Goal: Task Accomplishment & Management: Manage account settings

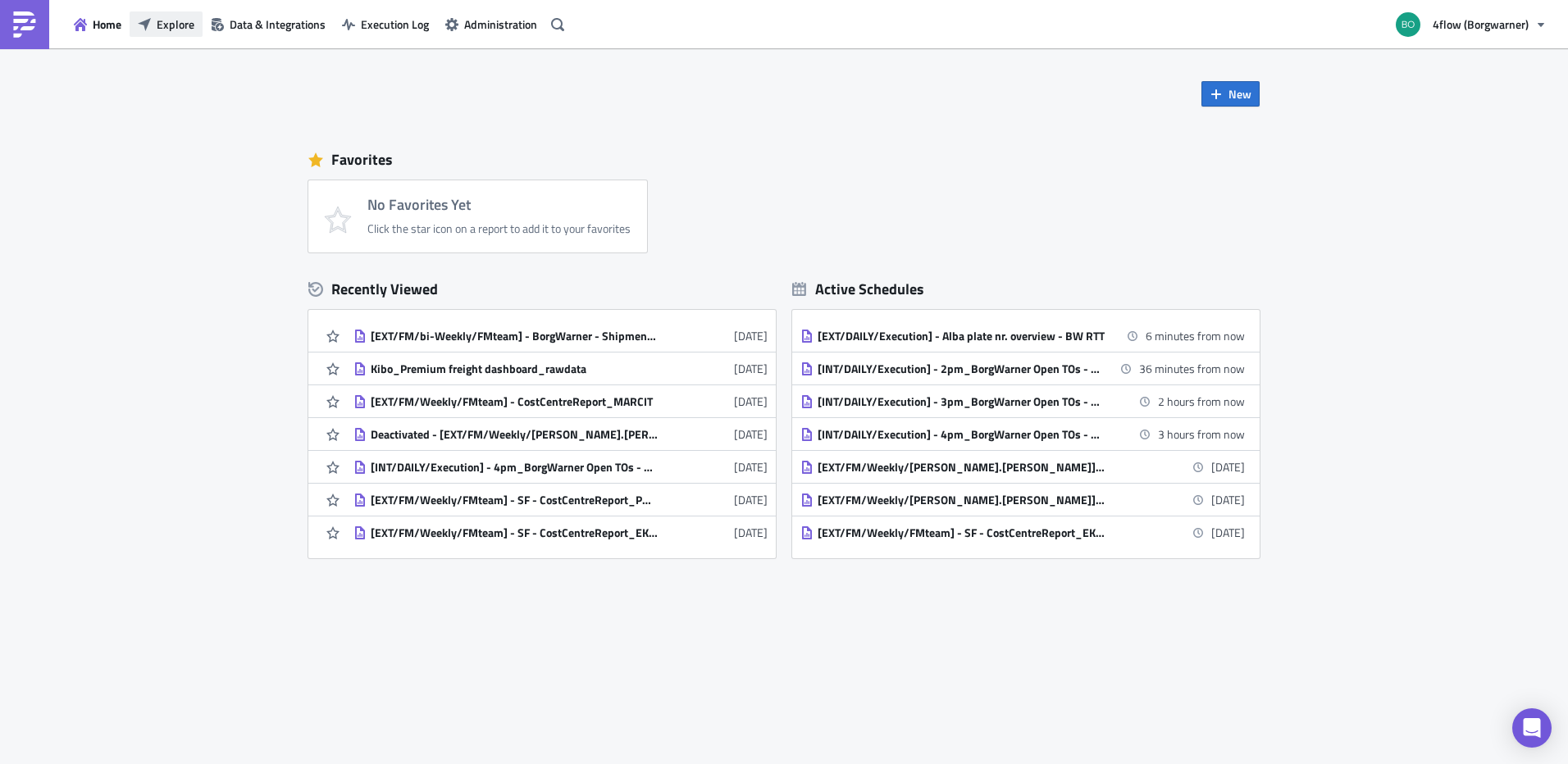
click at [169, 25] on span "Explore" at bounding box center [175, 25] width 38 height 18
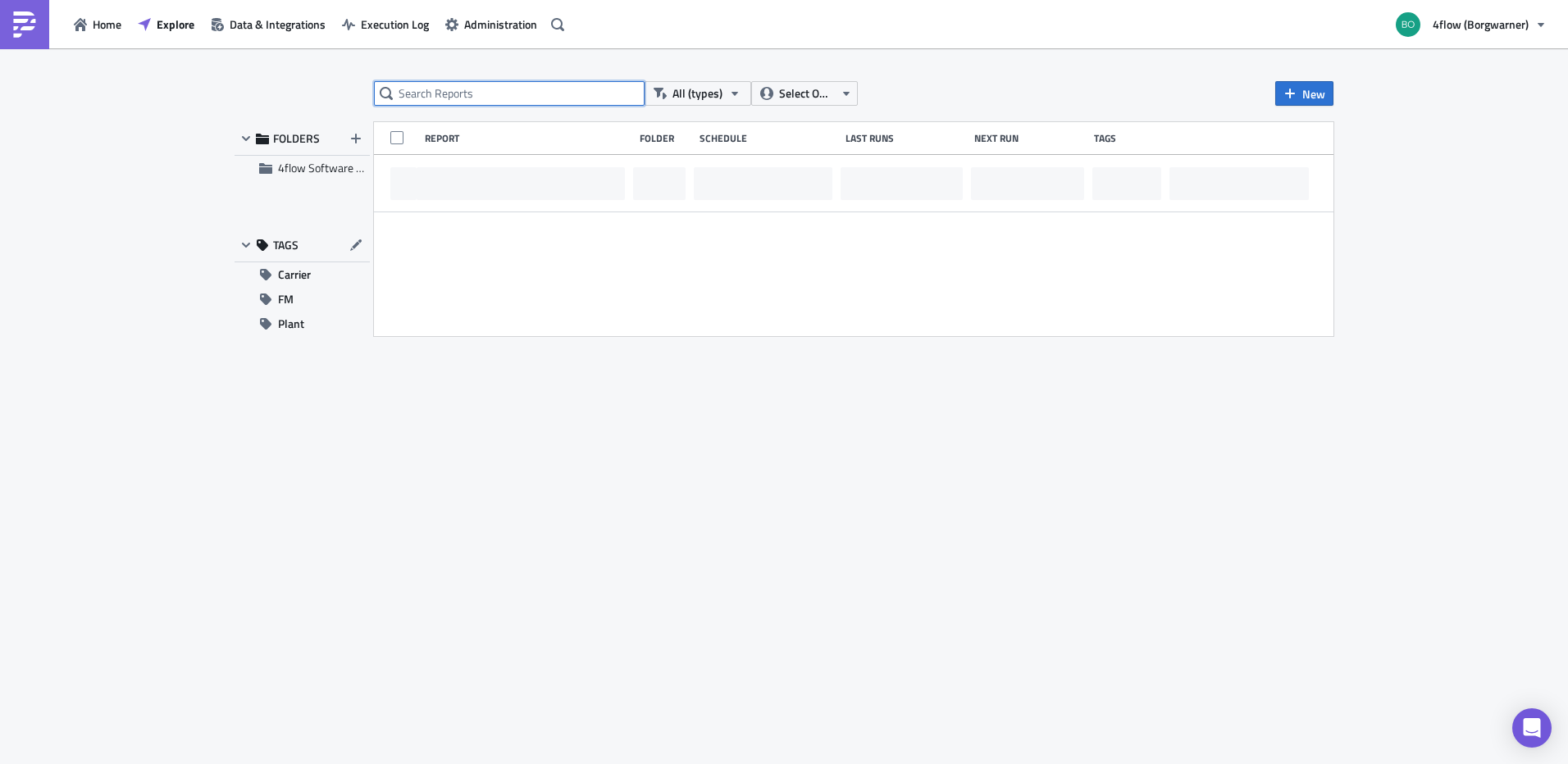
click at [430, 99] on input "text" at bounding box center [509, 93] width 270 height 25
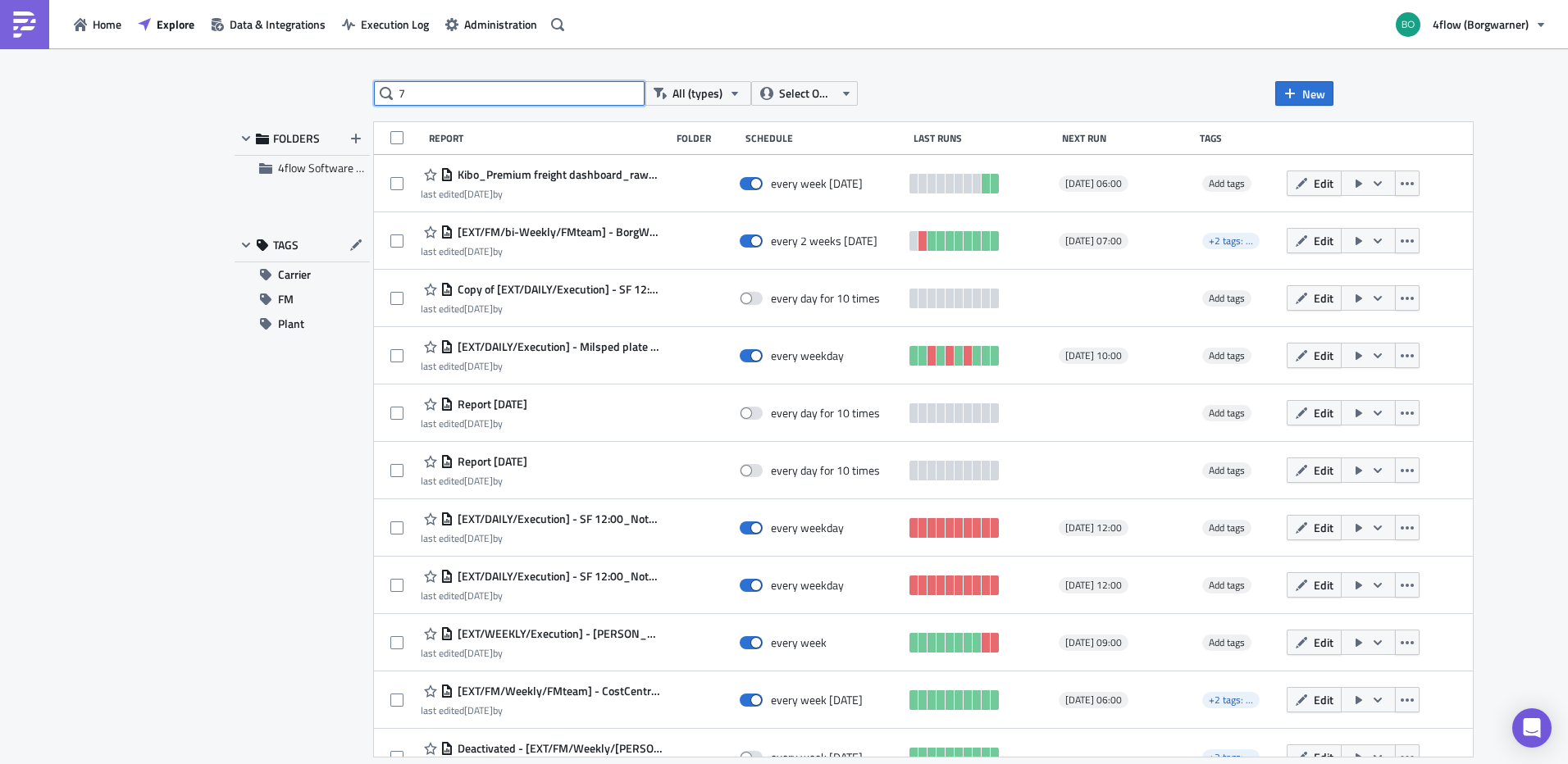
type input "7"
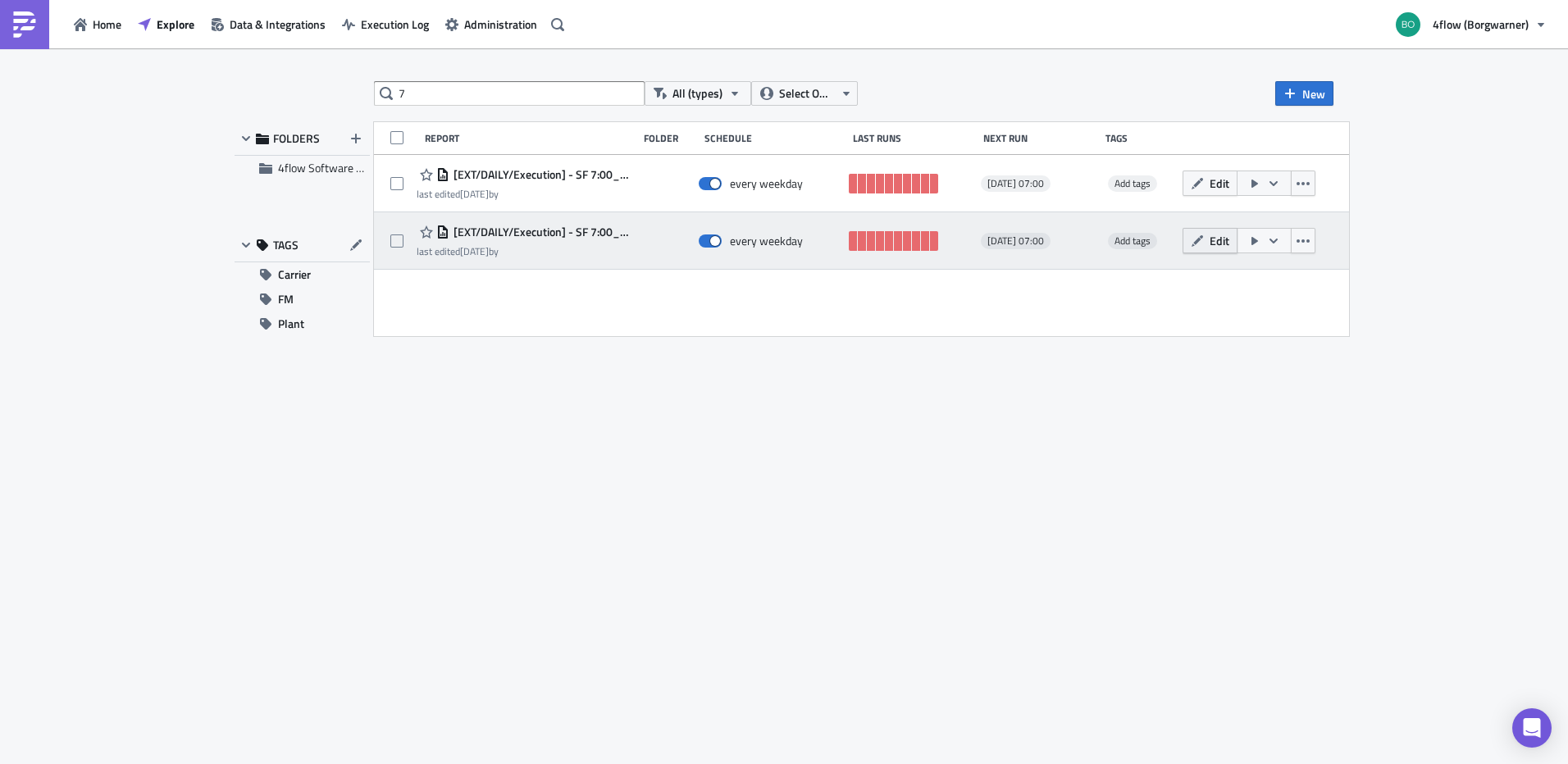
click at [1204, 235] on icon "button" at bounding box center [1197, 239] width 11 height 11
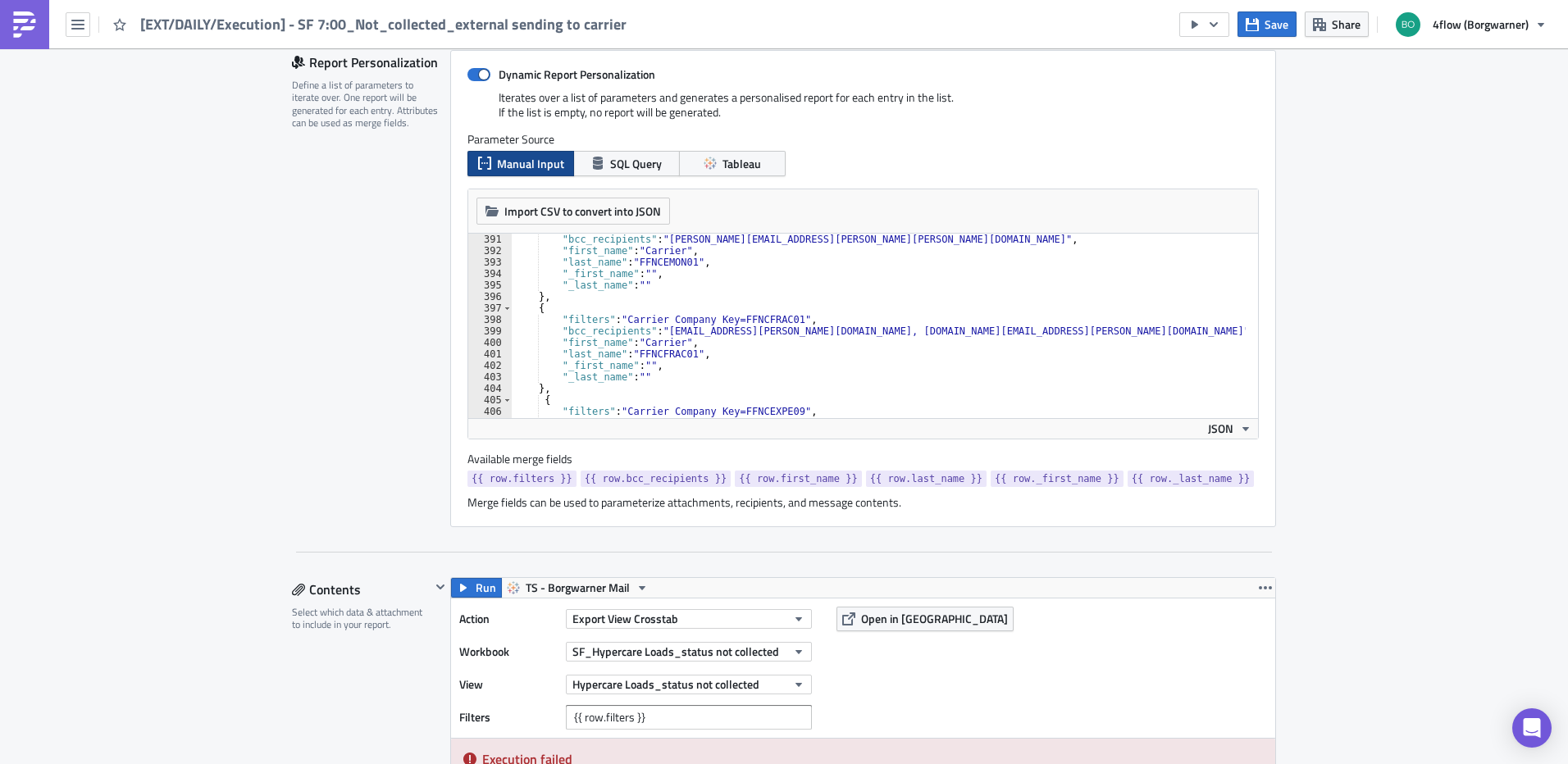
scroll to position [4527, 0]
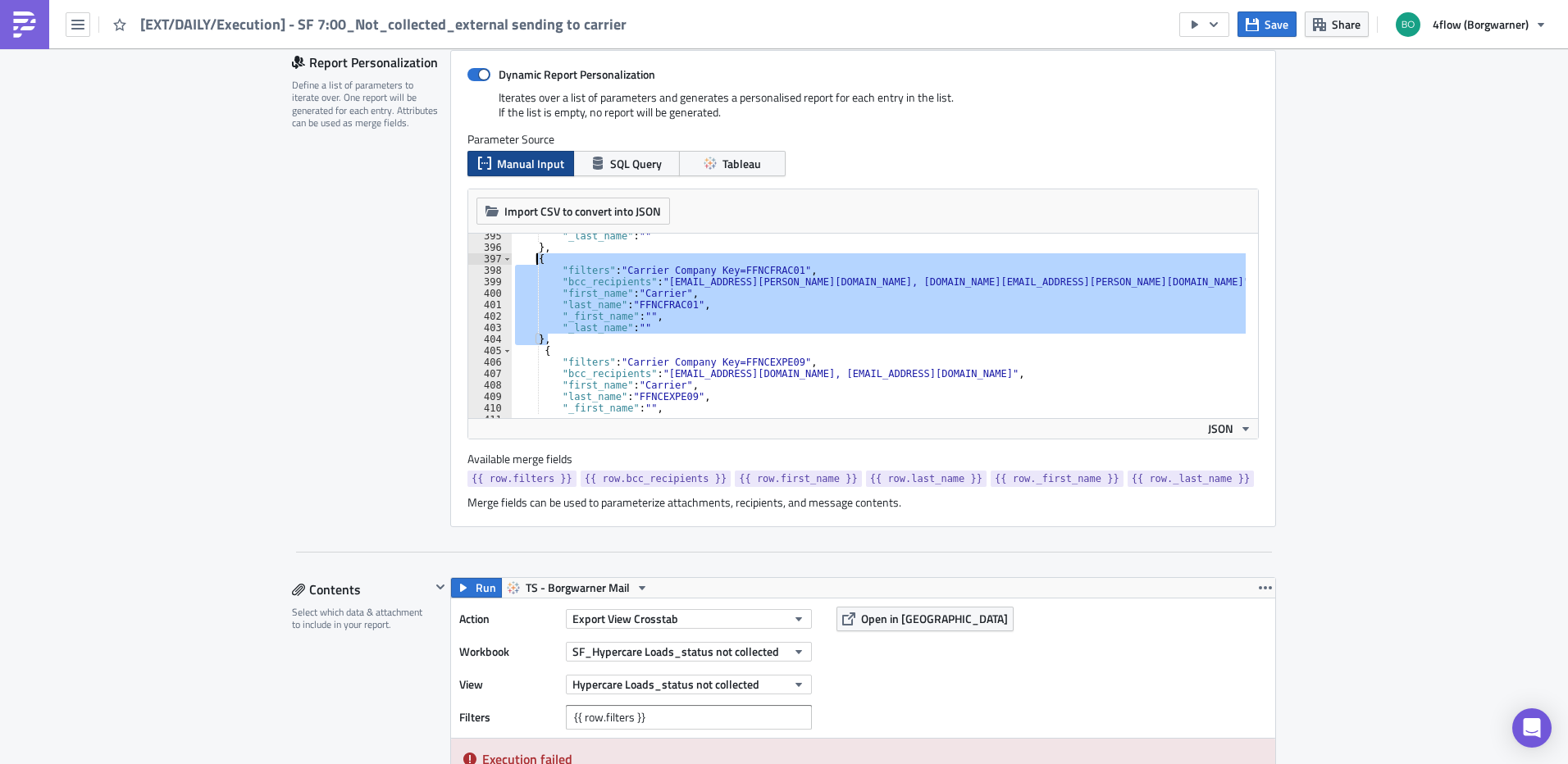
drag, startPoint x: 551, startPoint y: 338, endPoint x: 529, endPoint y: 256, distance: 84.9
click at [529, 256] on div ""_last_name" : "" } , { "filters" : "Carrier Company Key=FFNCFRAC01" , "bcc_rec…" at bounding box center [945, 328] width 867 height 195
click at [549, 341] on div ""_last_name" : "" } , { "filters" : "Carrier Company Key=FFNCFRAC01" , "bcc_rec…" at bounding box center [879, 327] width 734 height 185
type textarea "},"
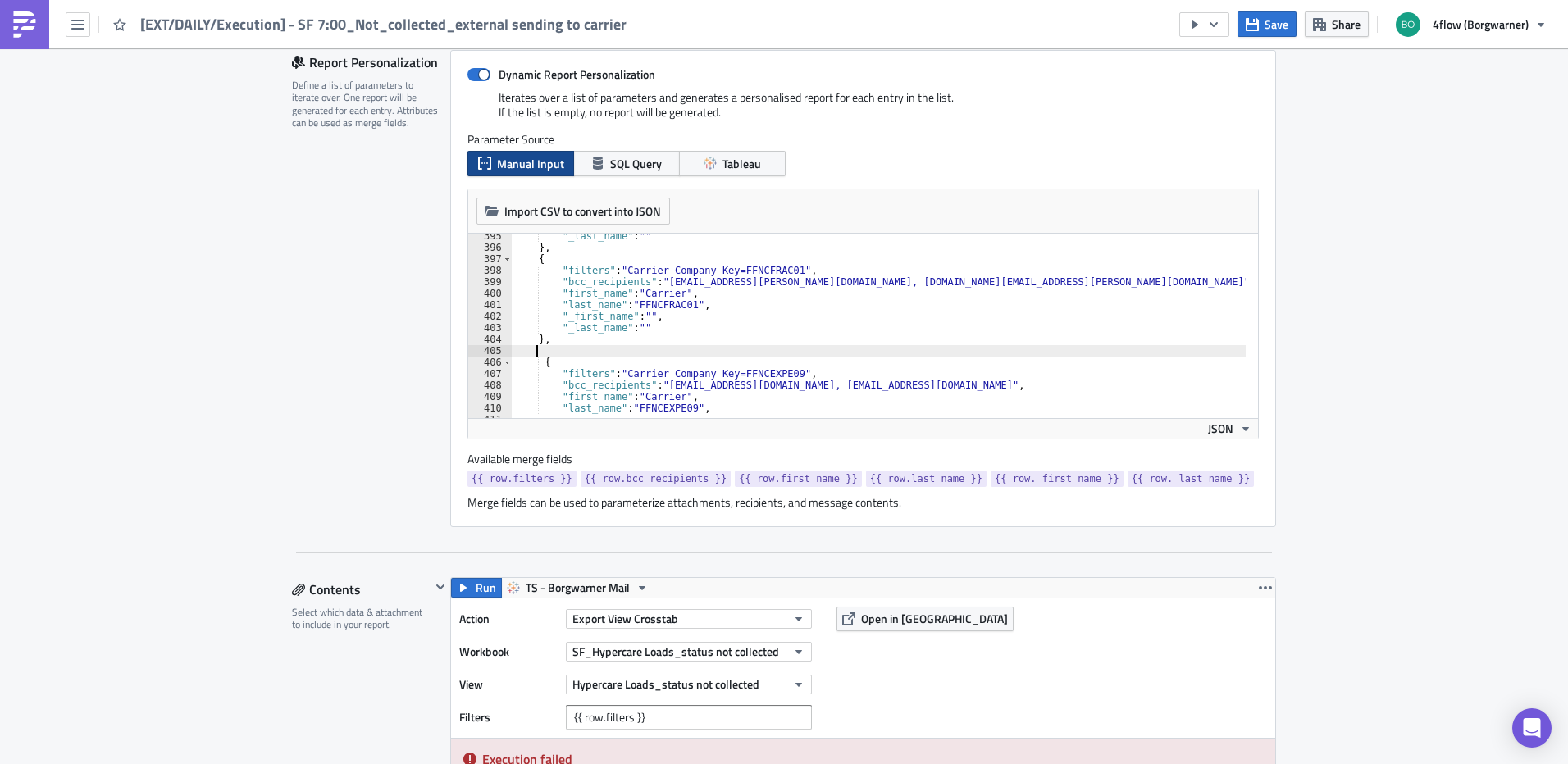
scroll to position [0, 1]
paste textarea "},"
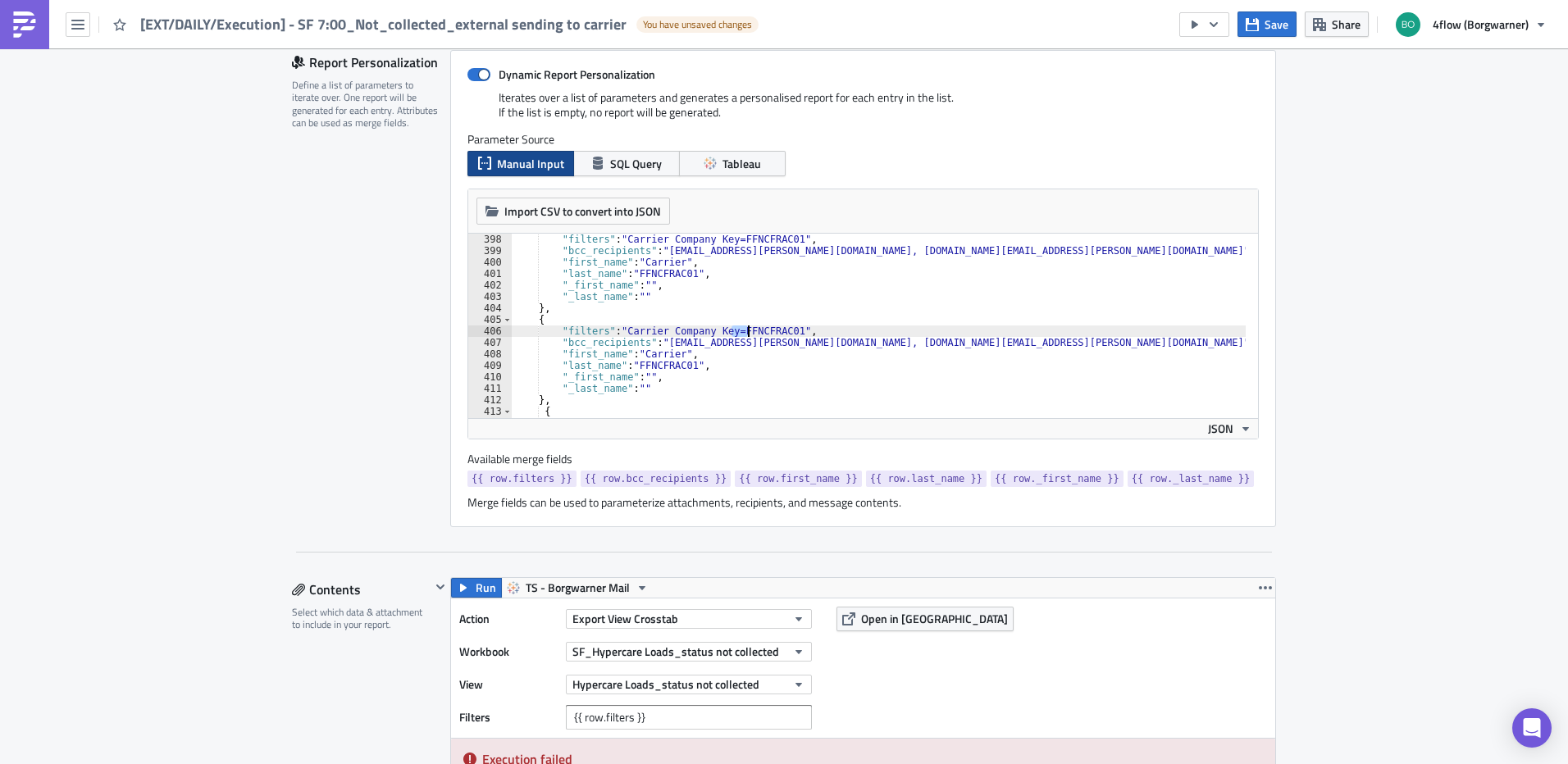
drag, startPoint x: 725, startPoint y: 334, endPoint x: 743, endPoint y: 334, distance: 18.0
click at [743, 334] on div ""filters" : "Carrier Company Key=FFNCFRAC01" , "bcc_recipients" : "sylwia.ploch…" at bounding box center [945, 332] width 867 height 195
drag, startPoint x: 747, startPoint y: 334, endPoint x: 766, endPoint y: 331, distance: 19.2
click at [766, 331] on div ""filters" : "Carrier Company Key=FFNCFRAC01" , "bcc_recipients" : "sylwia.ploch…" at bounding box center [945, 332] width 867 height 195
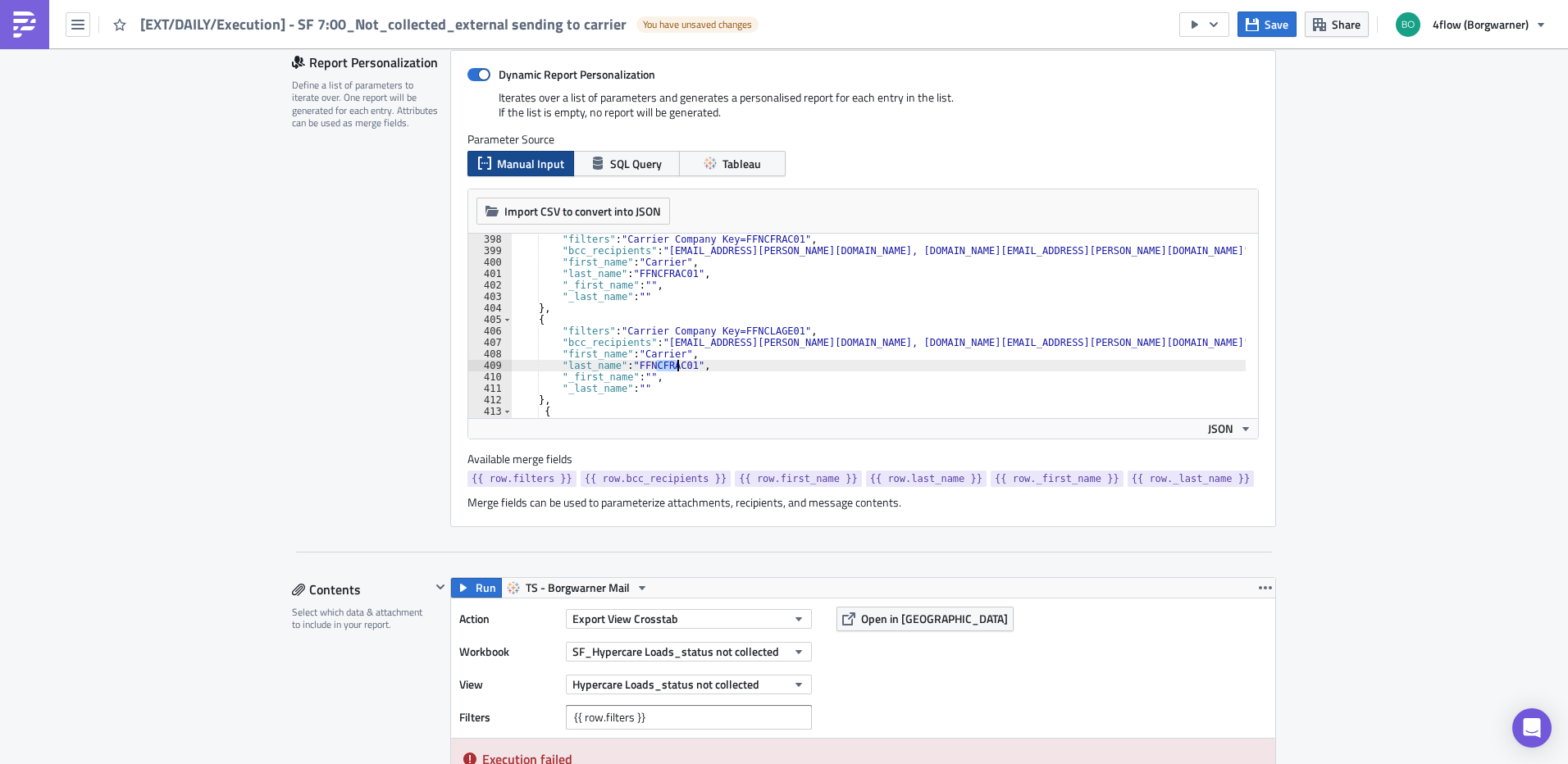
drag, startPoint x: 650, startPoint y: 367, endPoint x: 670, endPoint y: 366, distance: 20.0
click at [670, 366] on div ""filters" : "Carrier Company Key=FFNCFRAC01" , "bcc_recipients" : "sylwia.ploch…" at bounding box center [945, 332] width 867 height 195
click at [679, 341] on div ""filters" : "Carrier Company Key=FFNCFRAC01" , "bcc_recipients" : "sylwia.ploch…" at bounding box center [945, 332] width 867 height 195
drag, startPoint x: 656, startPoint y: 342, endPoint x: 793, endPoint y: 342, distance: 137.0
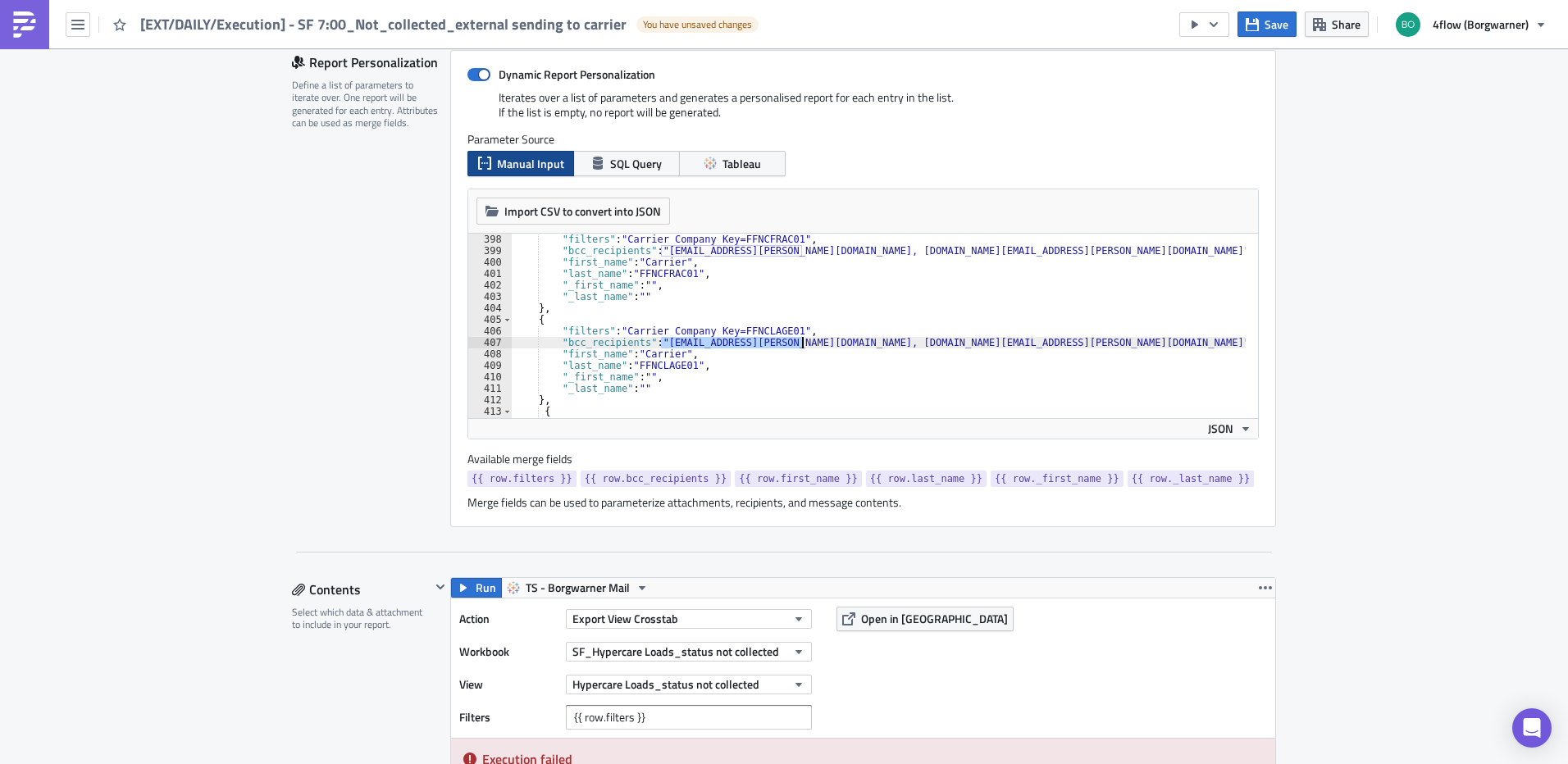
click at [793, 342] on div ""filters" : "Carrier Company Key=FFNCFRAC01" , "bcc_recipients" : "sylwia.ploch…" at bounding box center [945, 332] width 867 height 195
drag, startPoint x: 768, startPoint y: 342, endPoint x: 908, endPoint y: 342, distance: 140.0
click at [908, 342] on div ""filters" : "Carrier Company Key=FFNCFRAC01" , "bcc_recipients" : "sylwia.ploch…" at bounding box center [945, 332] width 867 height 195
paste textarea "ildiko.hegedus@lagermax.hu"
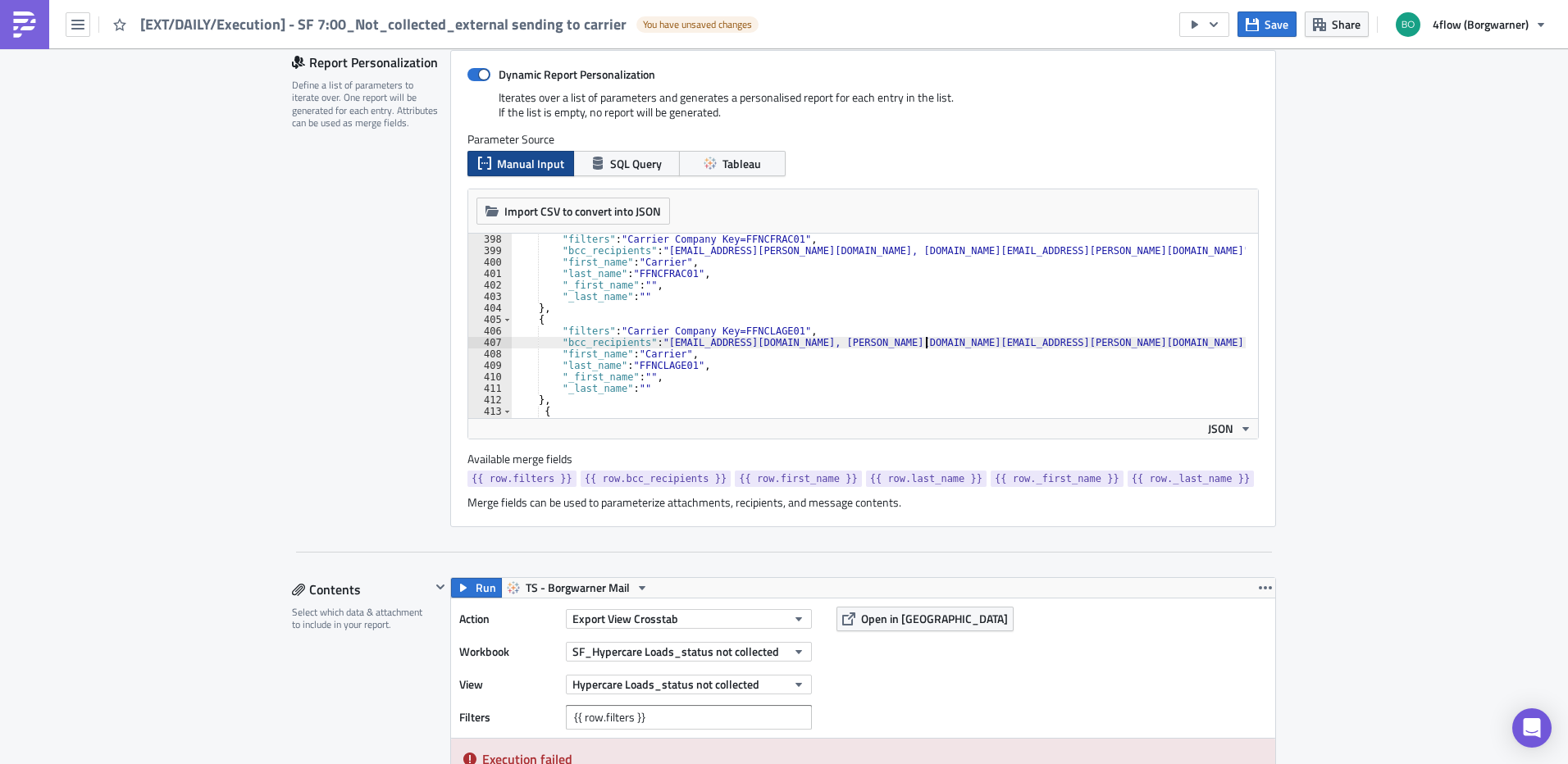
scroll to position [0, 34]
paste textarea "laszlo.kerber@lagermax.hu; Dominika.Papp@lagermax.hu <dominika.papp@lagermax.hu…"
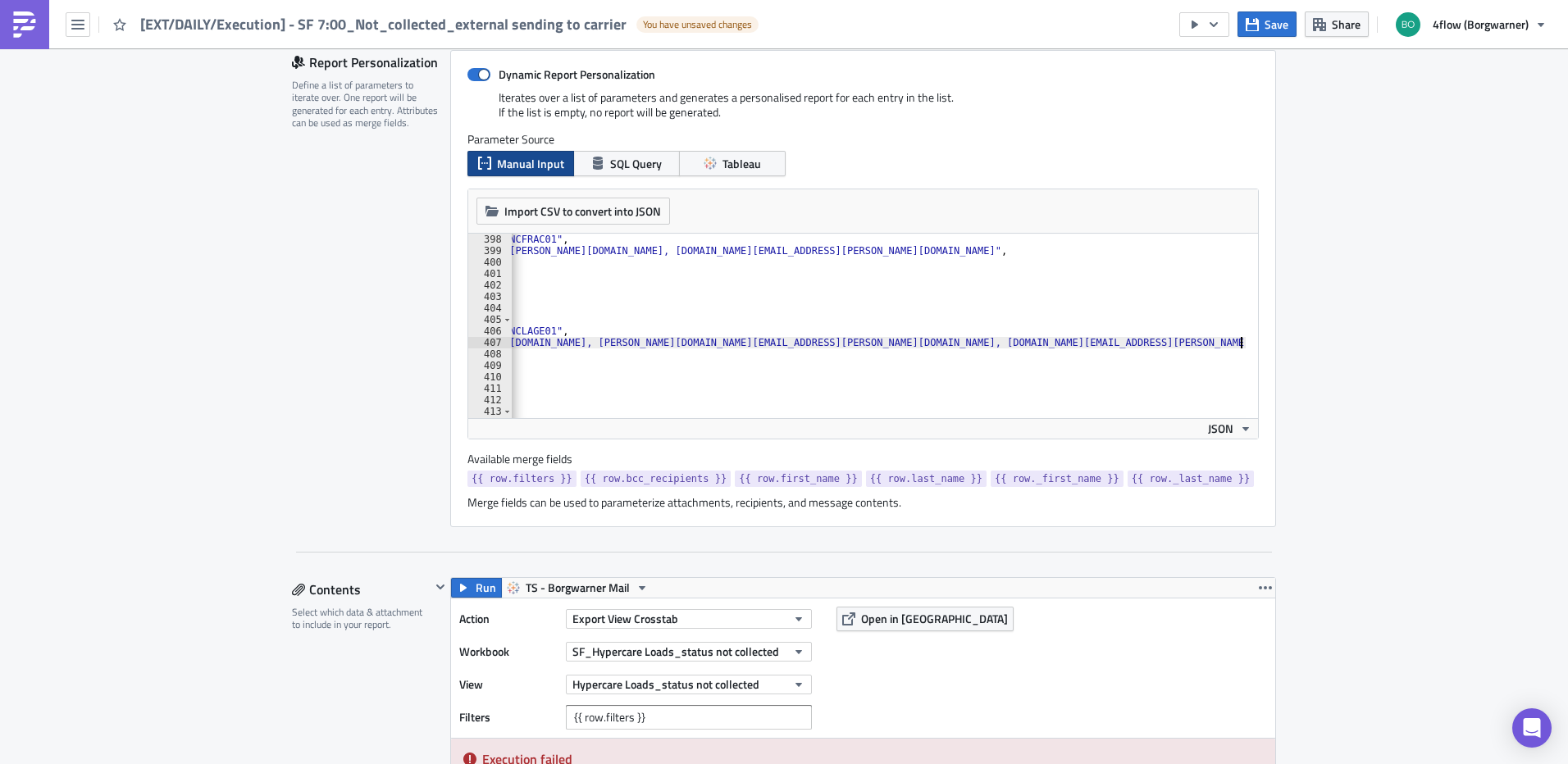
click at [808, 342] on div ""filters" : "Carrier Company Key=FFNCFRAC01" , "bcc_recipients" : "sylwia.ploch…" at bounding box center [759, 332] width 991 height 195
click at [951, 342] on div ""filters" : "Carrier Company Key=FFNCFRAC01" , "bcc_recipients" : "sylwia.ploch…" at bounding box center [759, 332] width 991 height 195
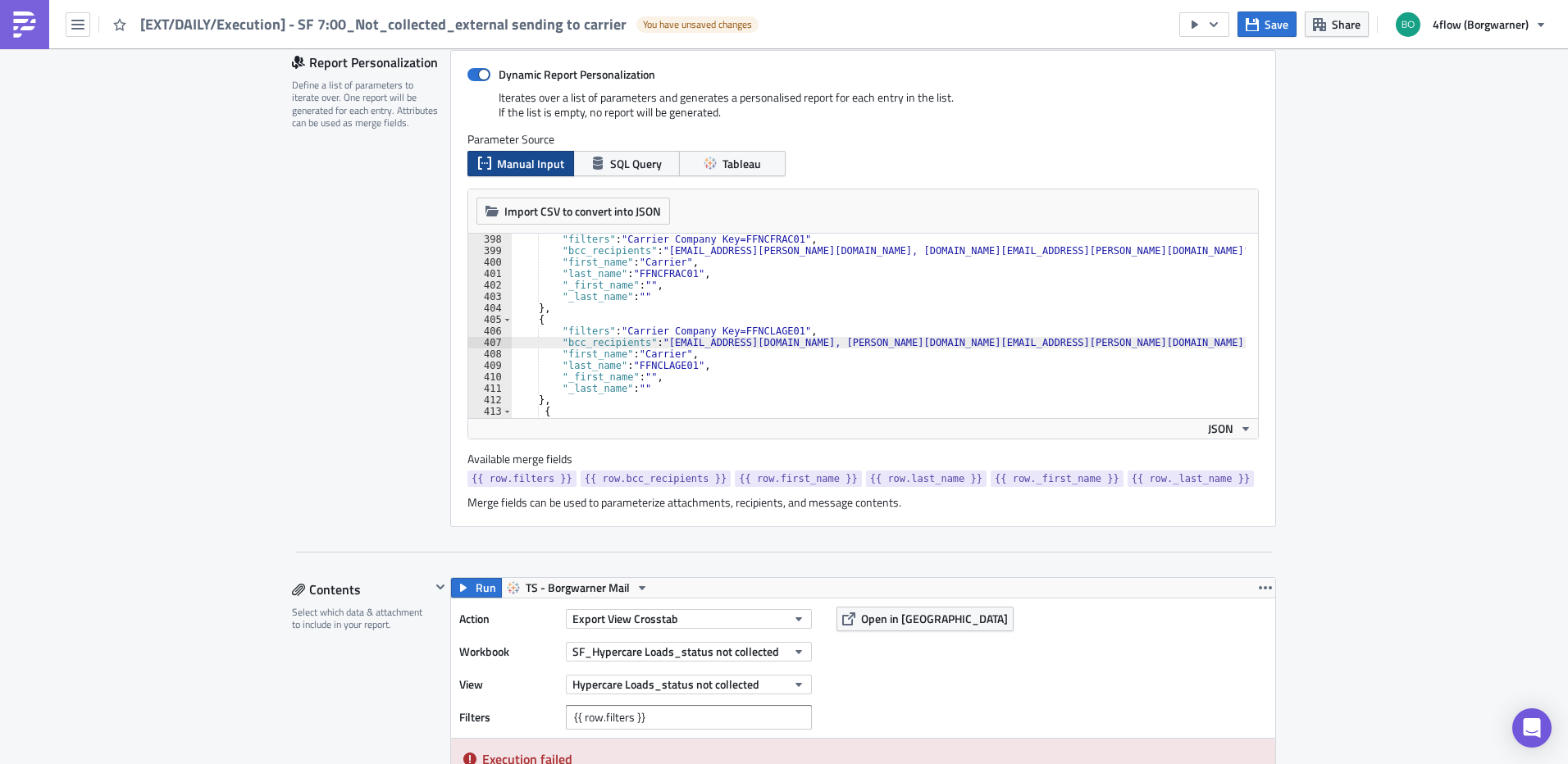
scroll to position [0, 0]
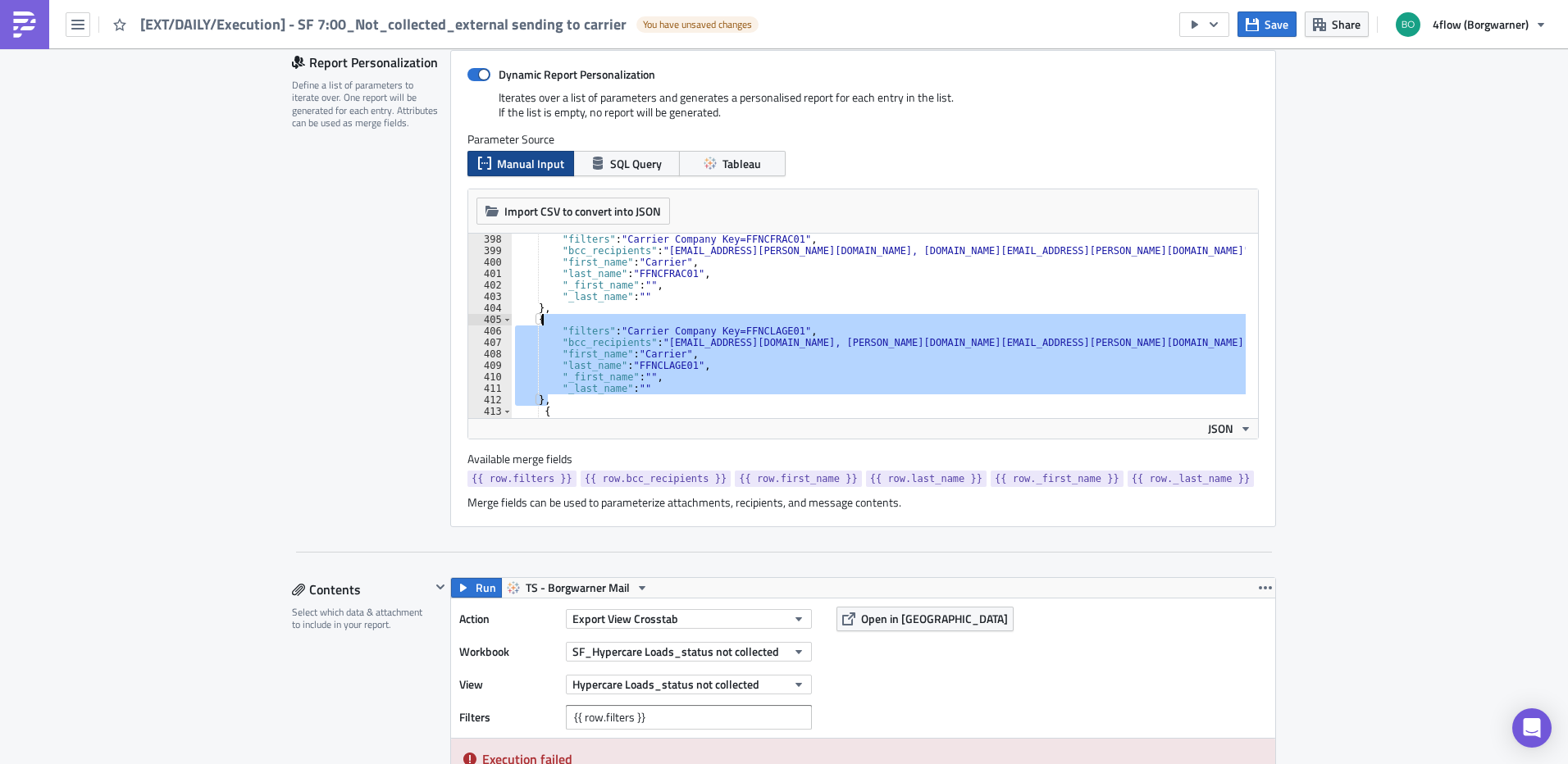
drag, startPoint x: 549, startPoint y: 402, endPoint x: 534, endPoint y: 318, distance: 85.3
click at [534, 318] on div ""bcc_recipients": "r.dohandi@4flow.com, ildiko.hegedus@lagermax.hu, laszlo.kerb…" at bounding box center [863, 327] width 790 height 185
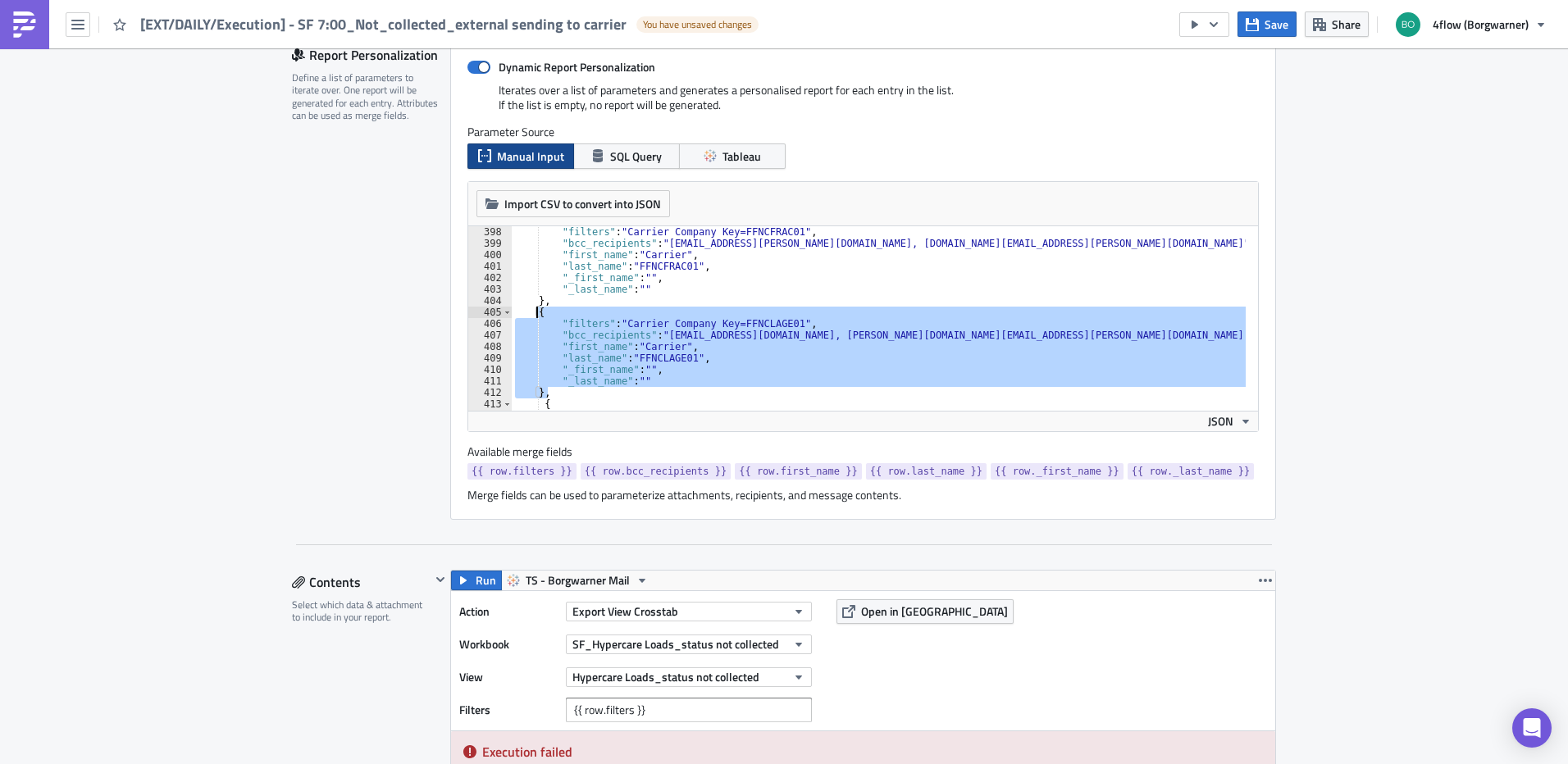
scroll to position [246, 0]
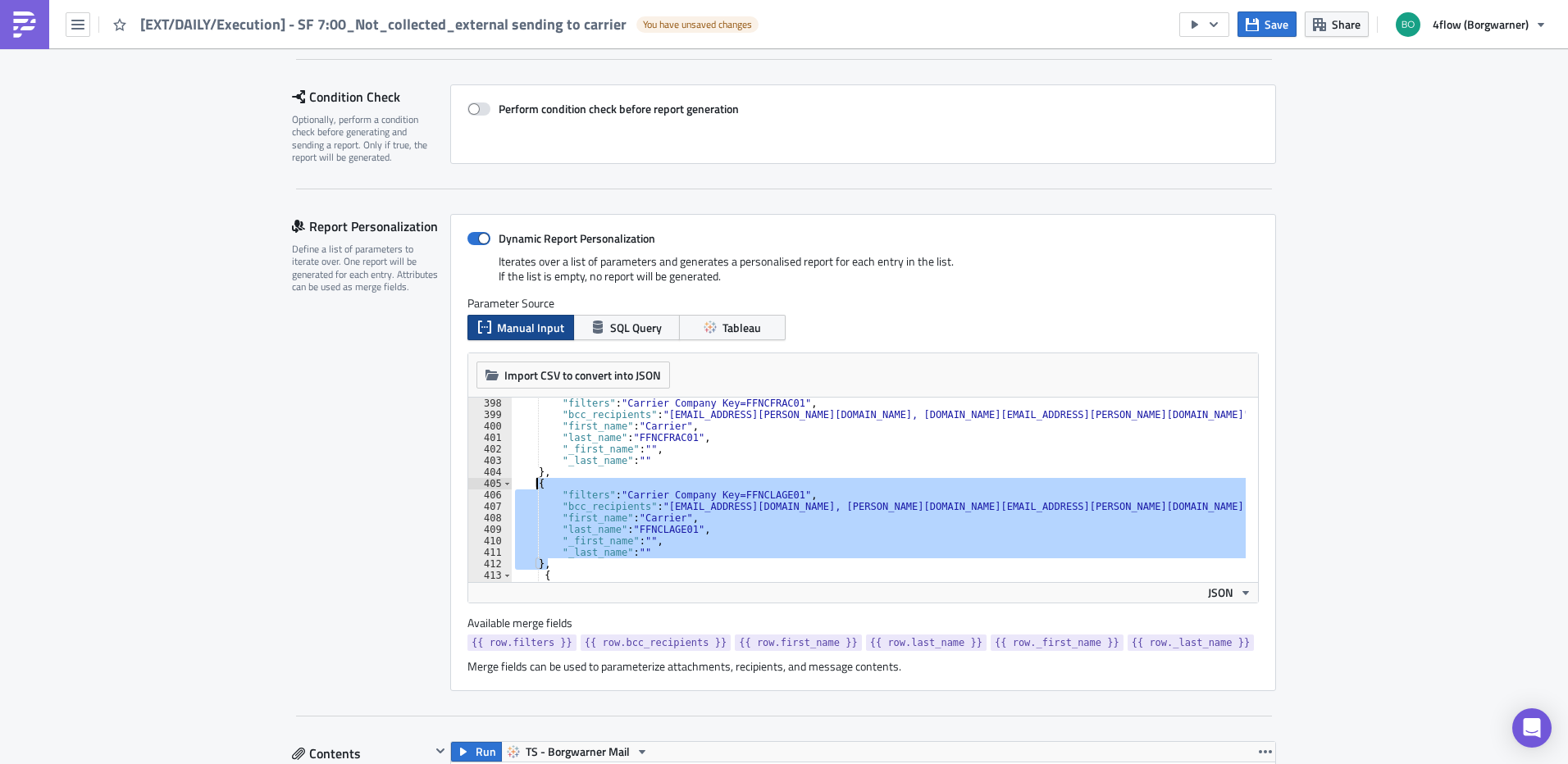
type textarea "{ "filters": "Carrier Company Key=FFNCLAGE01","
click at [361, 485] on div "Report Personalization Define a list of parameters to iterate over. One report …" at bounding box center [372, 452] width 158 height 477
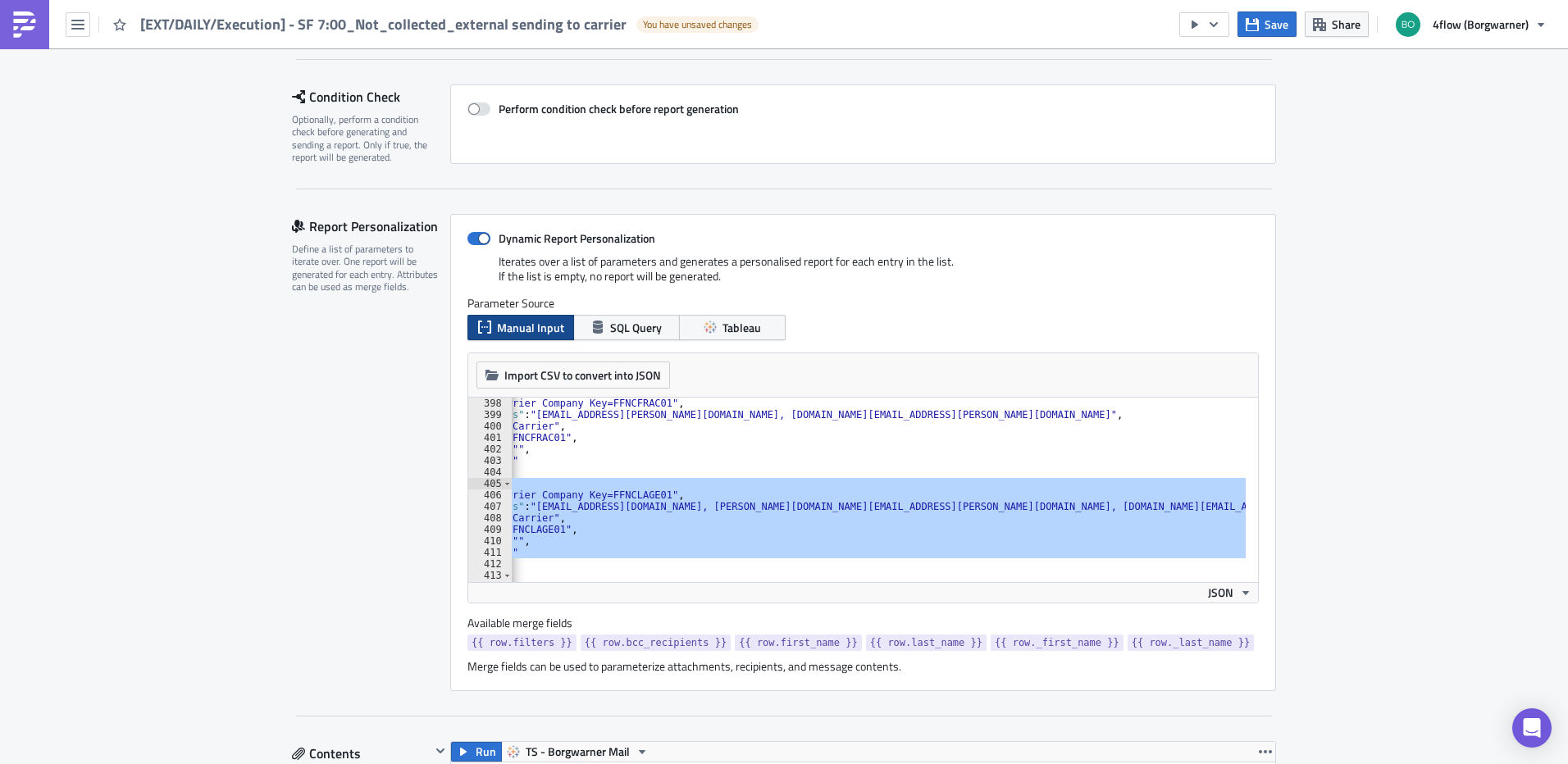
scroll to position [0, 0]
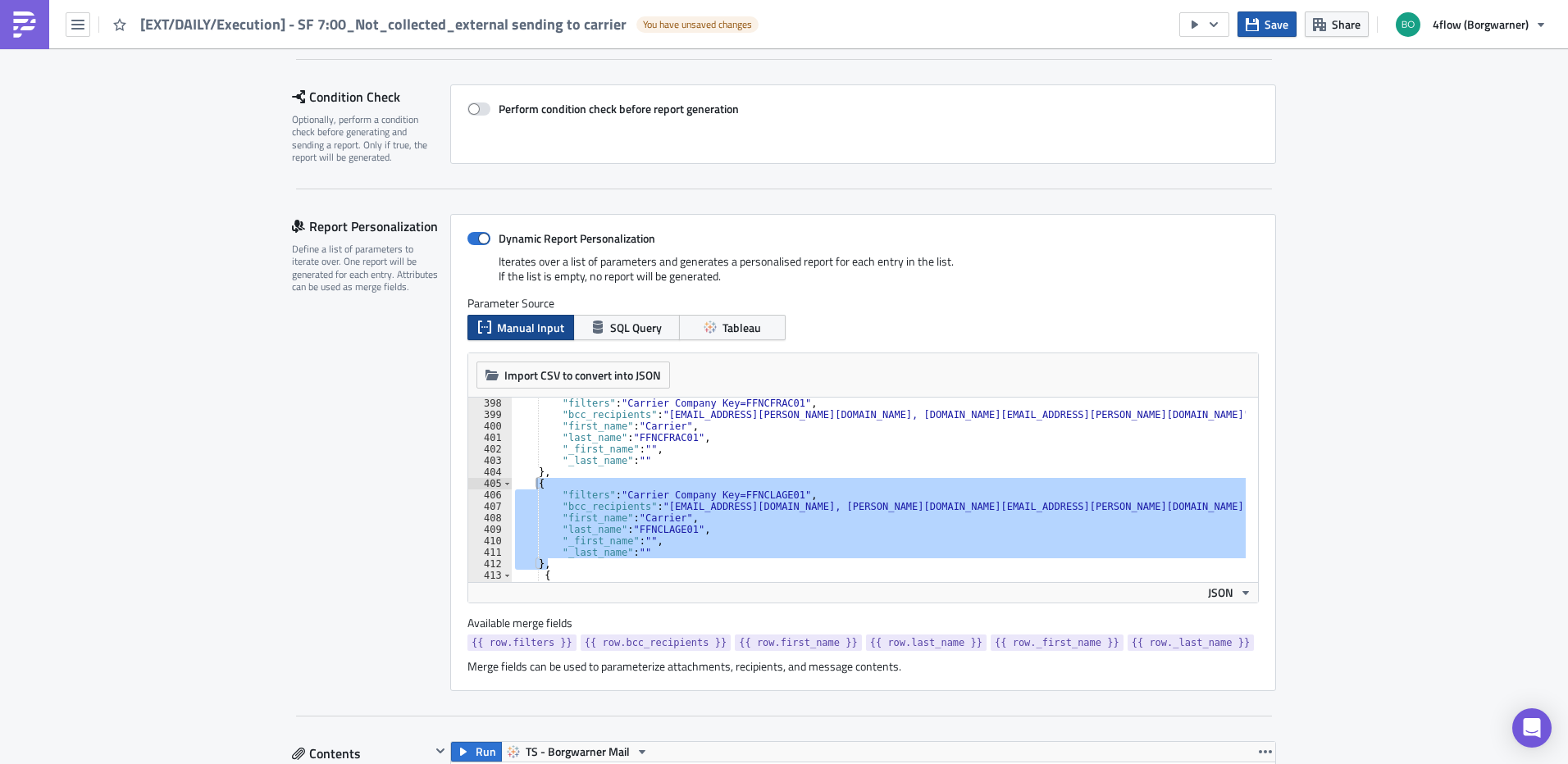
click at [1276, 26] on span "Save" at bounding box center [1277, 25] width 24 height 18
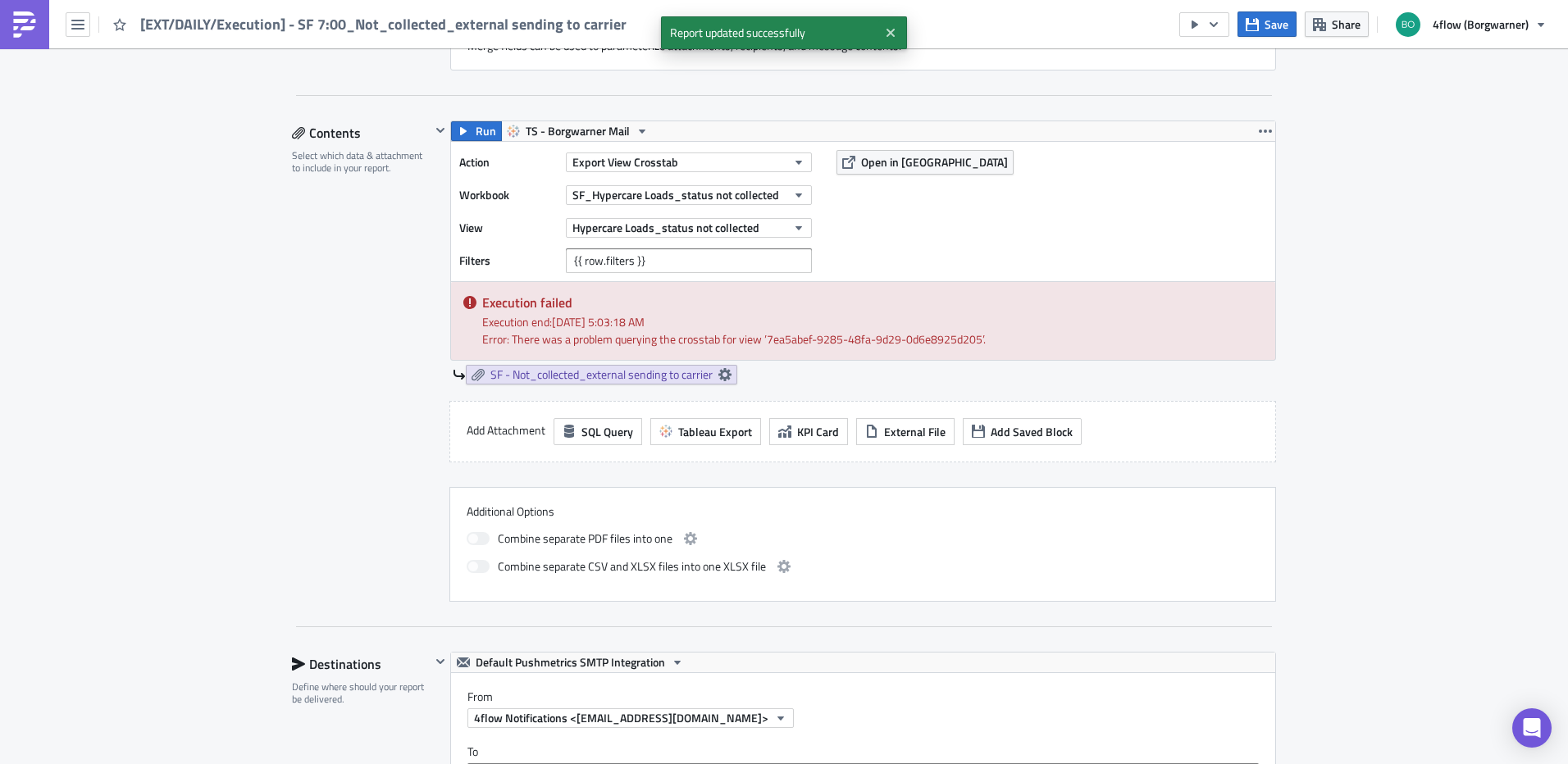
scroll to position [902, 0]
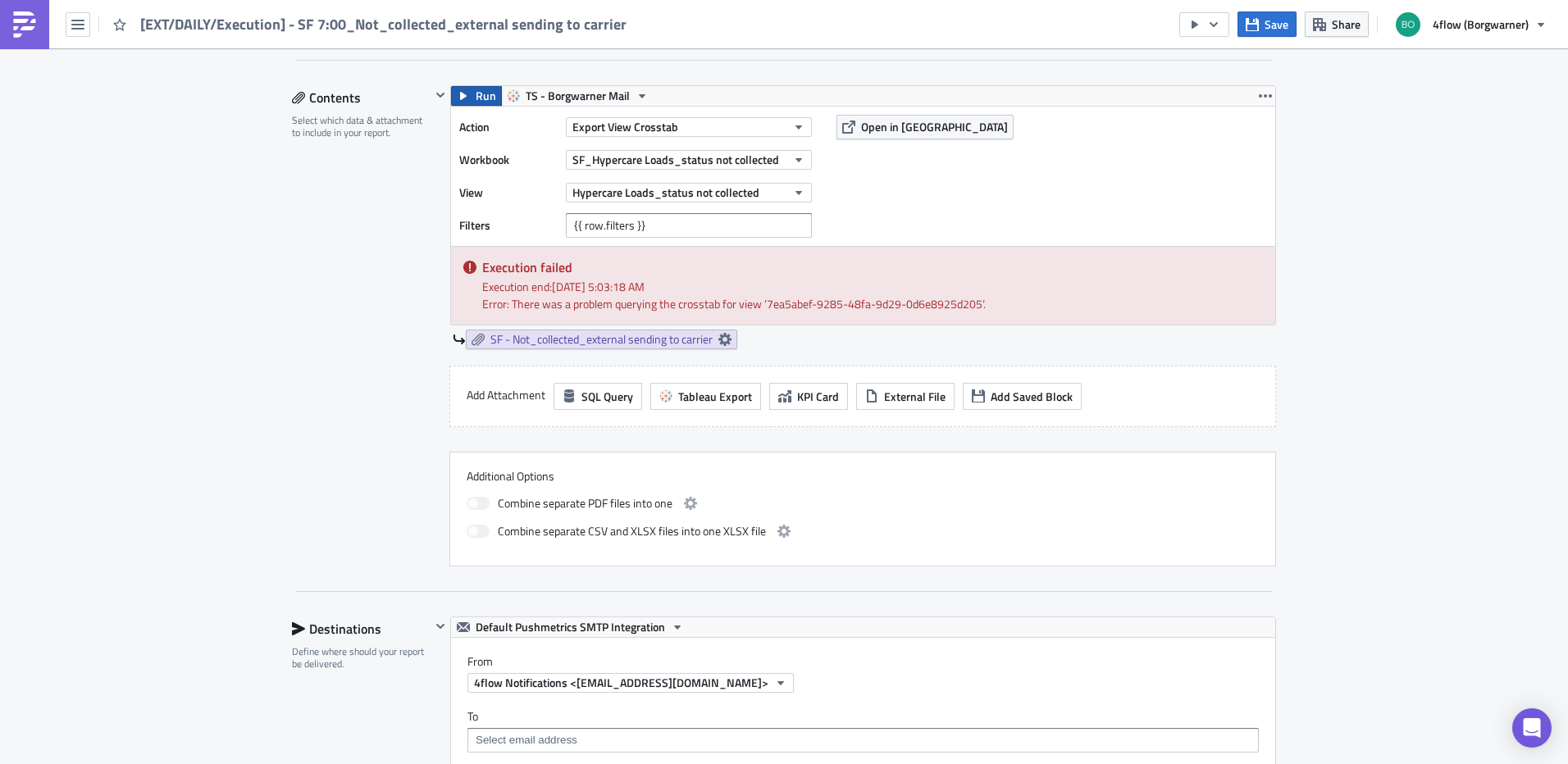
click at [475, 88] on span "Run" at bounding box center [485, 96] width 20 height 19
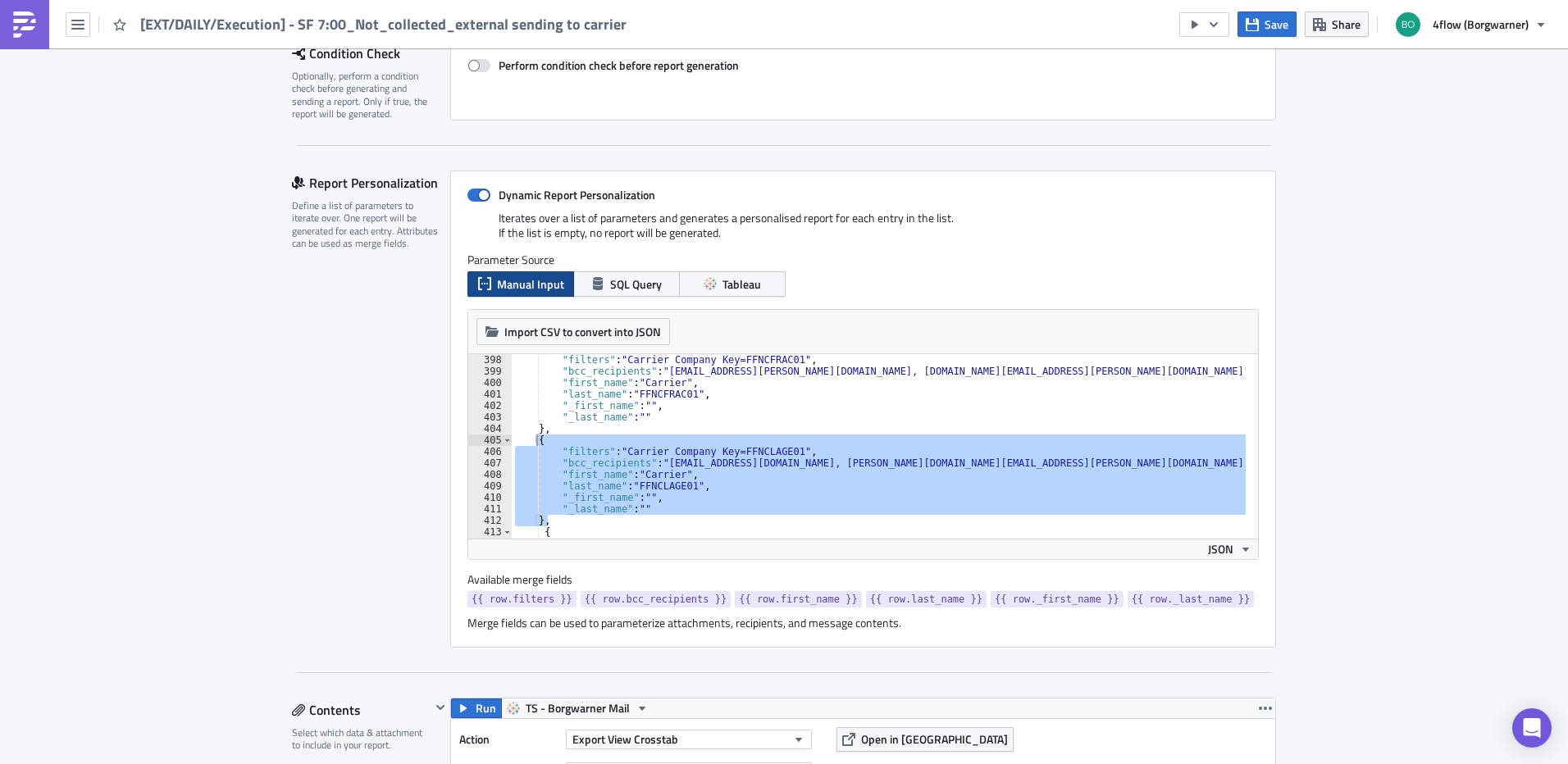
scroll to position [0, 0]
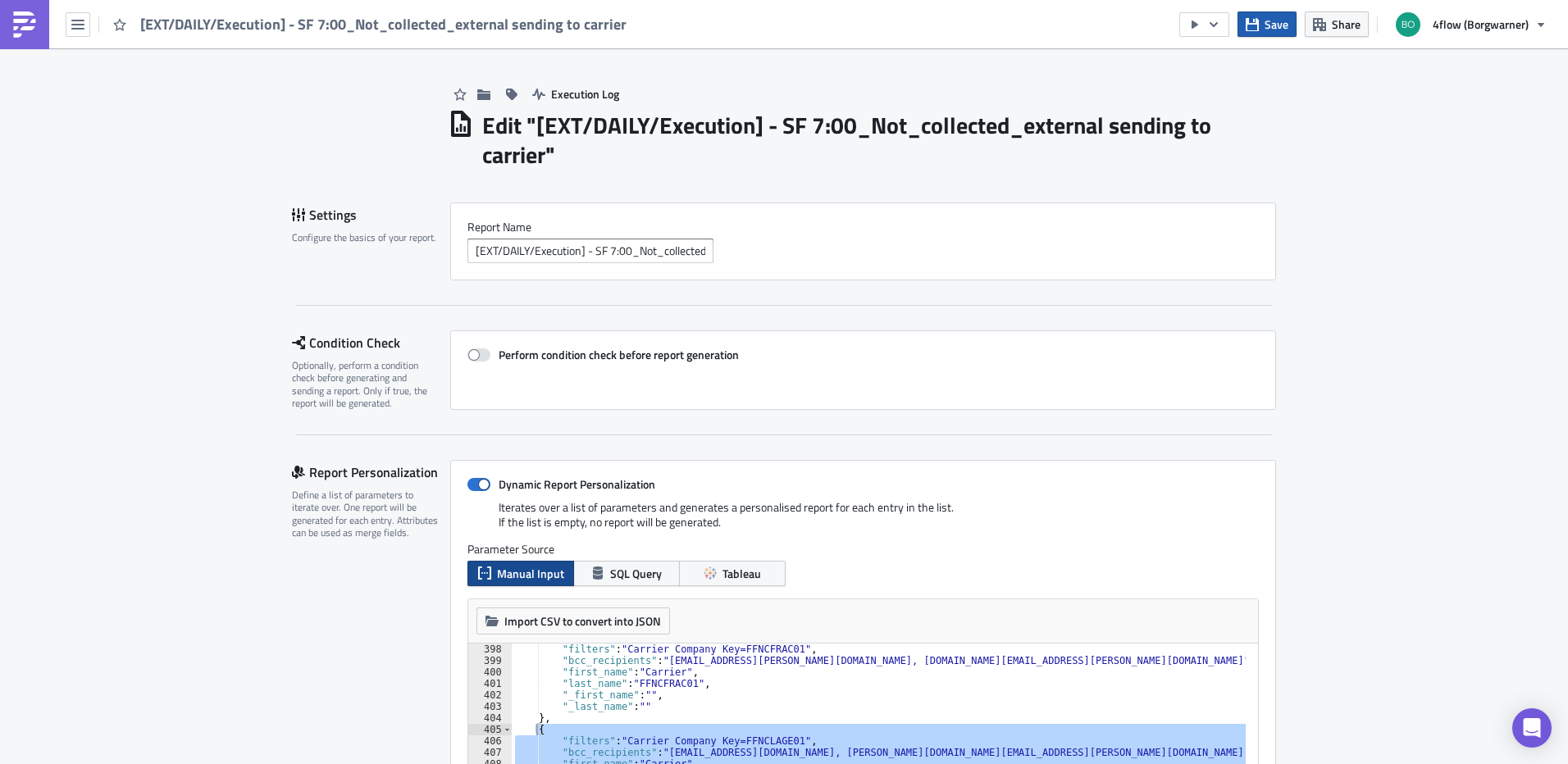
click at [1270, 17] on span "Save" at bounding box center [1277, 25] width 24 height 18
click at [74, 33] on button "button" at bounding box center [78, 25] width 25 height 25
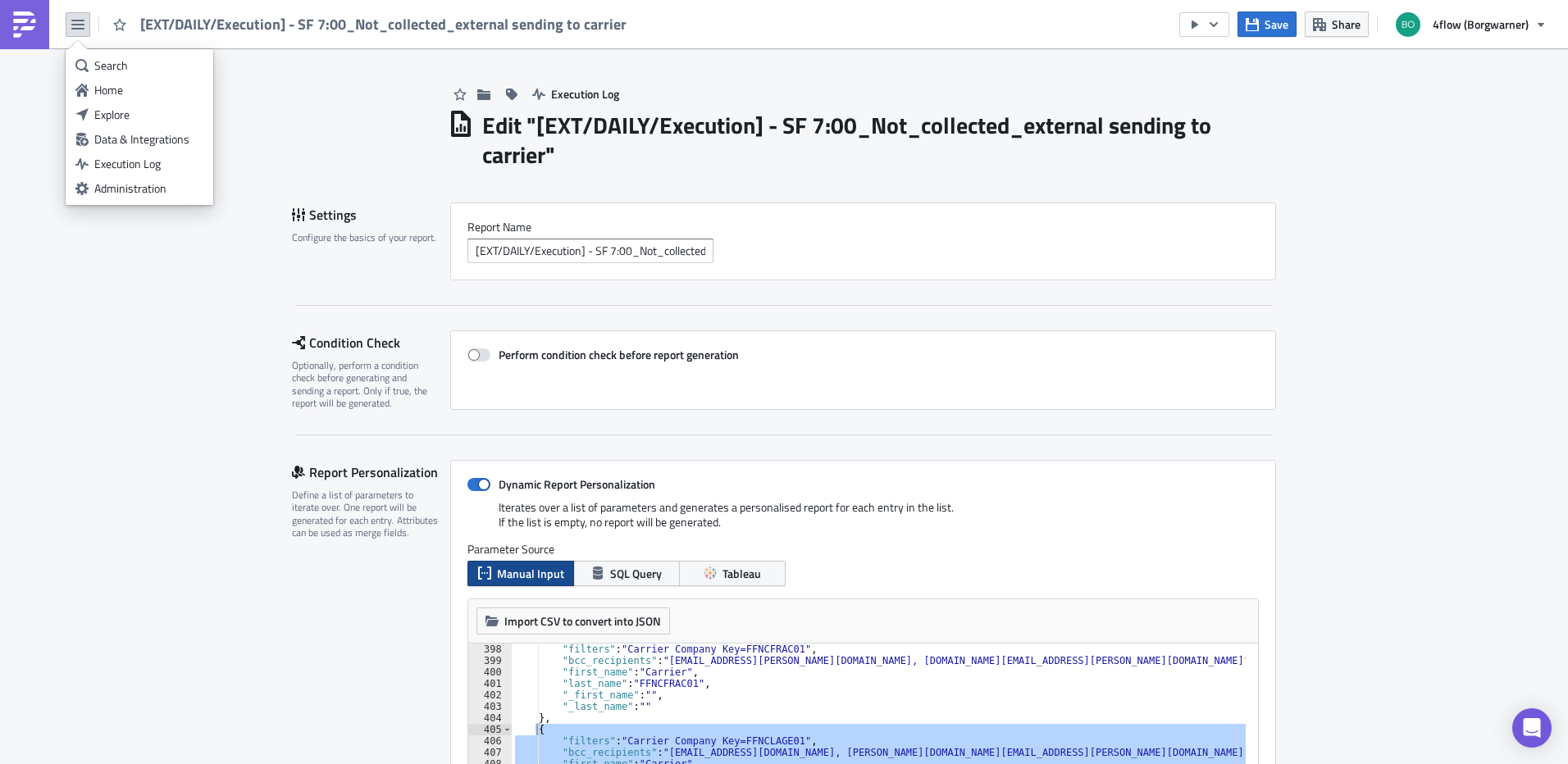
click at [114, 116] on div "Explore" at bounding box center [149, 114] width 109 height 17
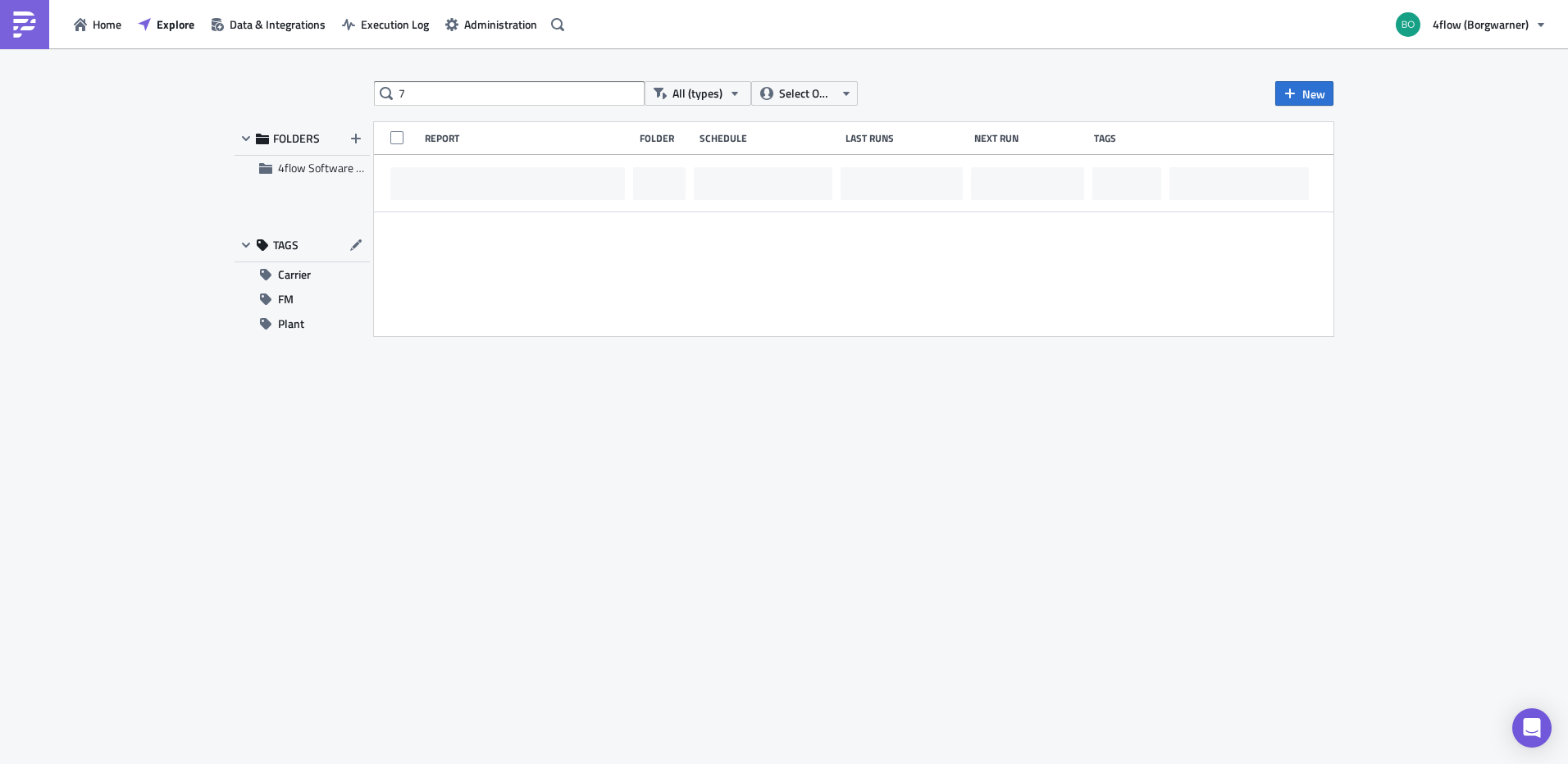
type input "7"
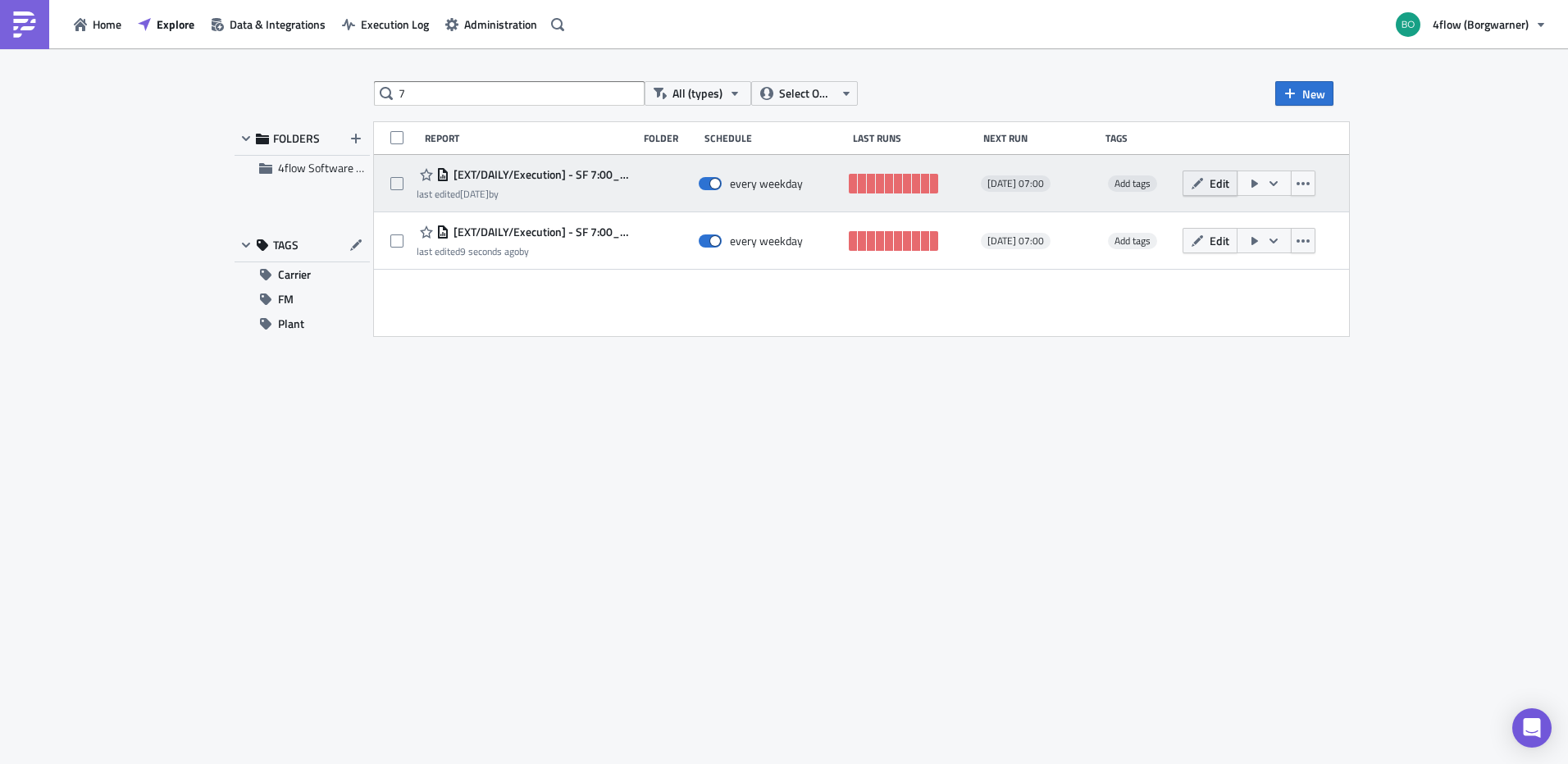
click at [1226, 187] on span "Edit" at bounding box center [1219, 183] width 19 height 18
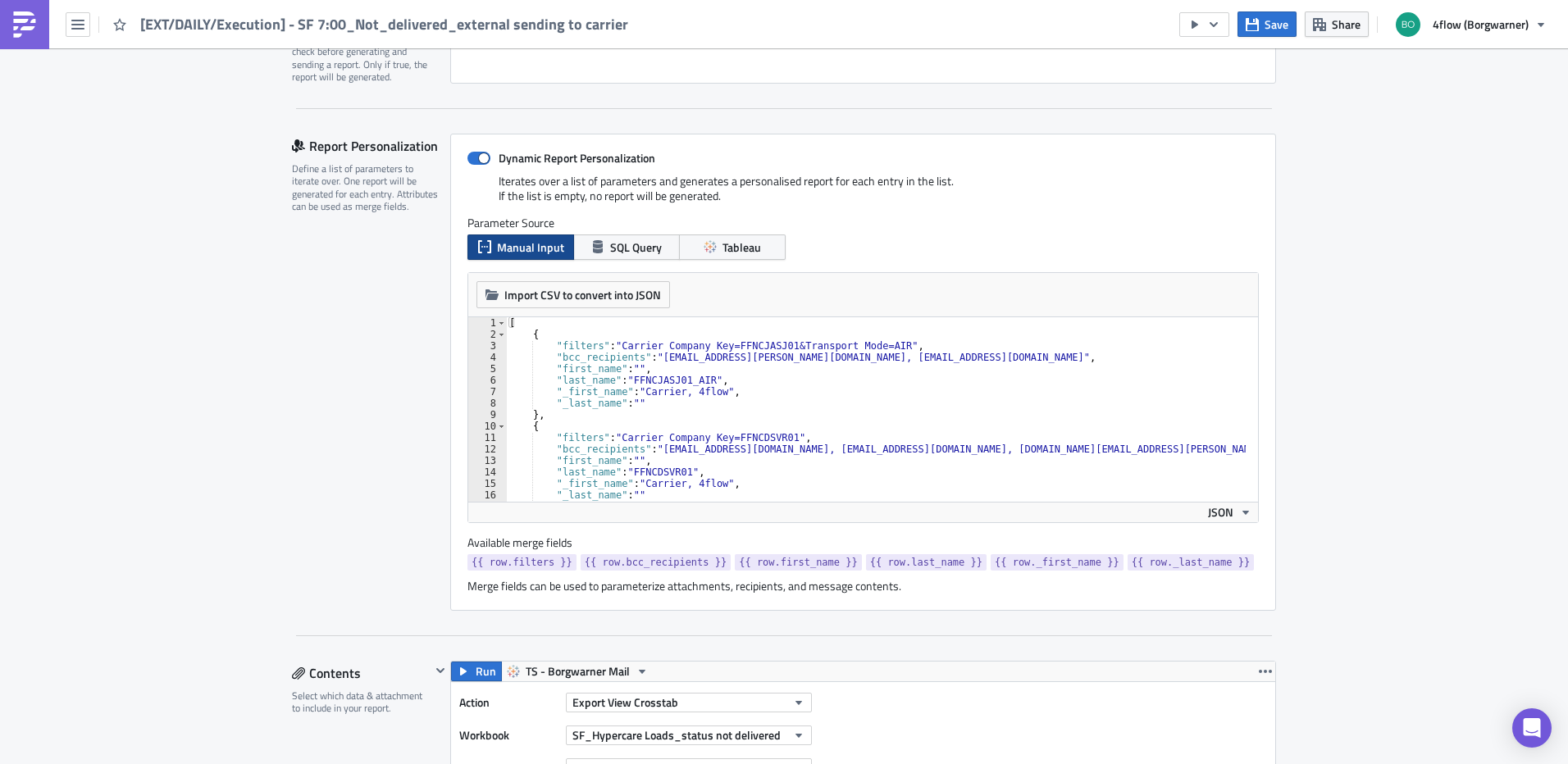
scroll to position [328, 0]
type textarea "},"
click at [548, 415] on div "[ { "filters" : "Carrier Company Key=FFNCJASJ01&Transport Mode=AIR" , "bcc_reci…" at bounding box center [939, 414] width 867 height 195
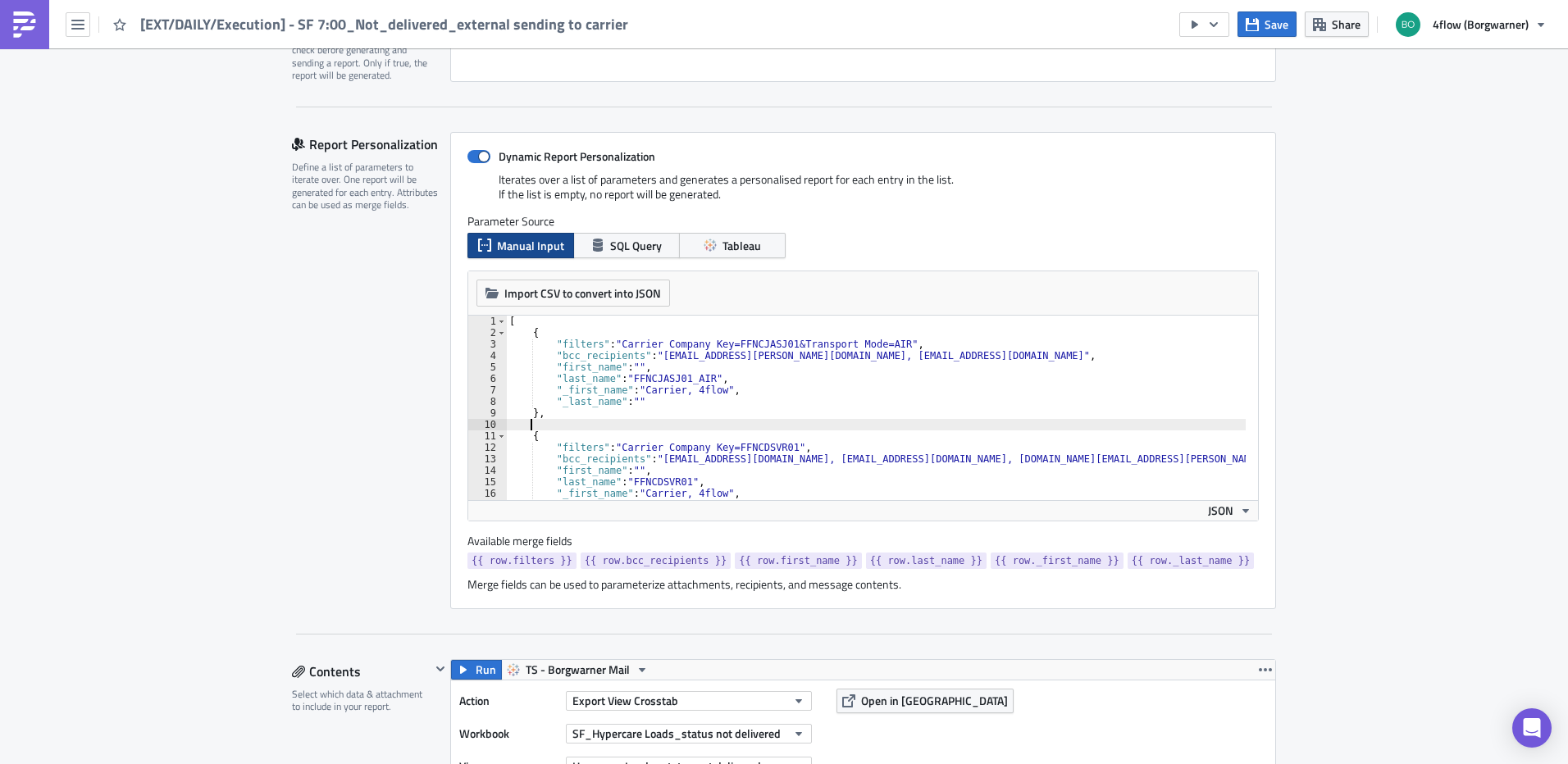
paste textarea "},"
type textarea "},"
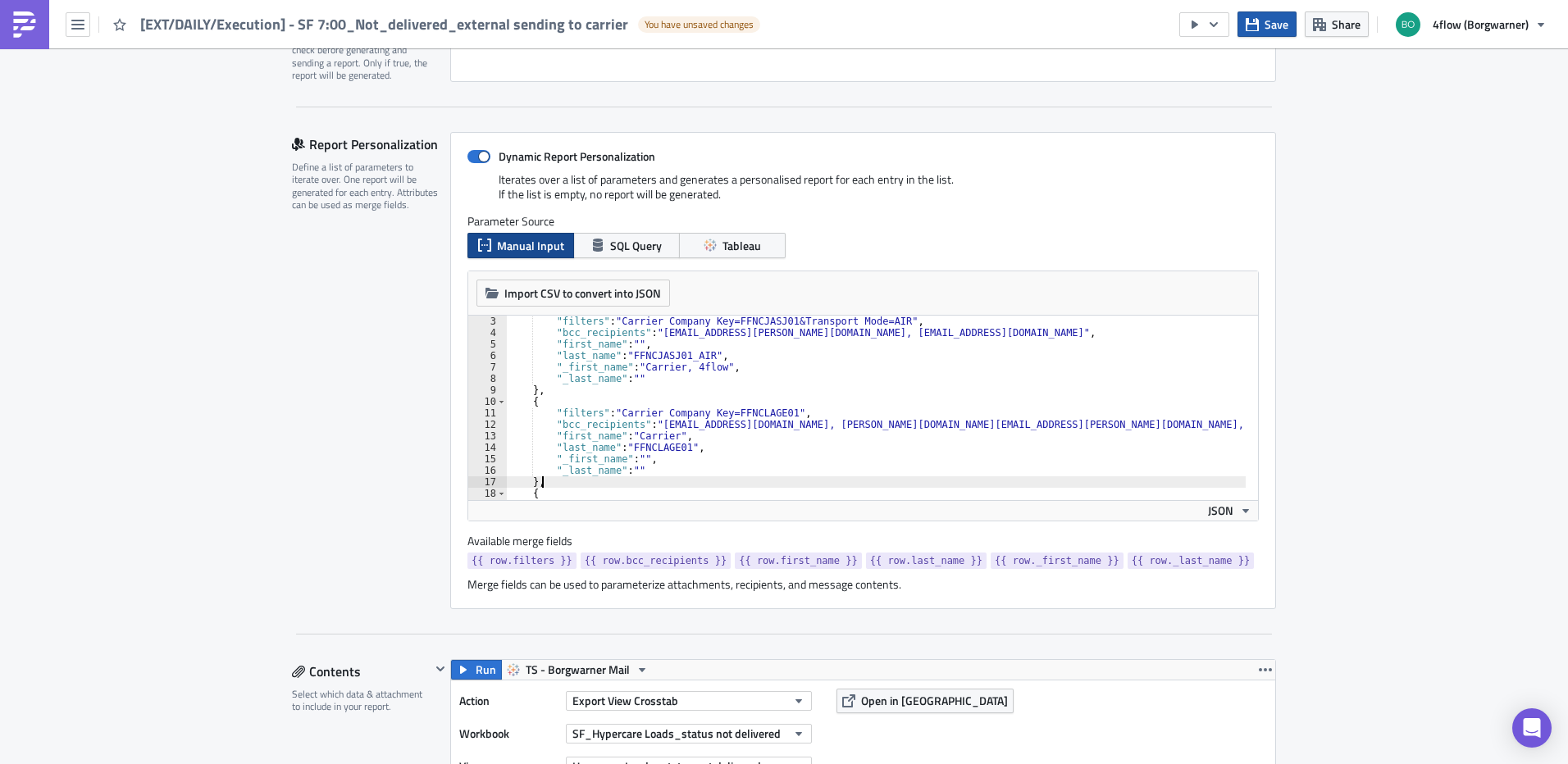
click at [1277, 20] on span "Save" at bounding box center [1277, 25] width 24 height 18
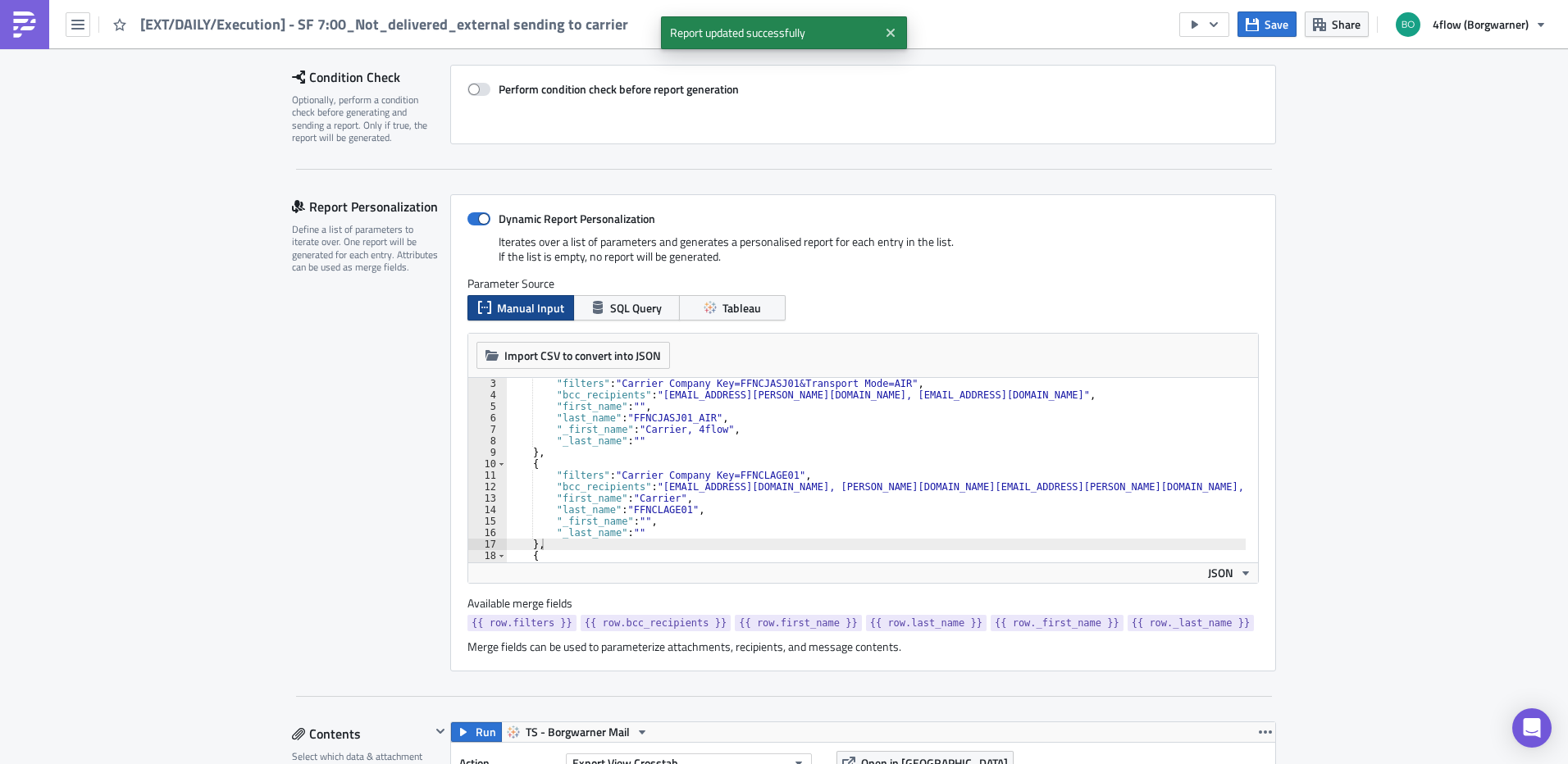
scroll to position [0, 0]
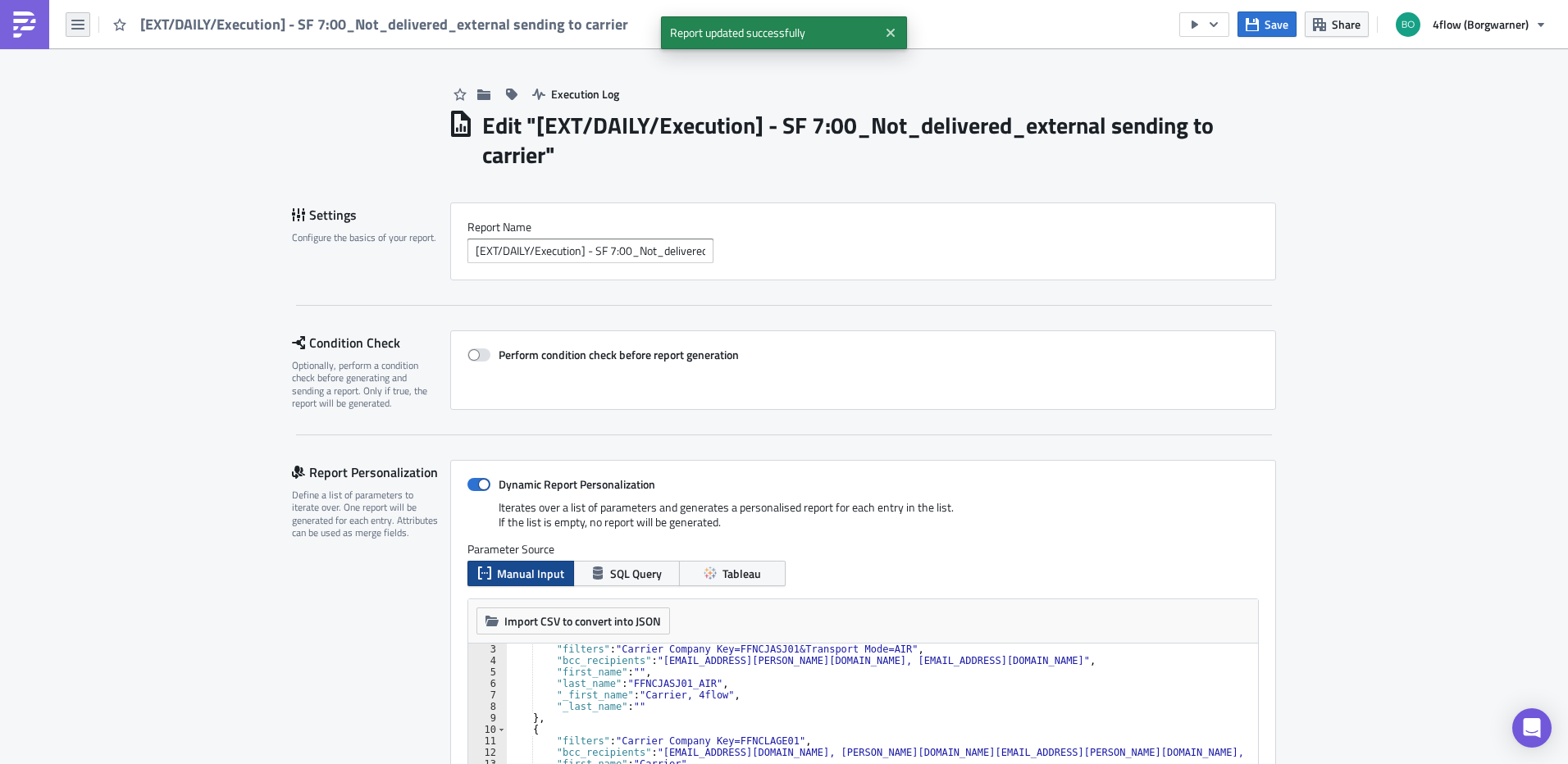
click at [75, 24] on icon "button" at bounding box center [77, 24] width 13 height 10
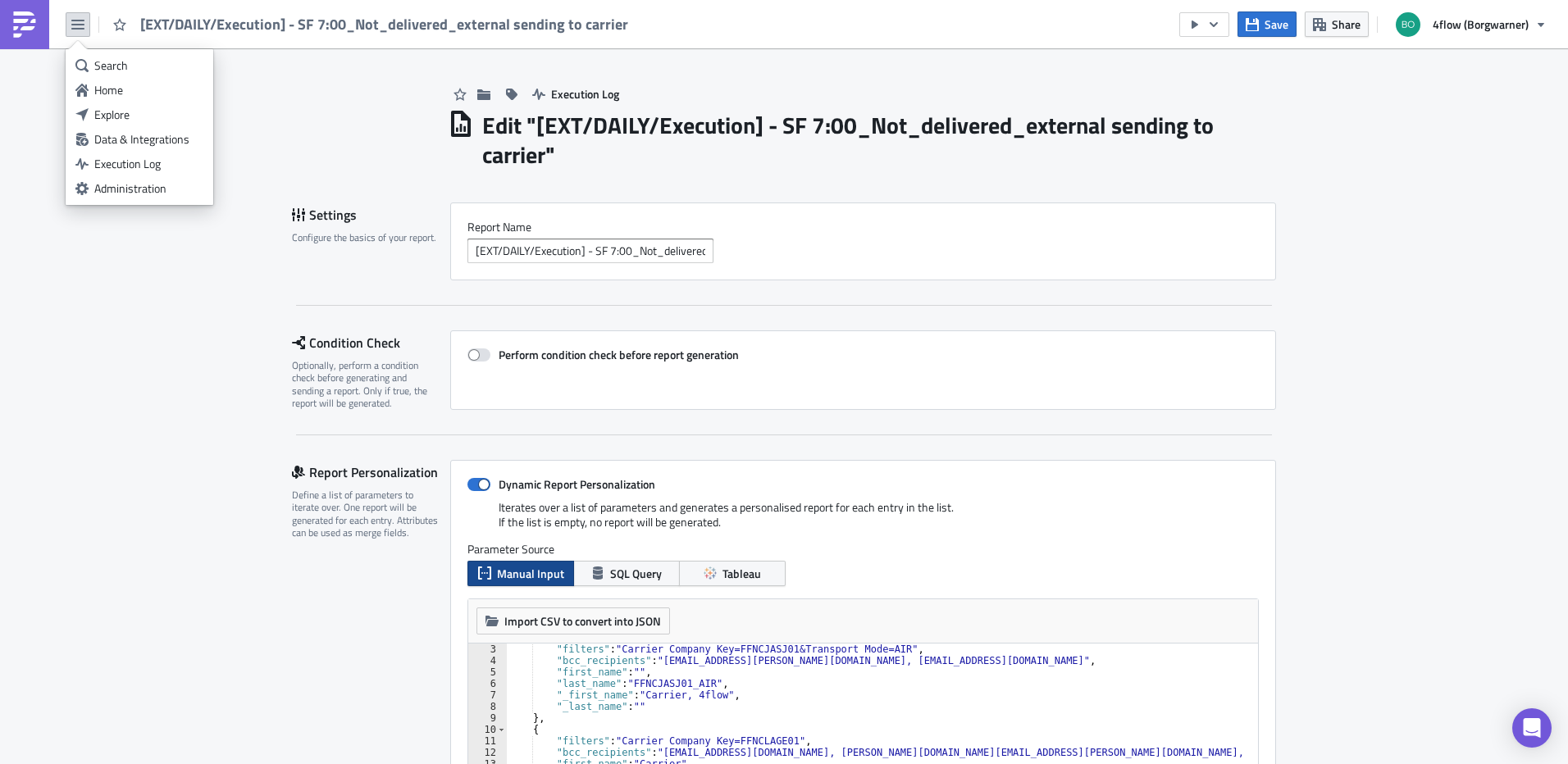
click at [133, 107] on div "Explore" at bounding box center [149, 114] width 109 height 17
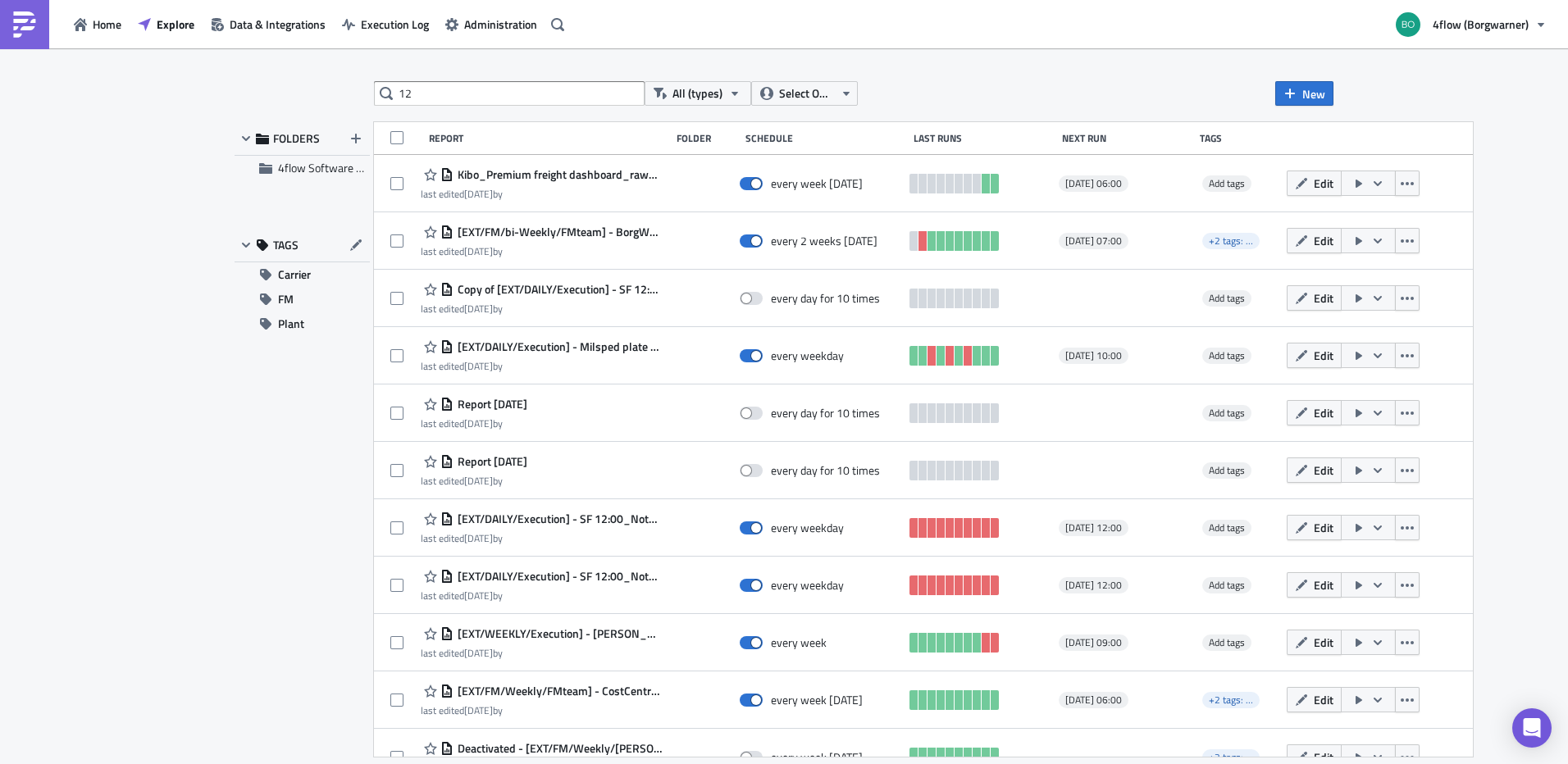
type input "12"
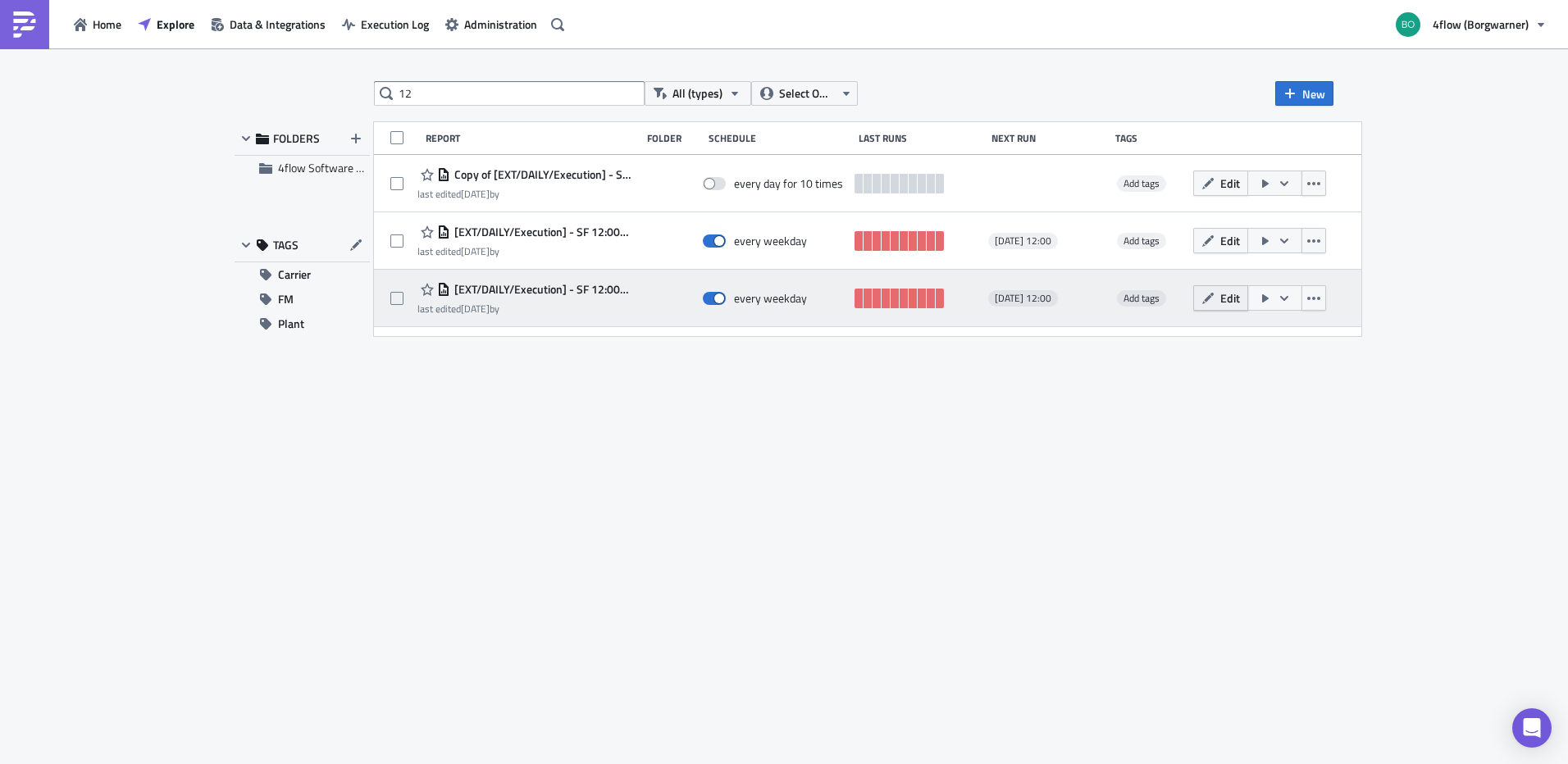
click at [1240, 298] on span "Edit" at bounding box center [1230, 298] width 19 height 18
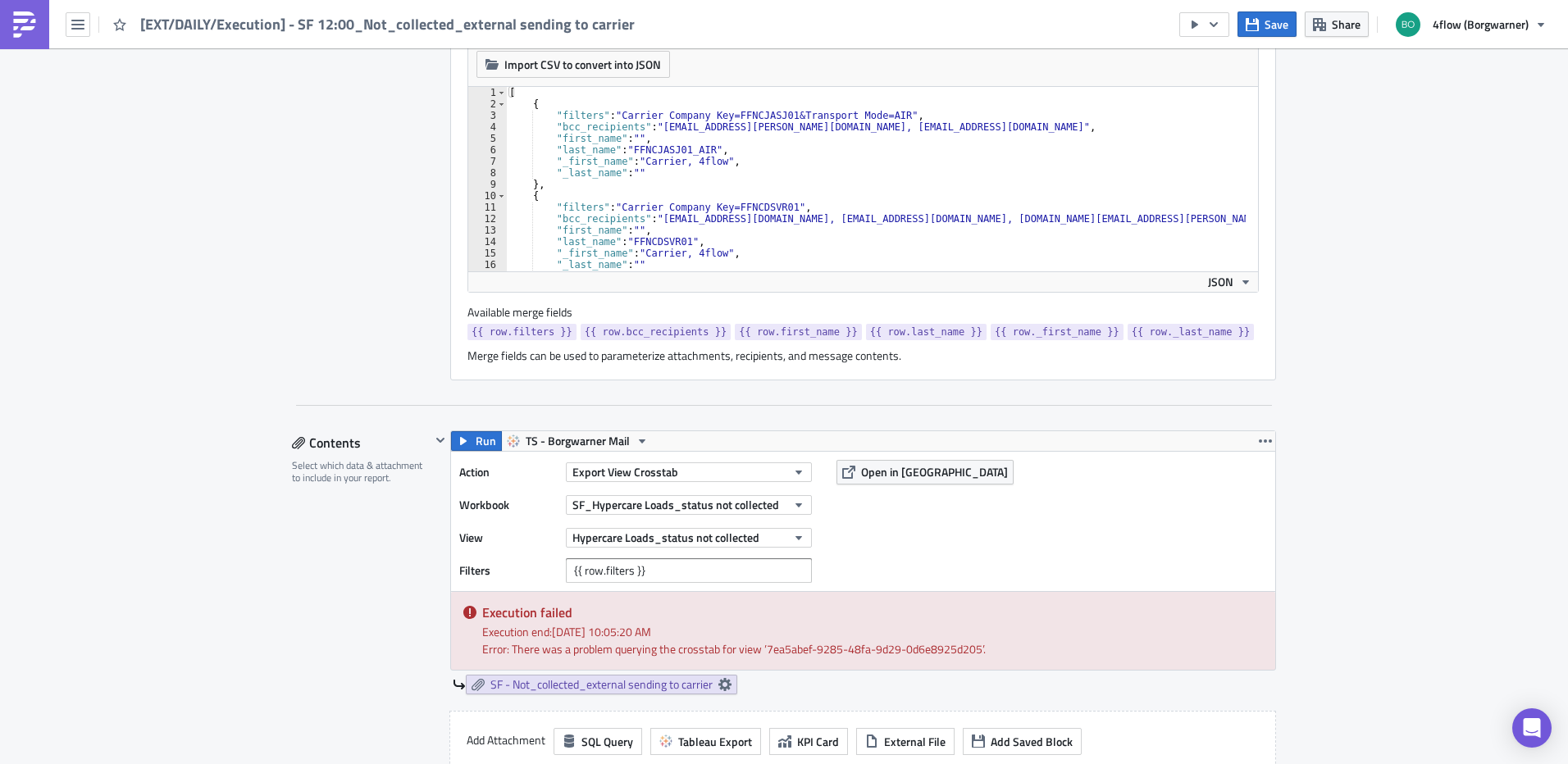
scroll to position [246, 0]
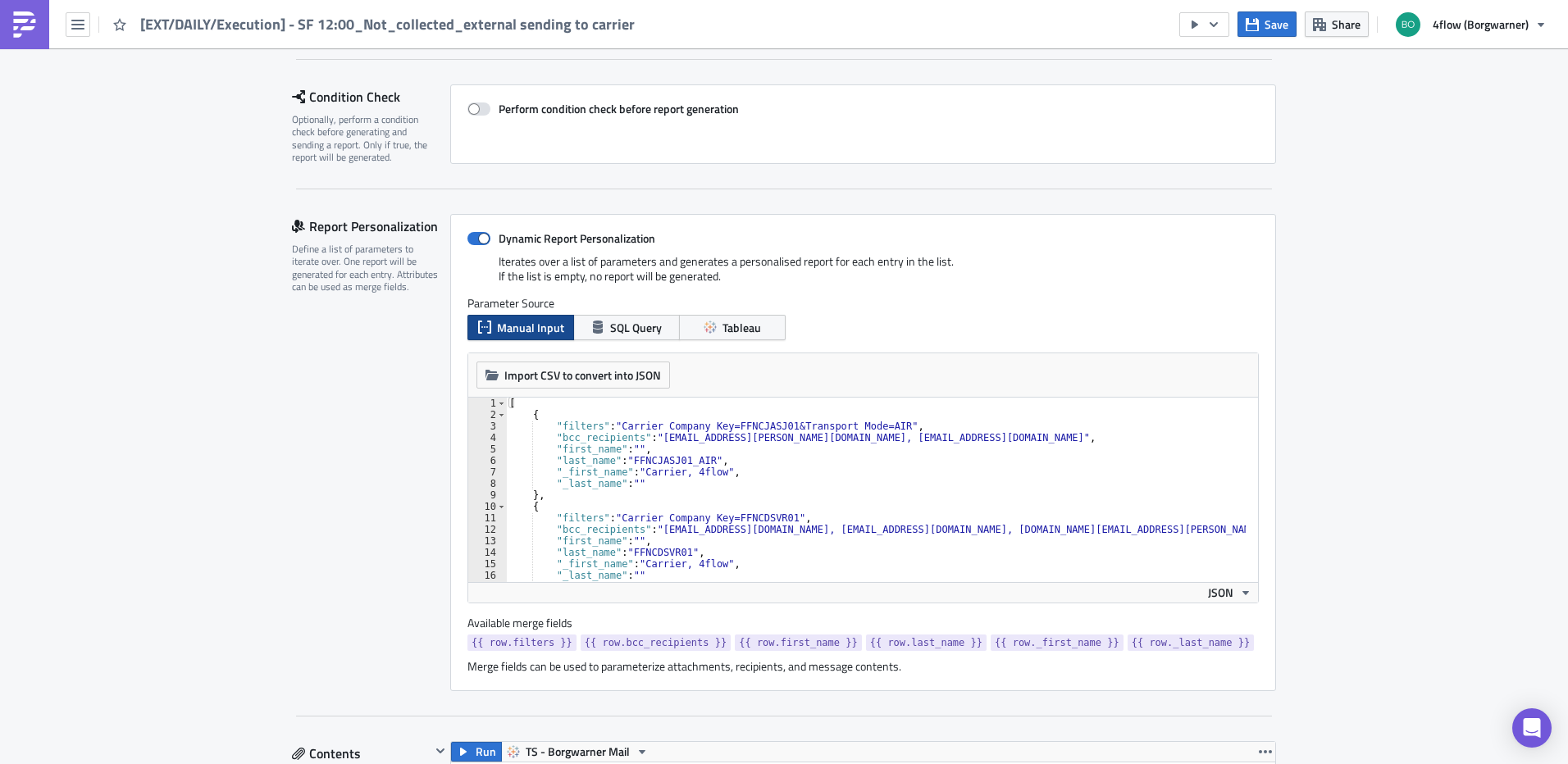
type textarea "},"
click at [551, 489] on div "[ { "filters" : "Carrier Company Key=FFNCJASJ01&Transport Mode=AIR" , "bcc_reci…" at bounding box center [939, 496] width 867 height 195
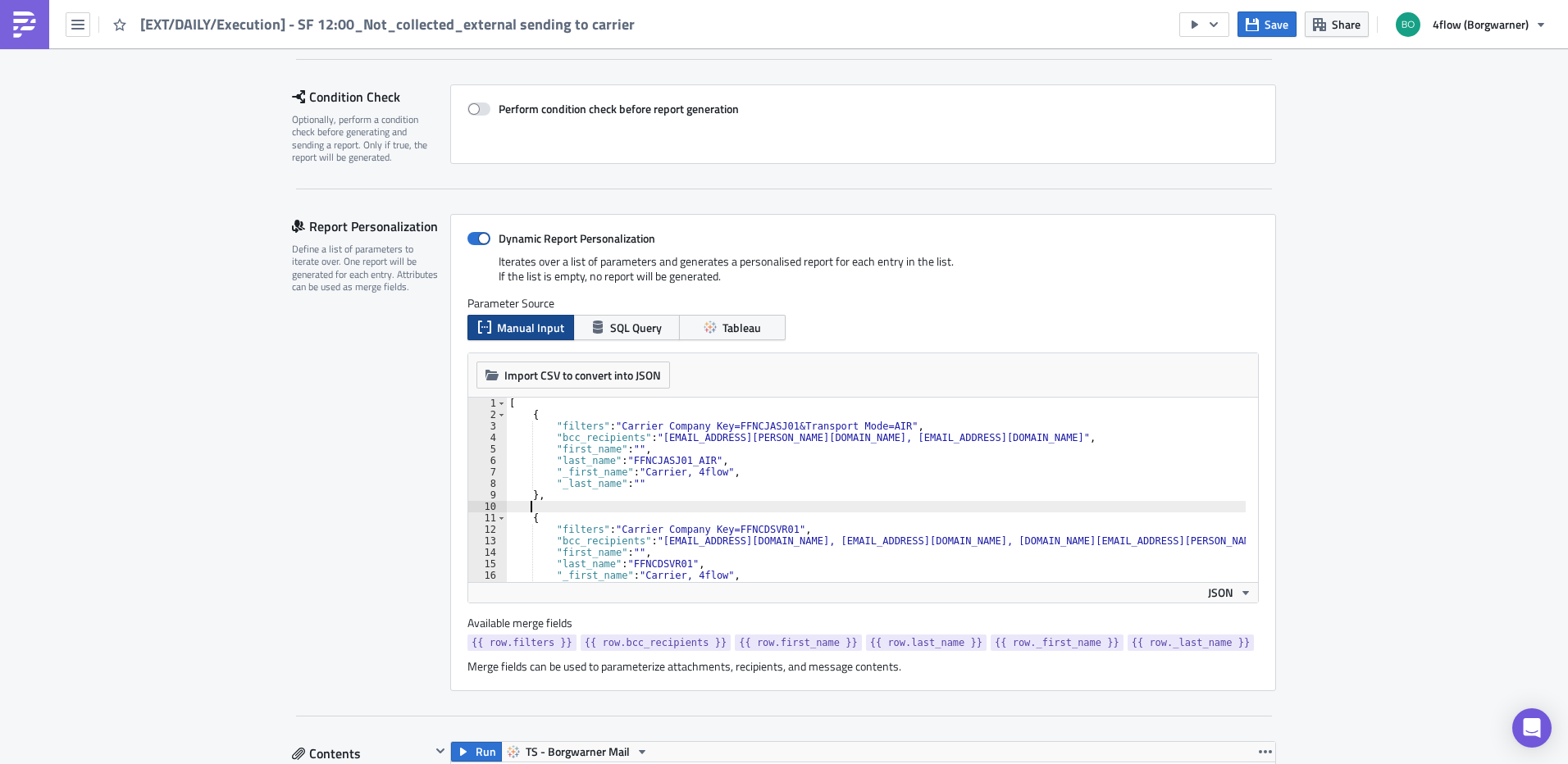
paste textarea "},"
type textarea "},"
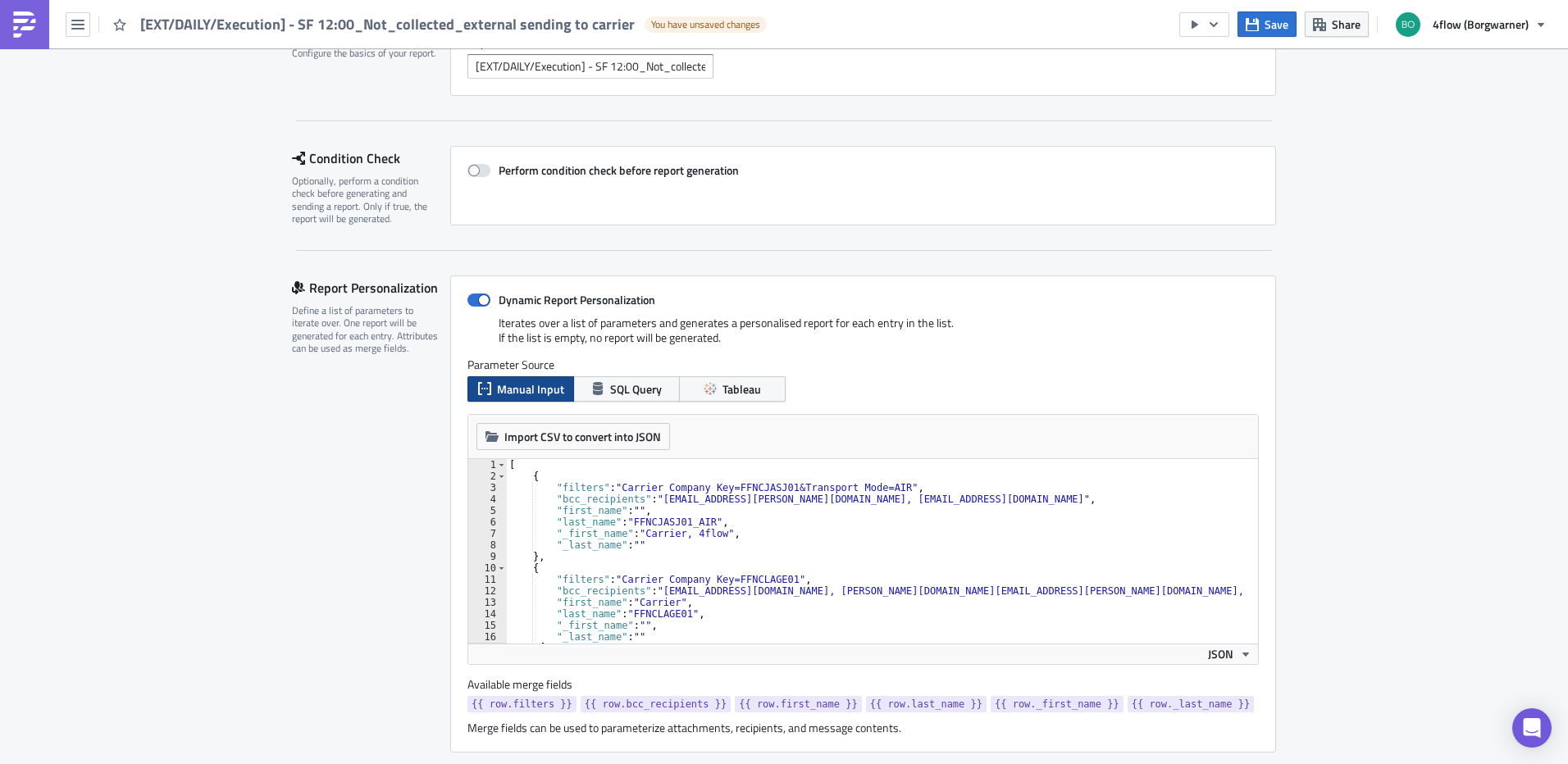
scroll to position [0, 0]
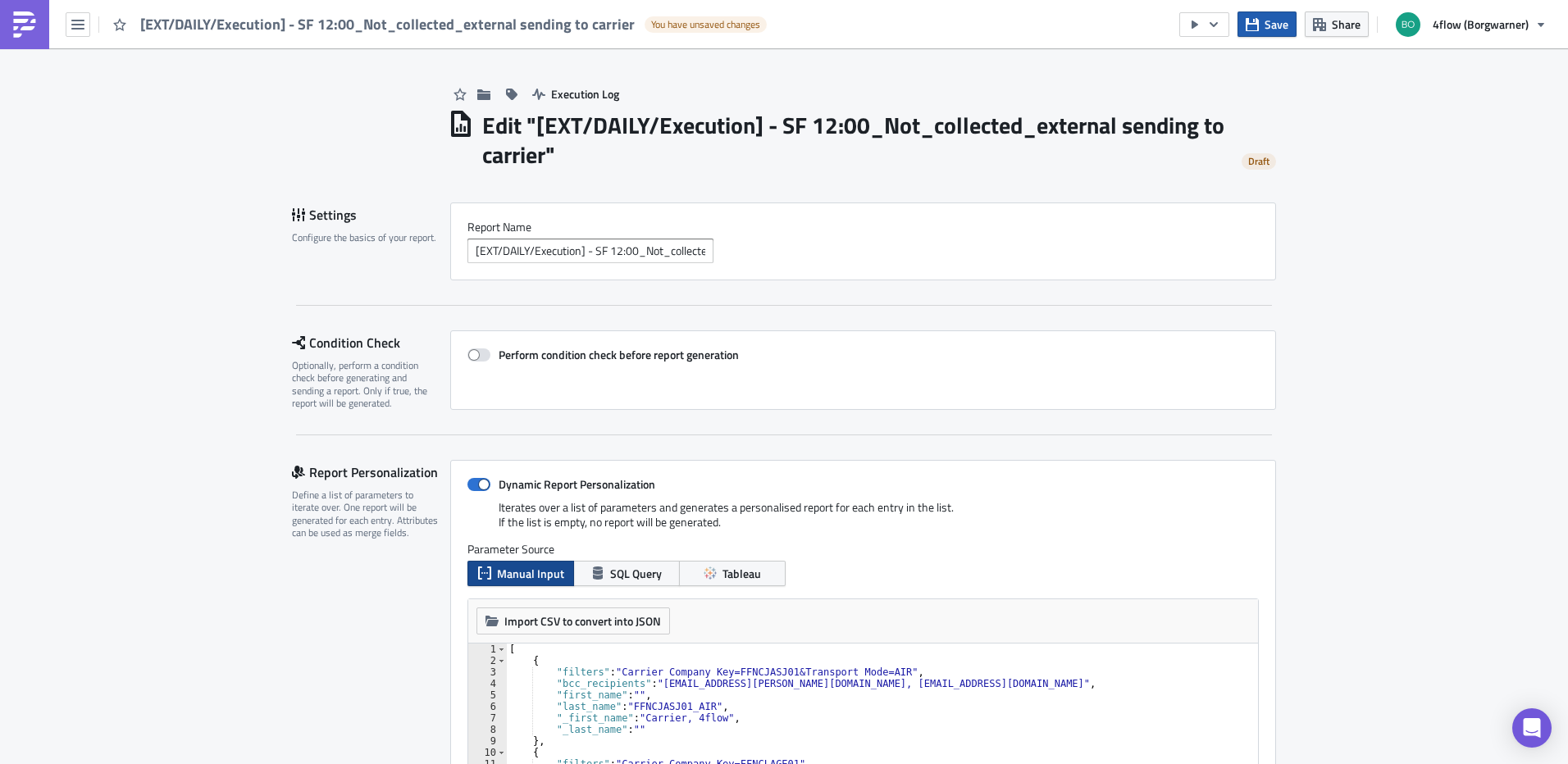
click at [1273, 21] on span "Save" at bounding box center [1277, 25] width 24 height 18
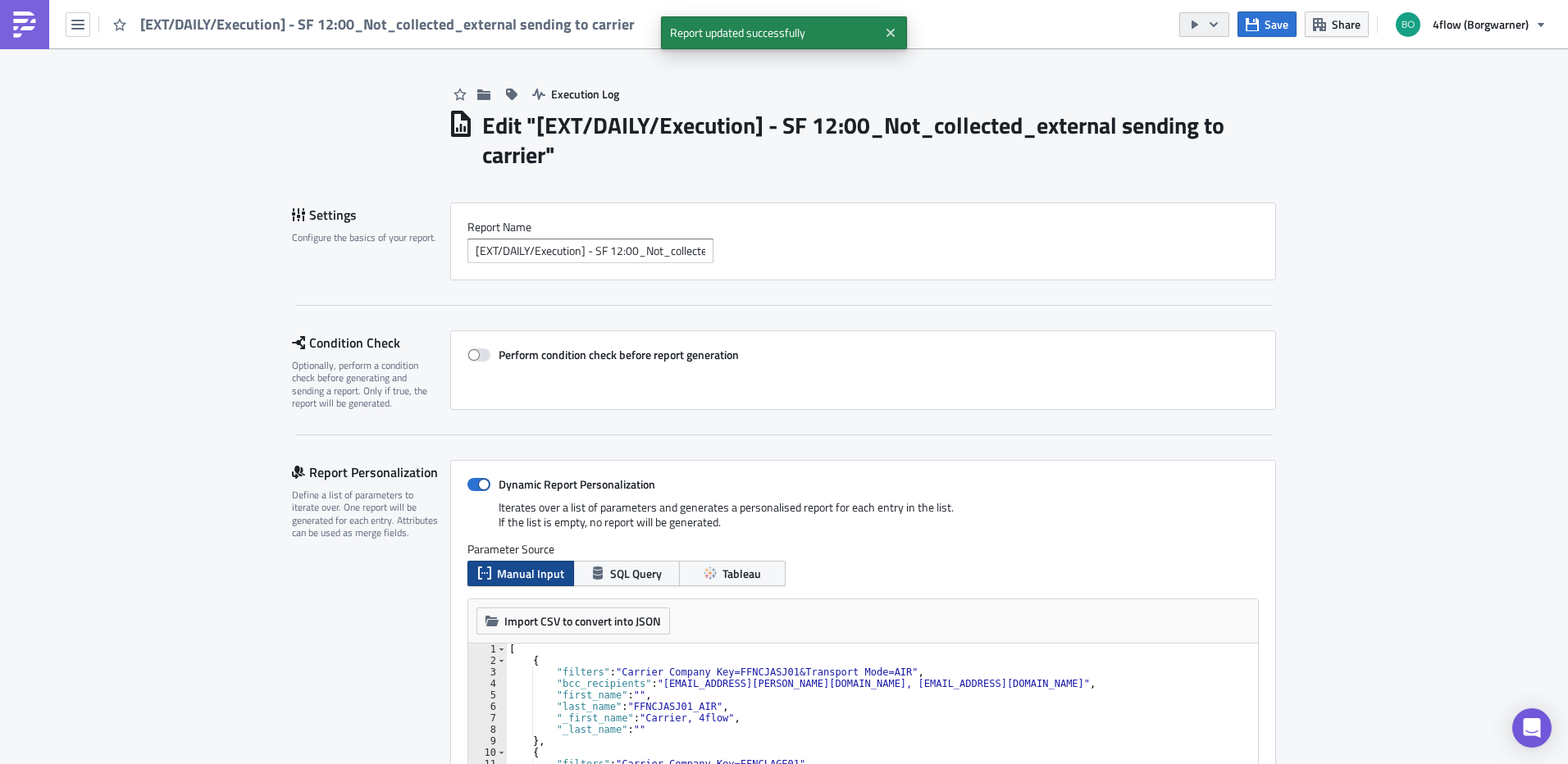
click at [1220, 23] on icon "button" at bounding box center [1214, 24] width 13 height 13
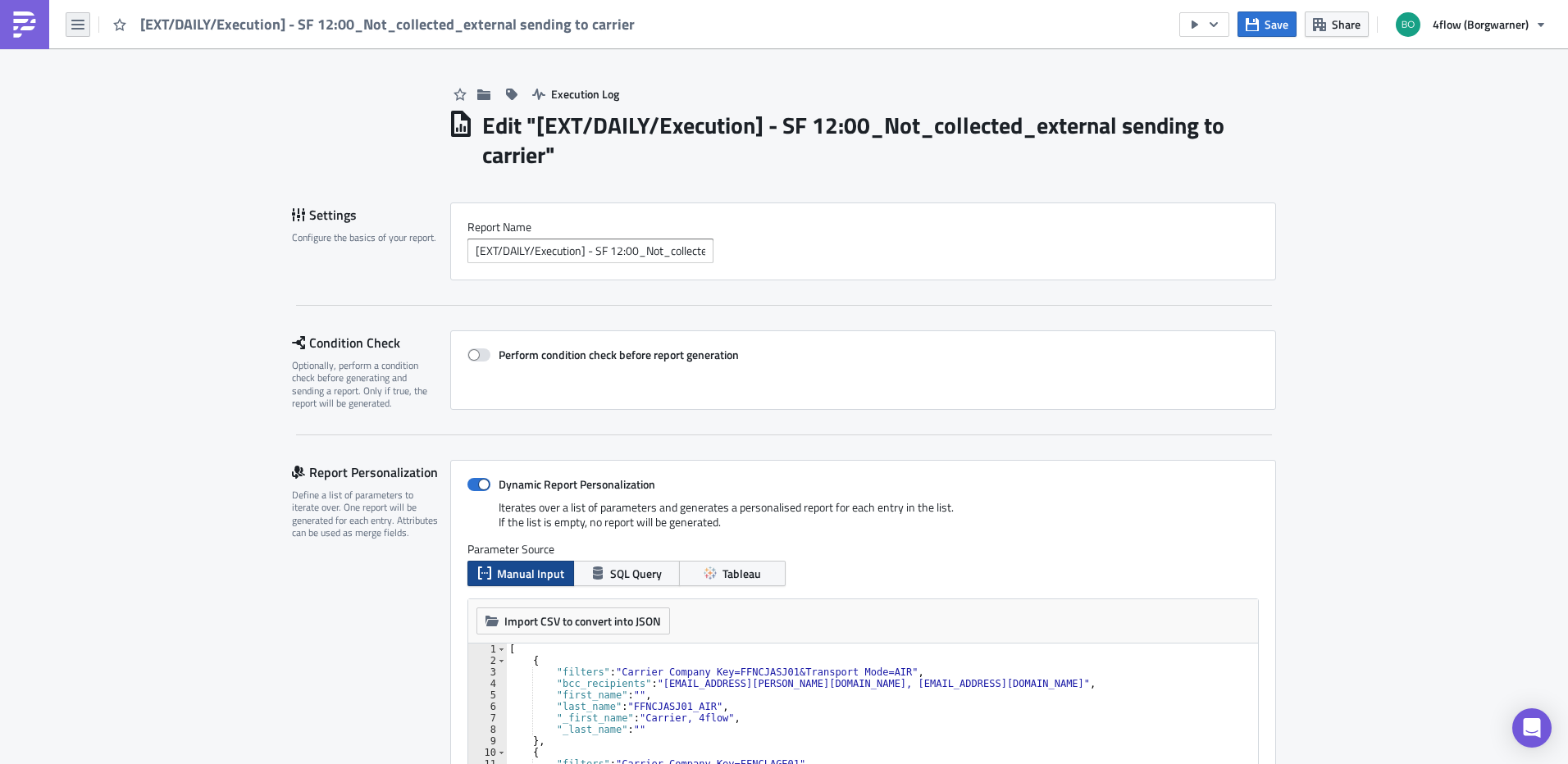
click at [82, 26] on icon "button" at bounding box center [77, 24] width 13 height 13
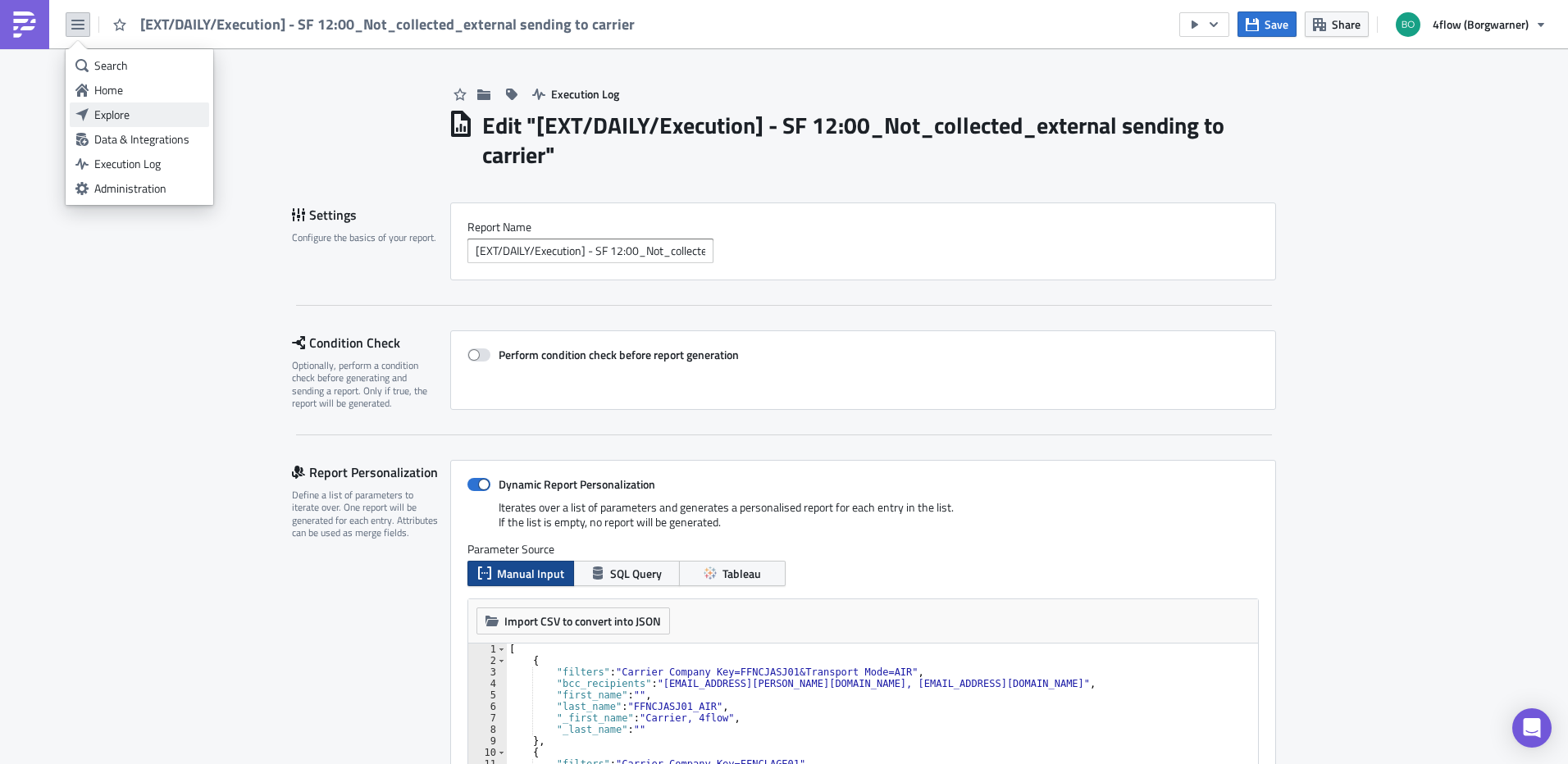
click at [116, 114] on div "Explore" at bounding box center [149, 114] width 109 height 17
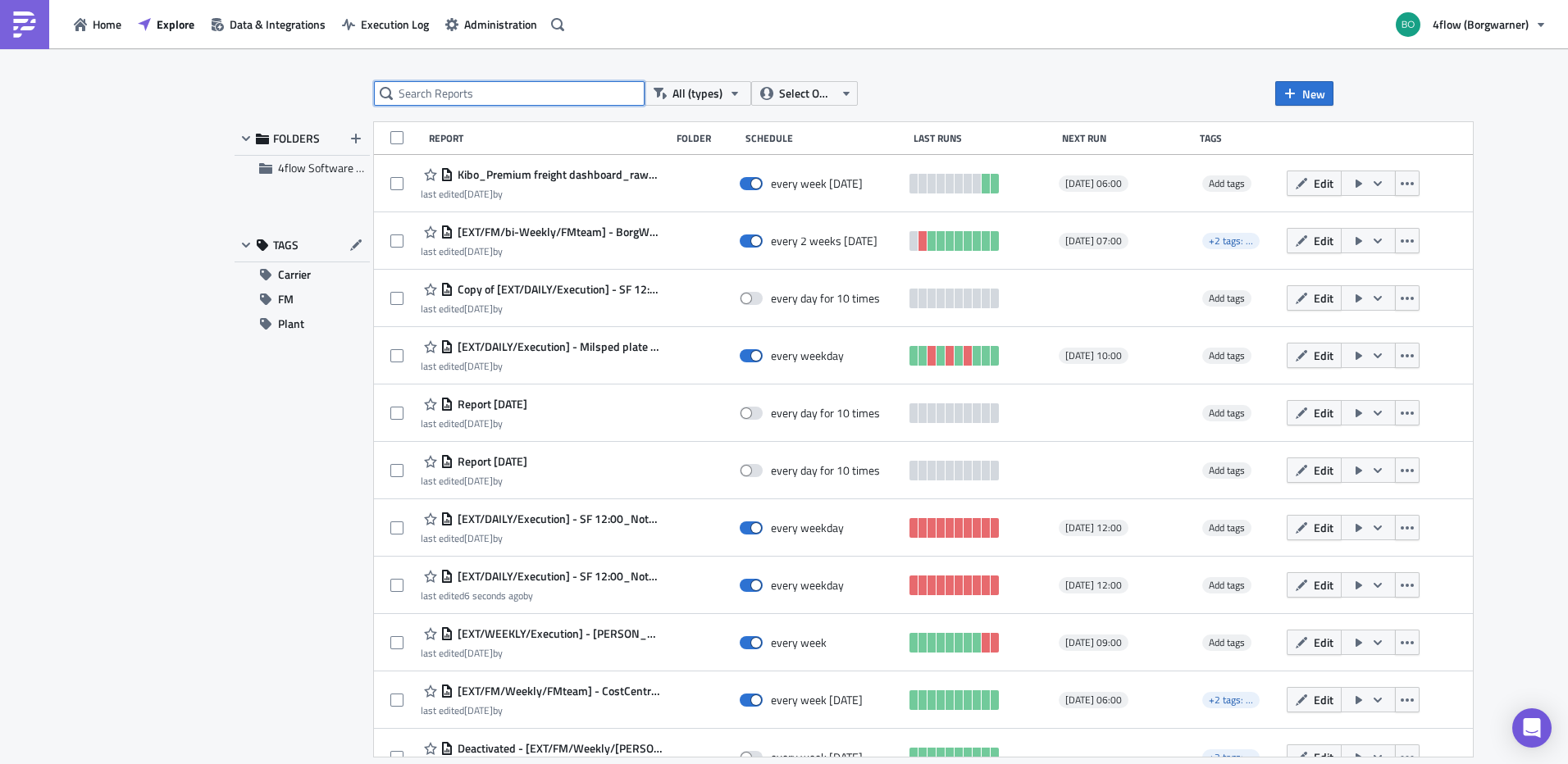
click at [445, 93] on input "text" at bounding box center [509, 93] width 270 height 25
type input "12"
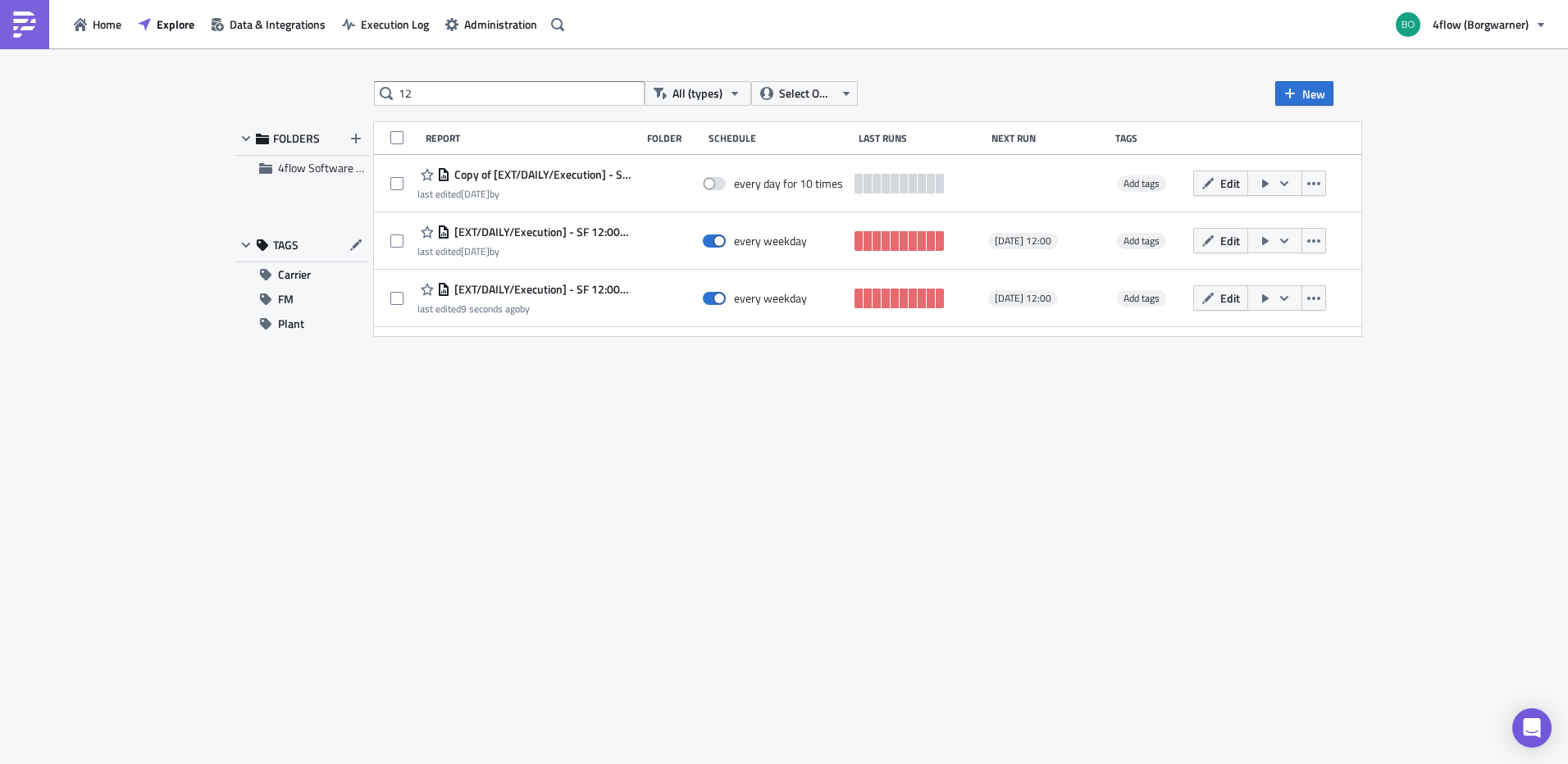
click at [475, 464] on div "12 All (types) Select Owner New FOLDERS 4flow Software KAM TAGS Carrier FM Plan…" at bounding box center [784, 408] width 1115 height 653
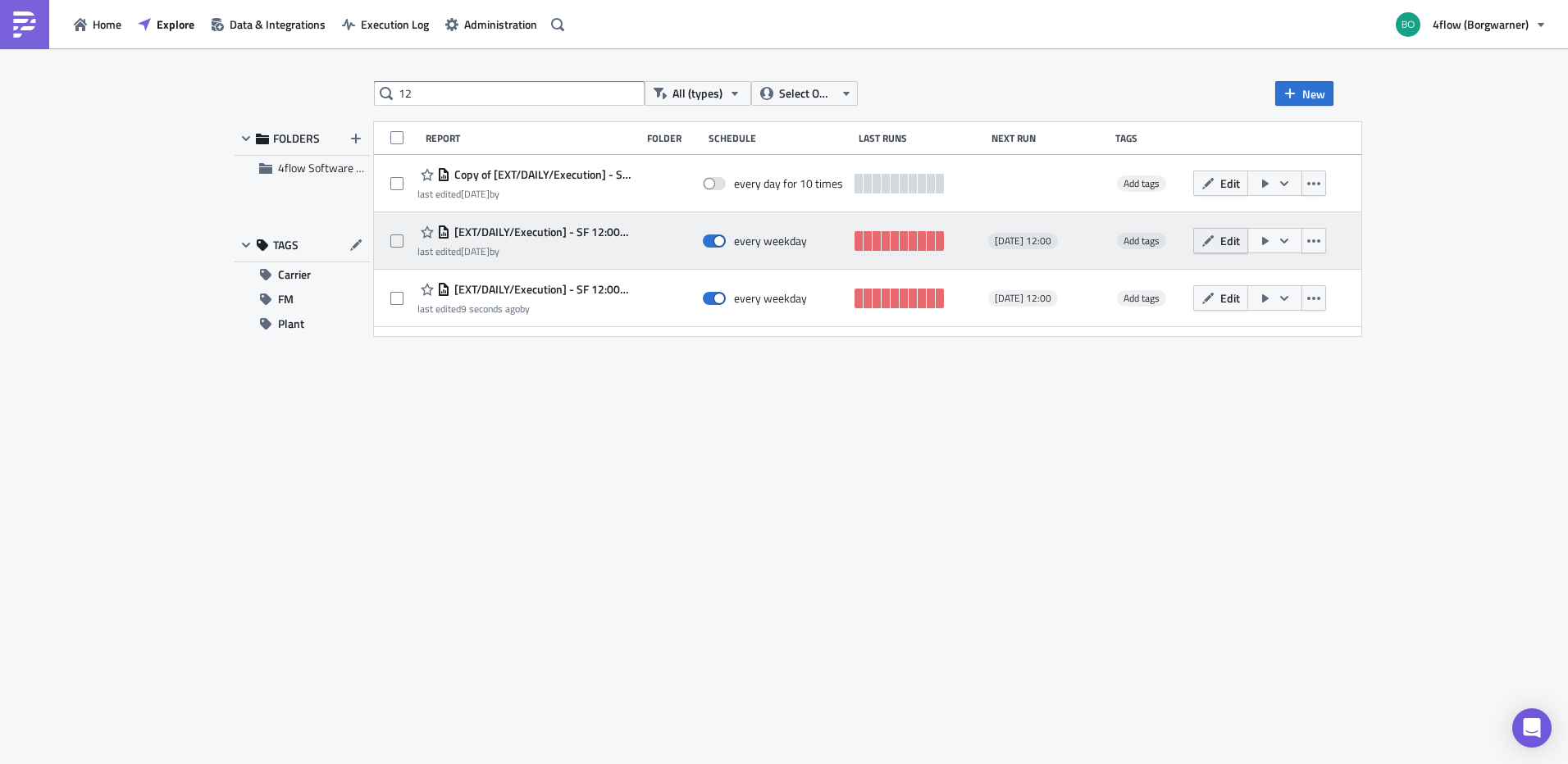
click at [1240, 240] on span "Edit" at bounding box center [1230, 241] width 19 height 18
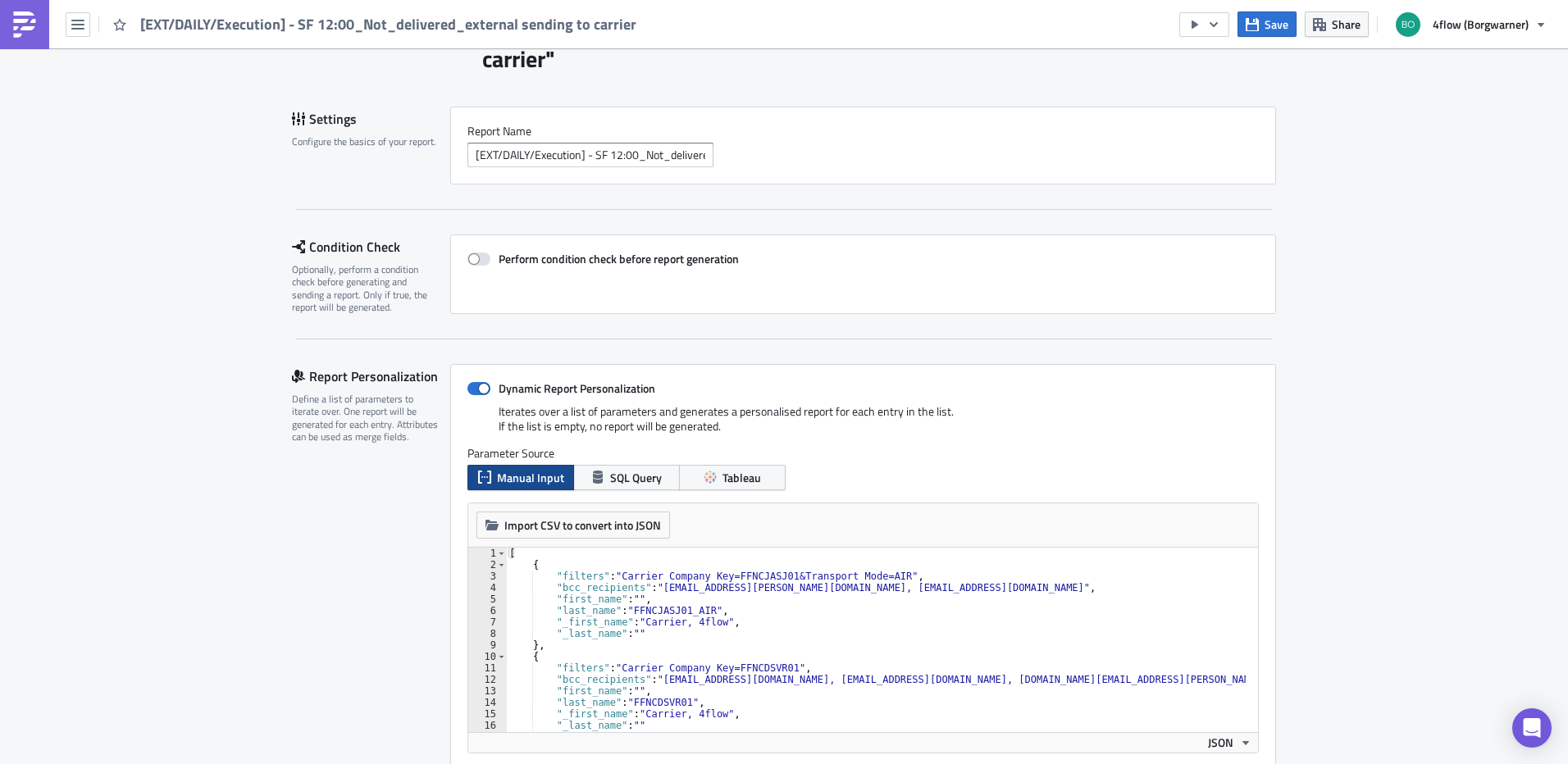
scroll to position [246, 0]
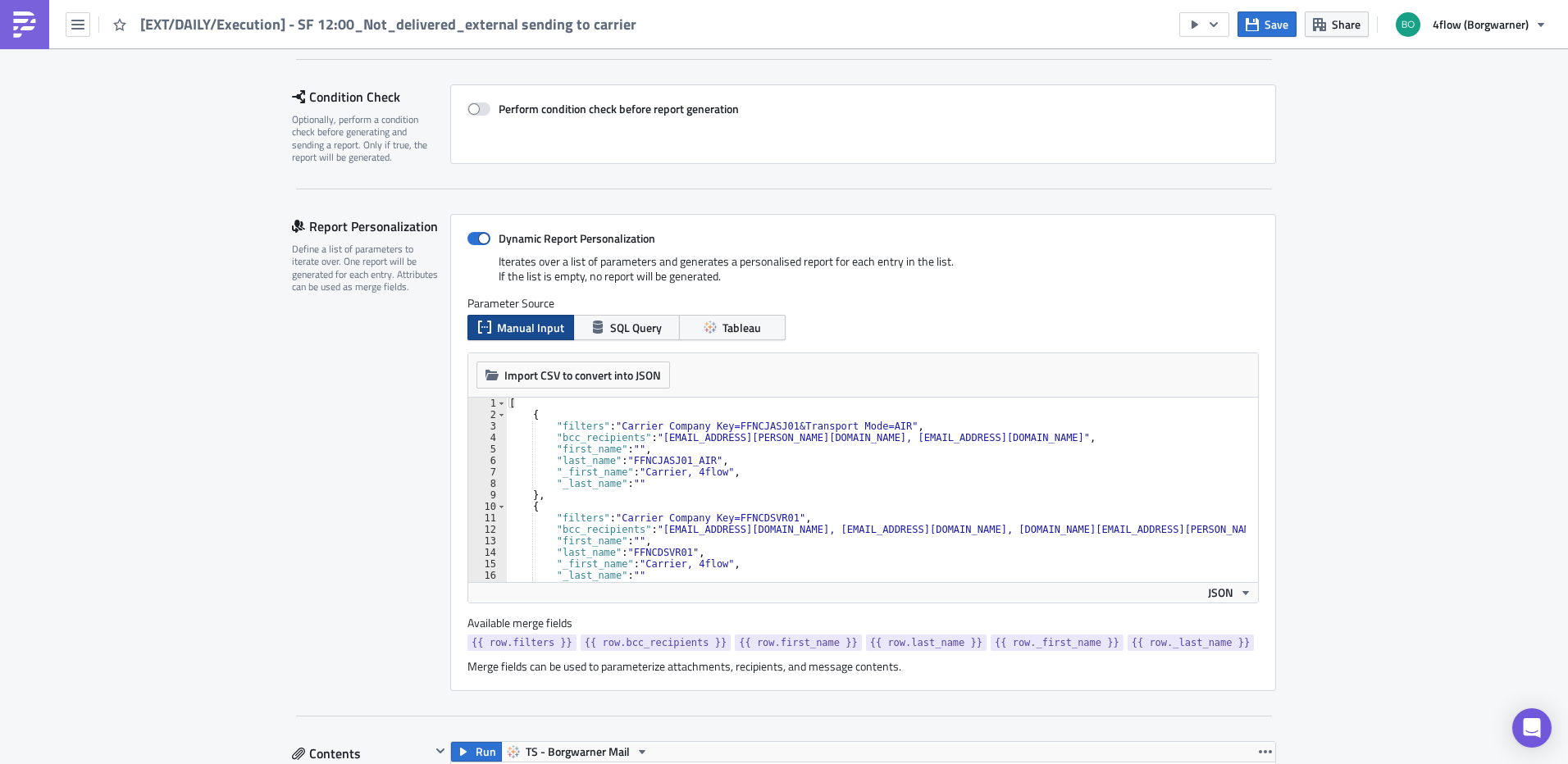
type textarea "},"
click at [549, 494] on div "[ { "filters" : "Carrier Company Key=FFNCJASJ01&Transport Mode=AIR" , "bcc_reci…" at bounding box center [939, 496] width 867 height 195
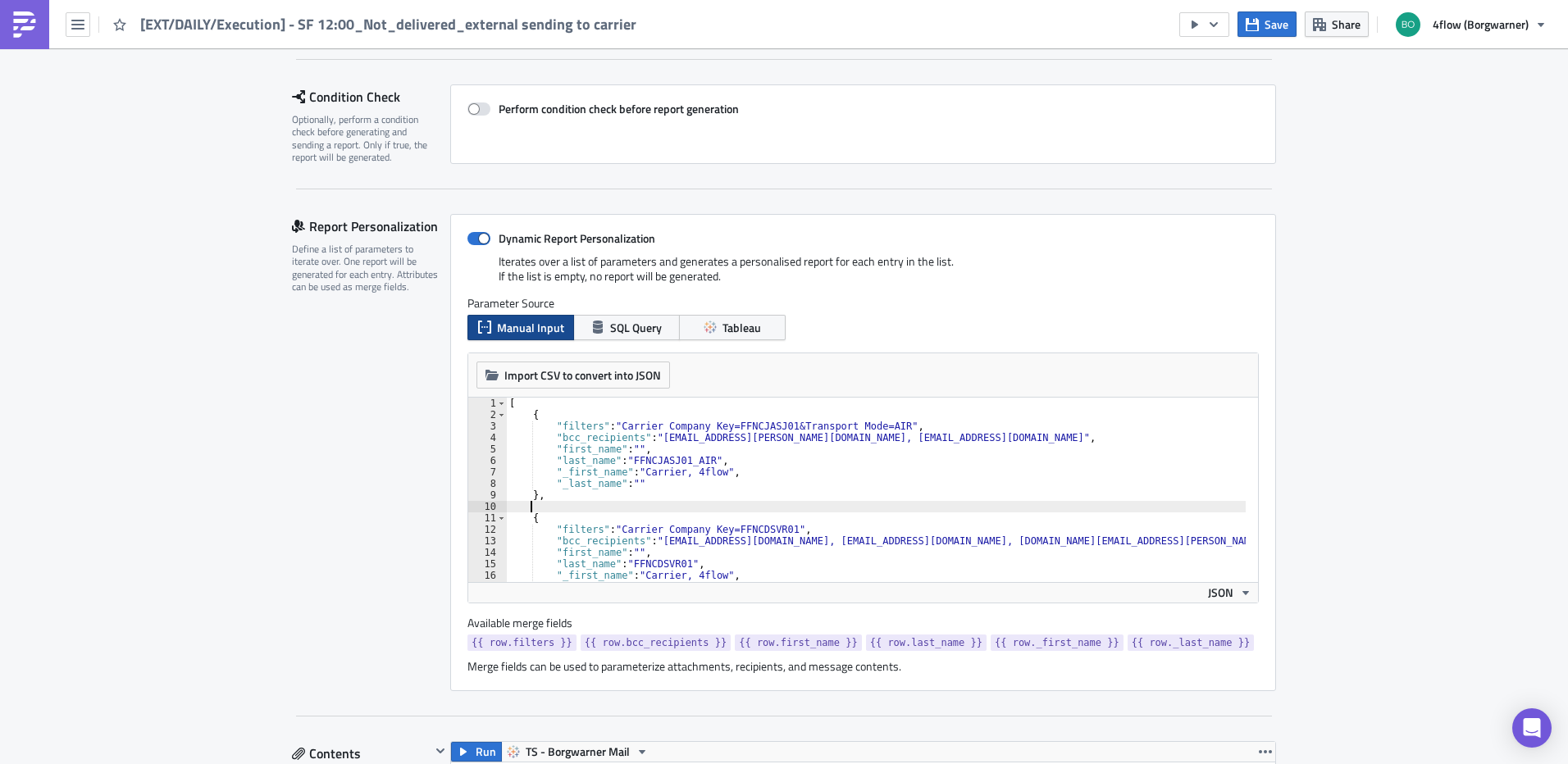
paste textarea "},"
type textarea "},"
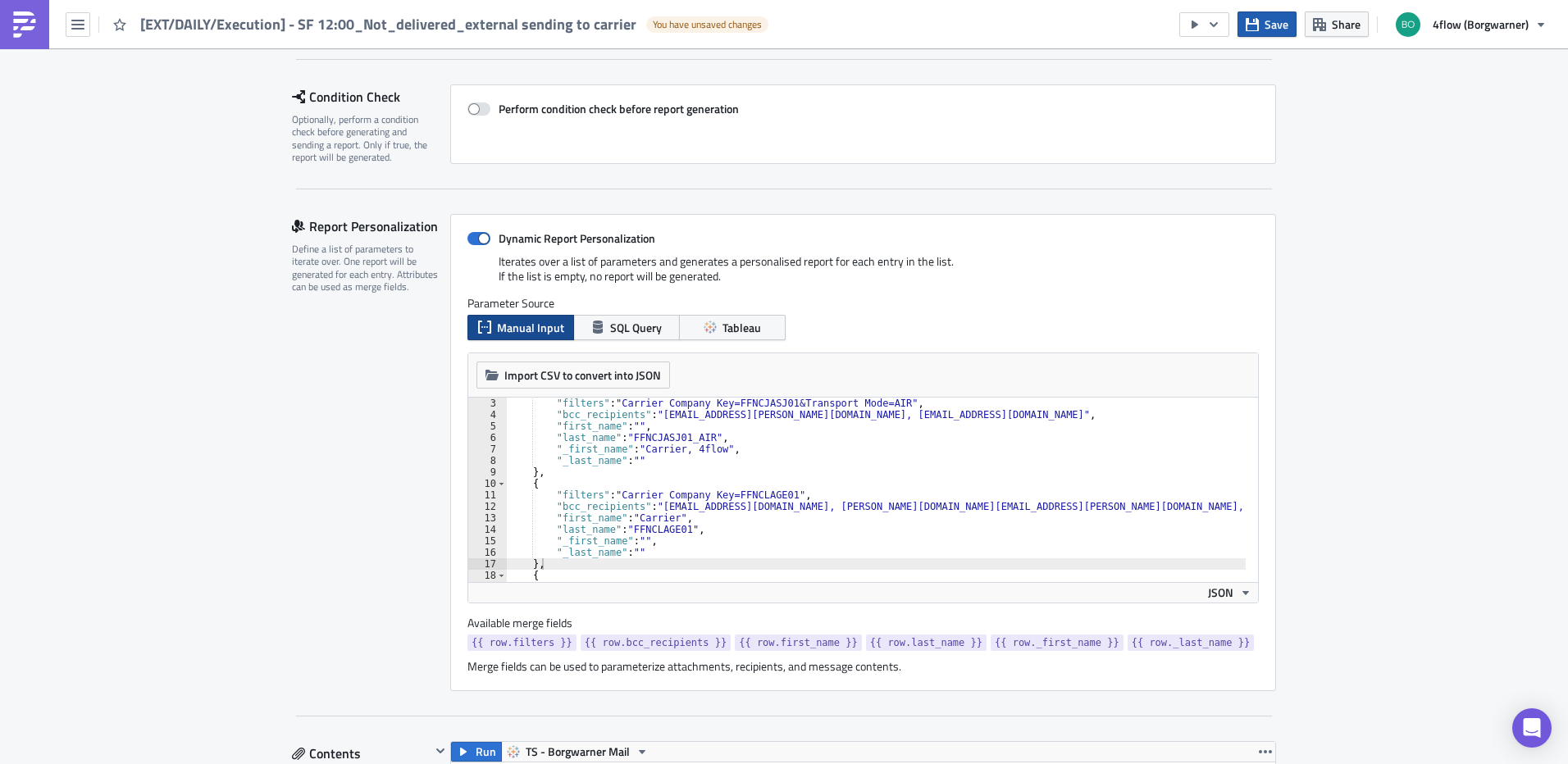
click at [1279, 24] on span "Save" at bounding box center [1277, 25] width 24 height 18
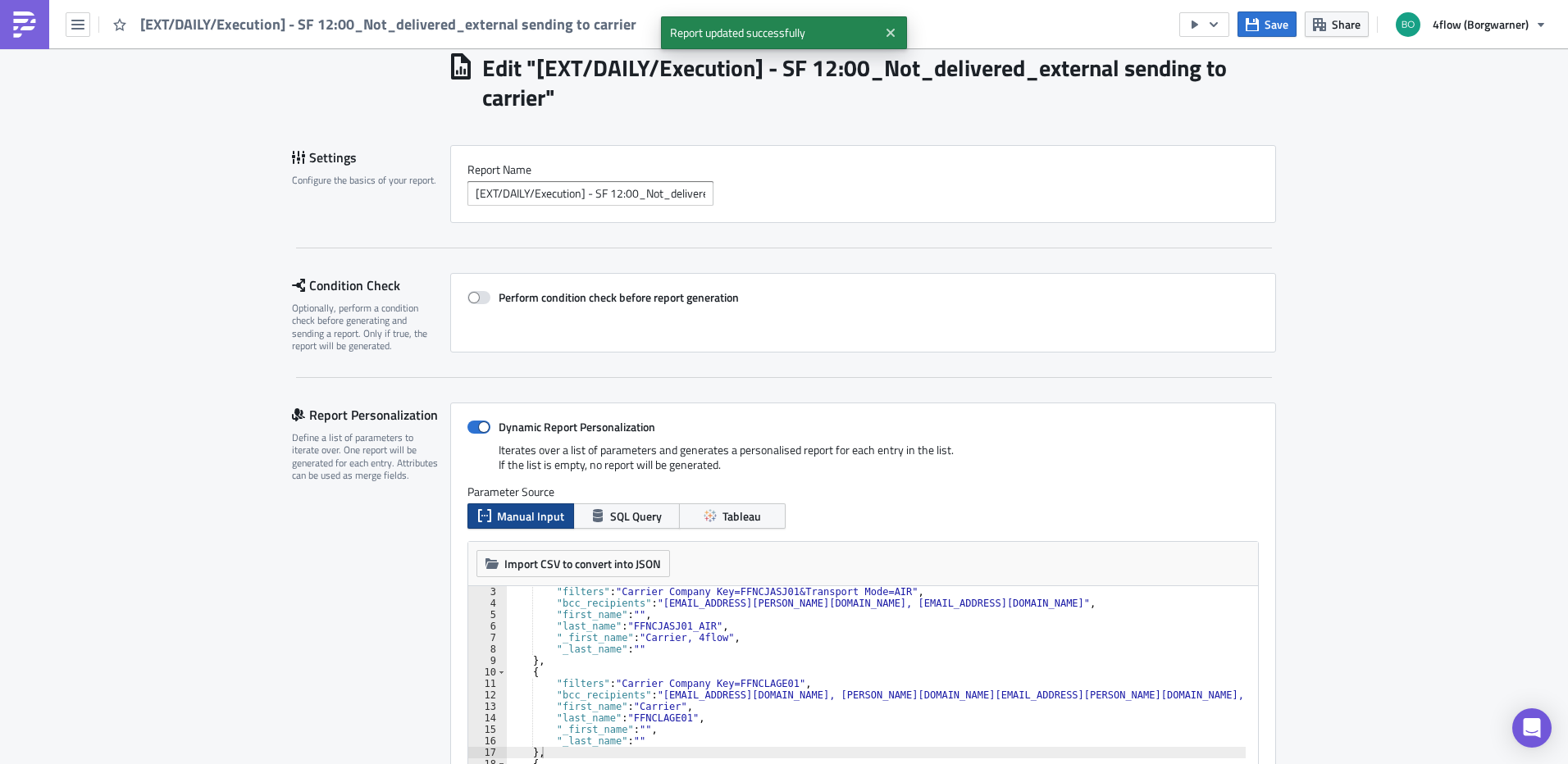
scroll to position [0, 0]
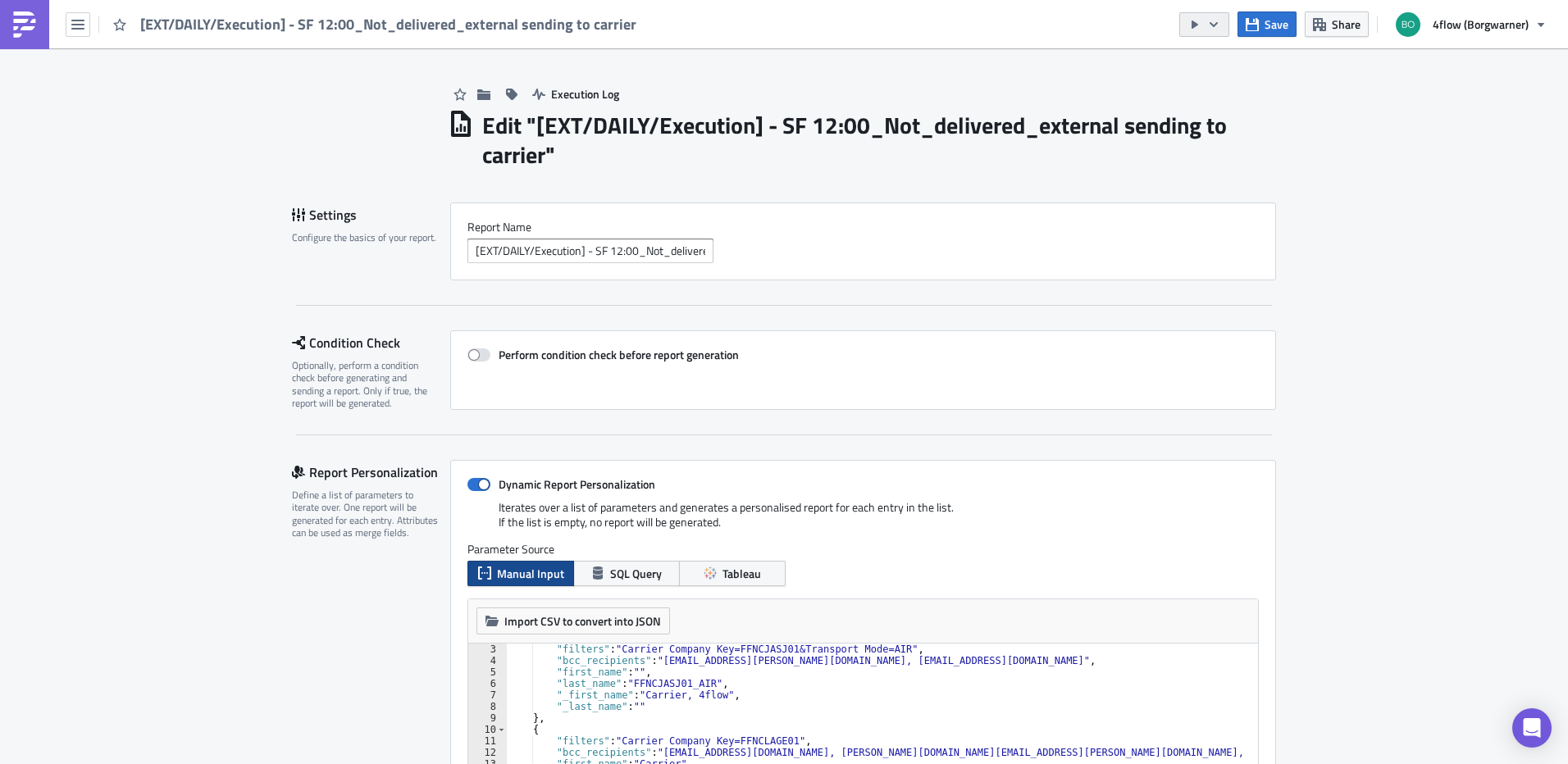
click at [1218, 23] on icon "button" at bounding box center [1213, 24] width 8 height 5
click at [1229, 66] on div "Send Just to Me" at bounding box center [1254, 65] width 128 height 17
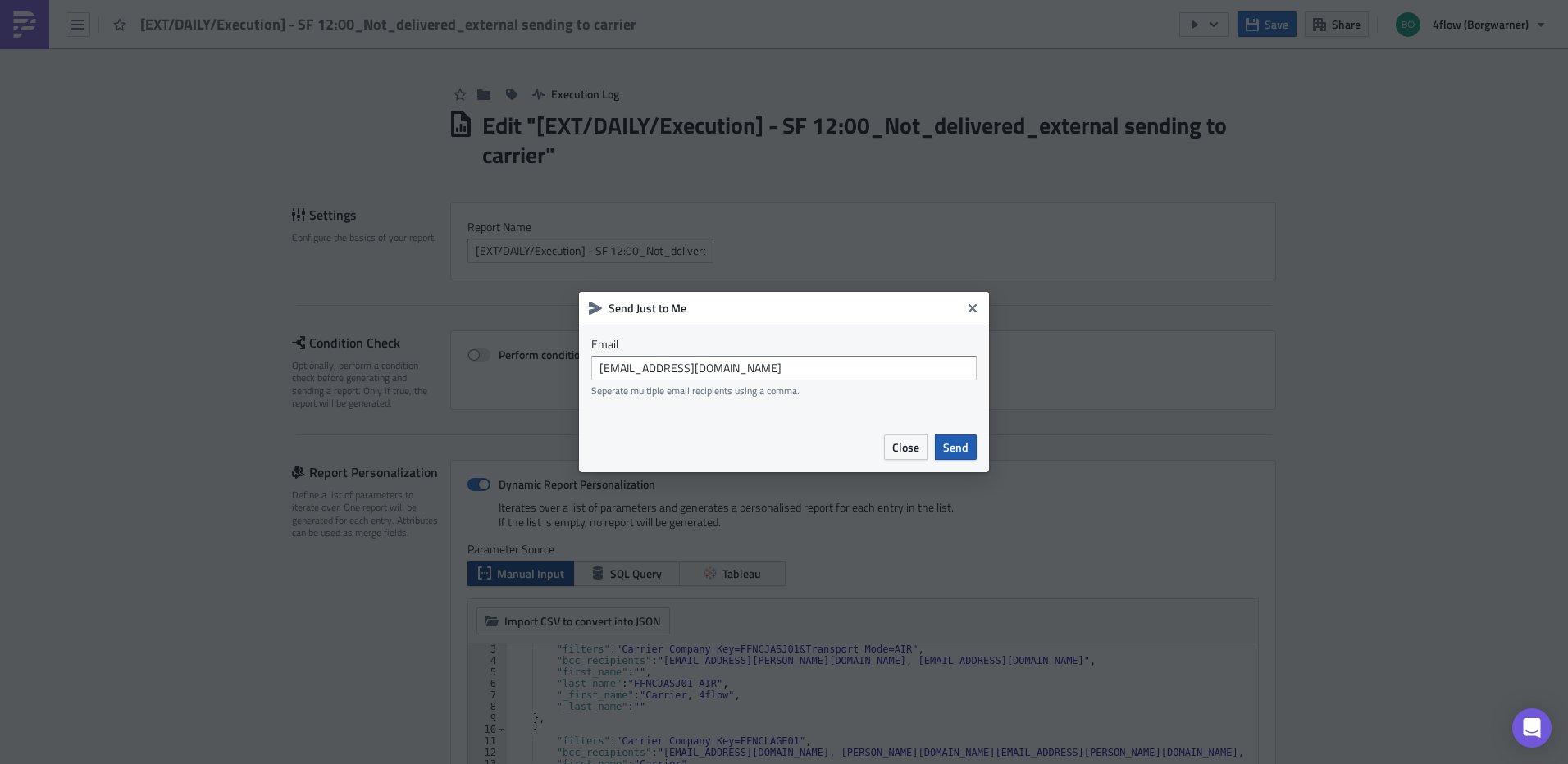
click at [974, 446] on button "Send" at bounding box center [956, 447] width 42 height 26
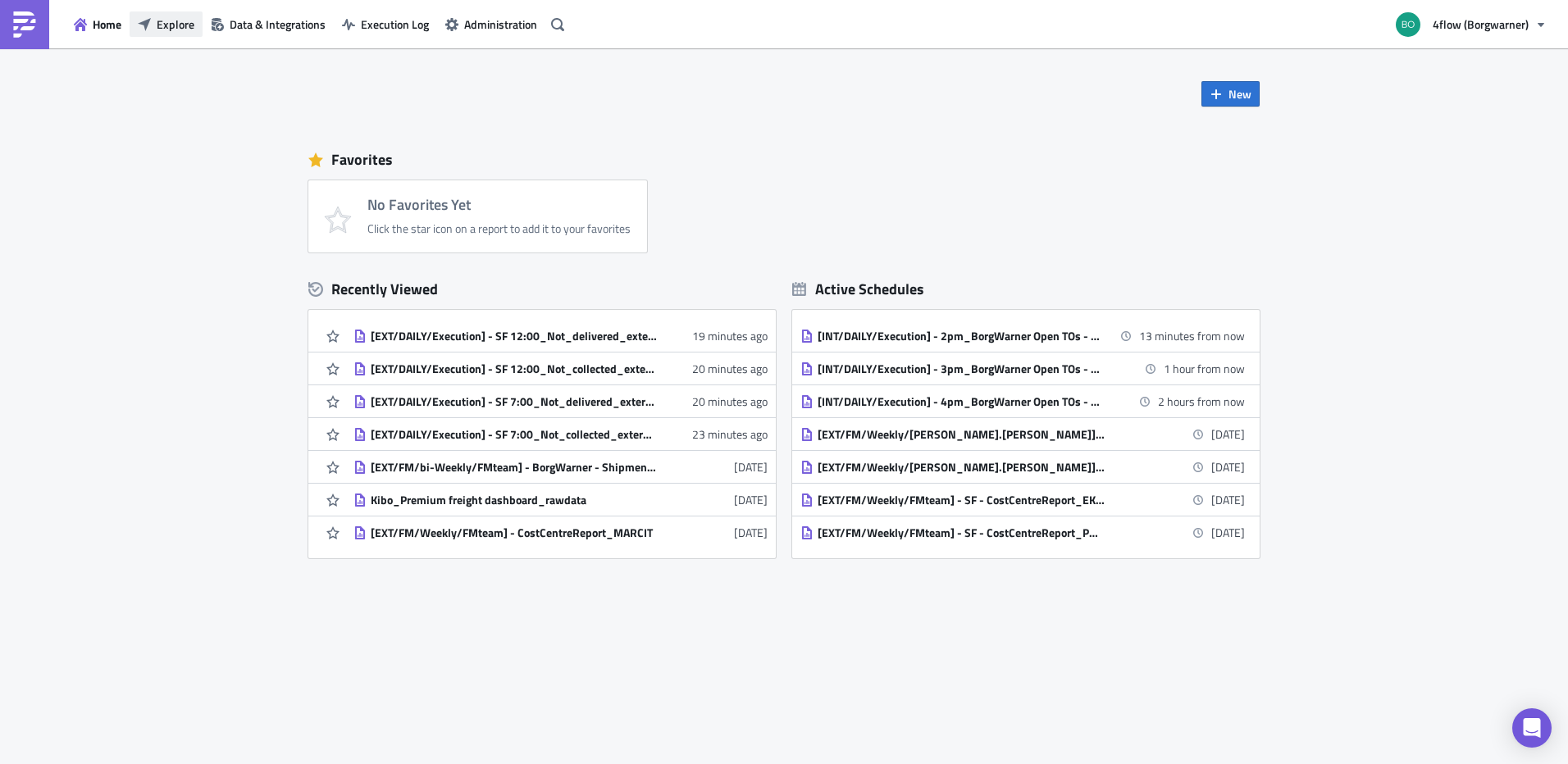
click at [162, 21] on span "Explore" at bounding box center [175, 25] width 38 height 18
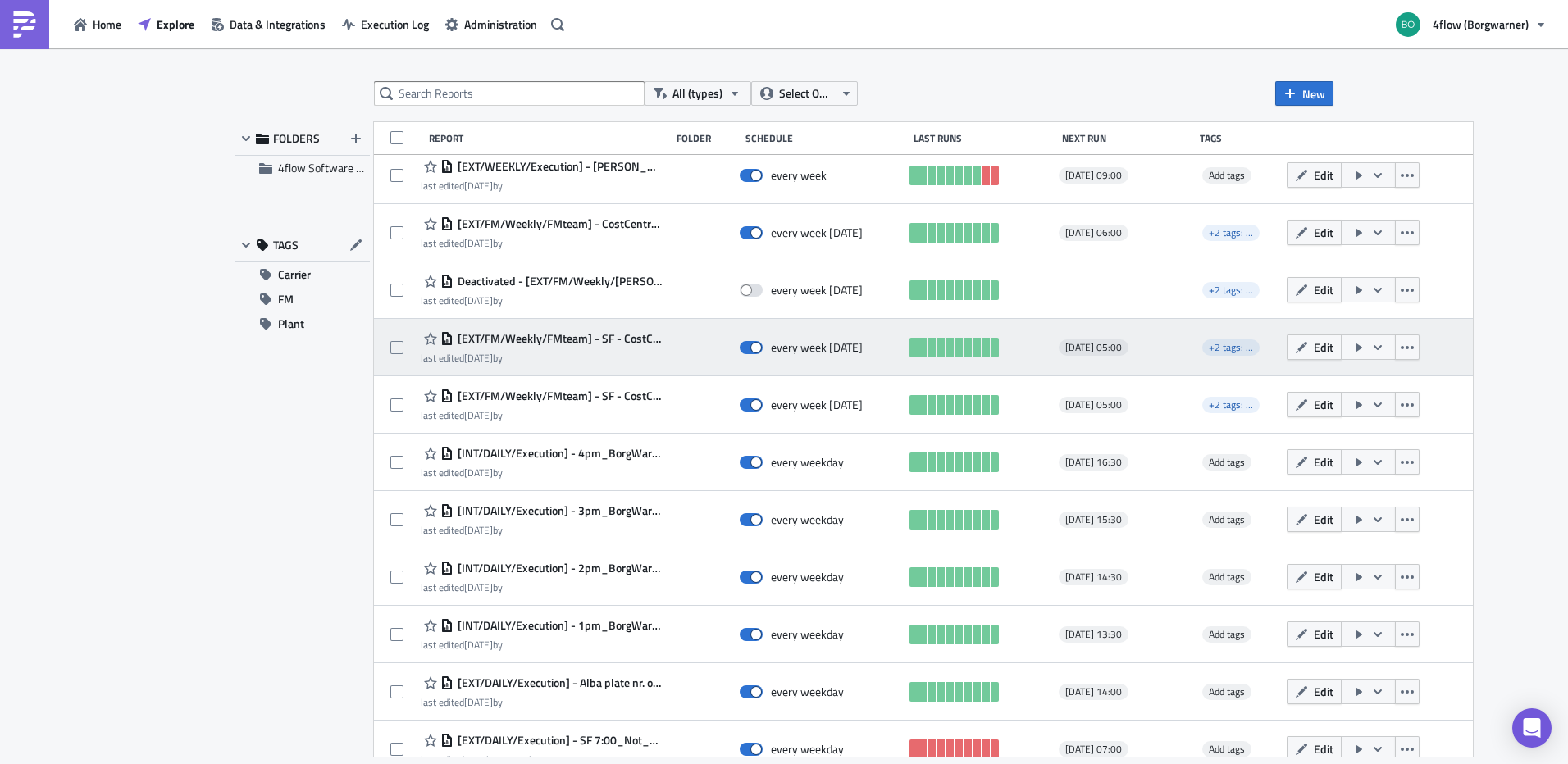
scroll to position [473, 0]
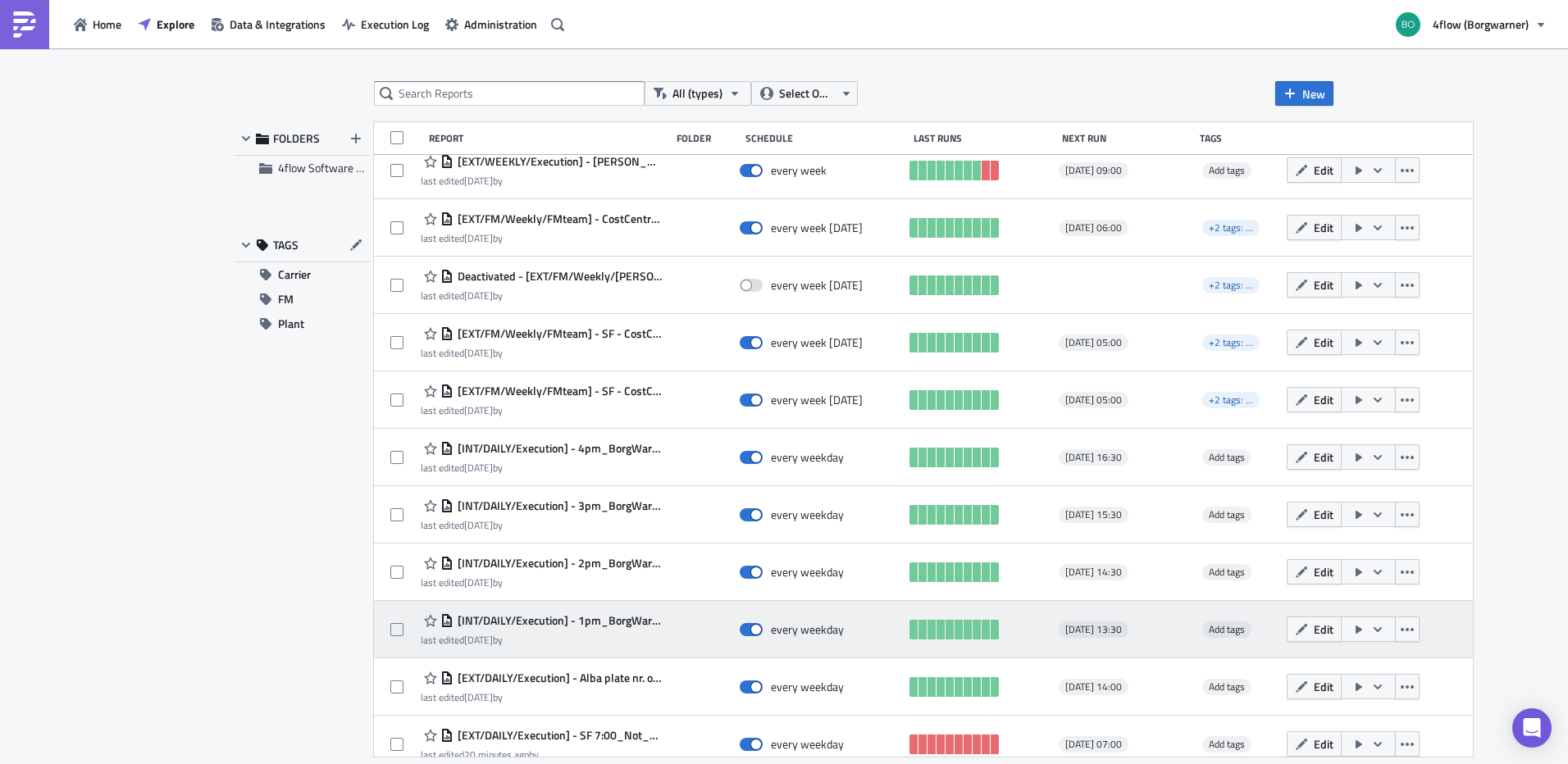
click at [600, 624] on span "[INT/DAILY/Execution] - 1pm_BorgWarner Open TOs - 2 days check" at bounding box center [558, 621] width 210 height 15
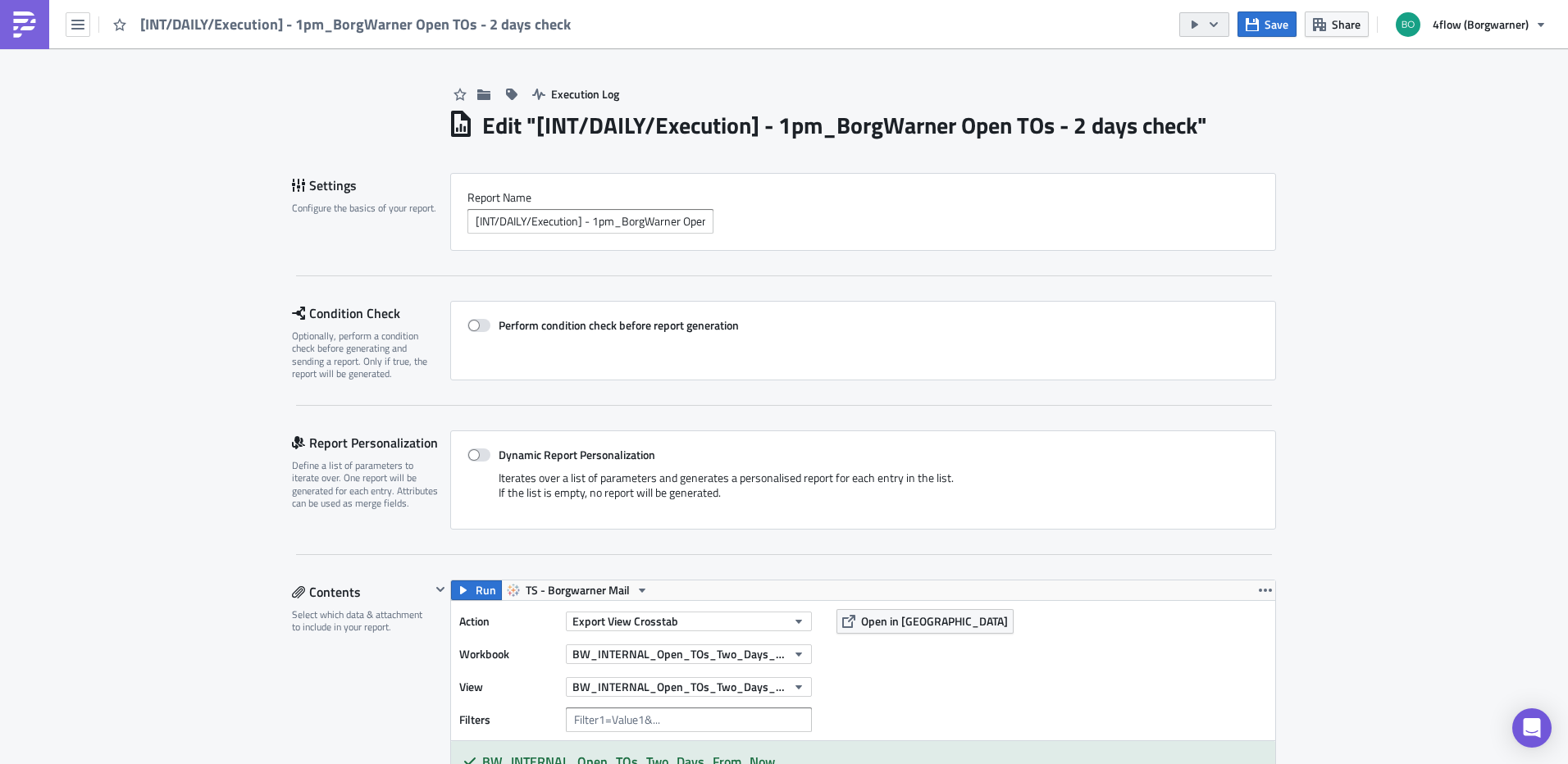
click at [1219, 34] on button "button" at bounding box center [1204, 25] width 50 height 25
click at [73, 25] on icon "button" at bounding box center [77, 24] width 13 height 10
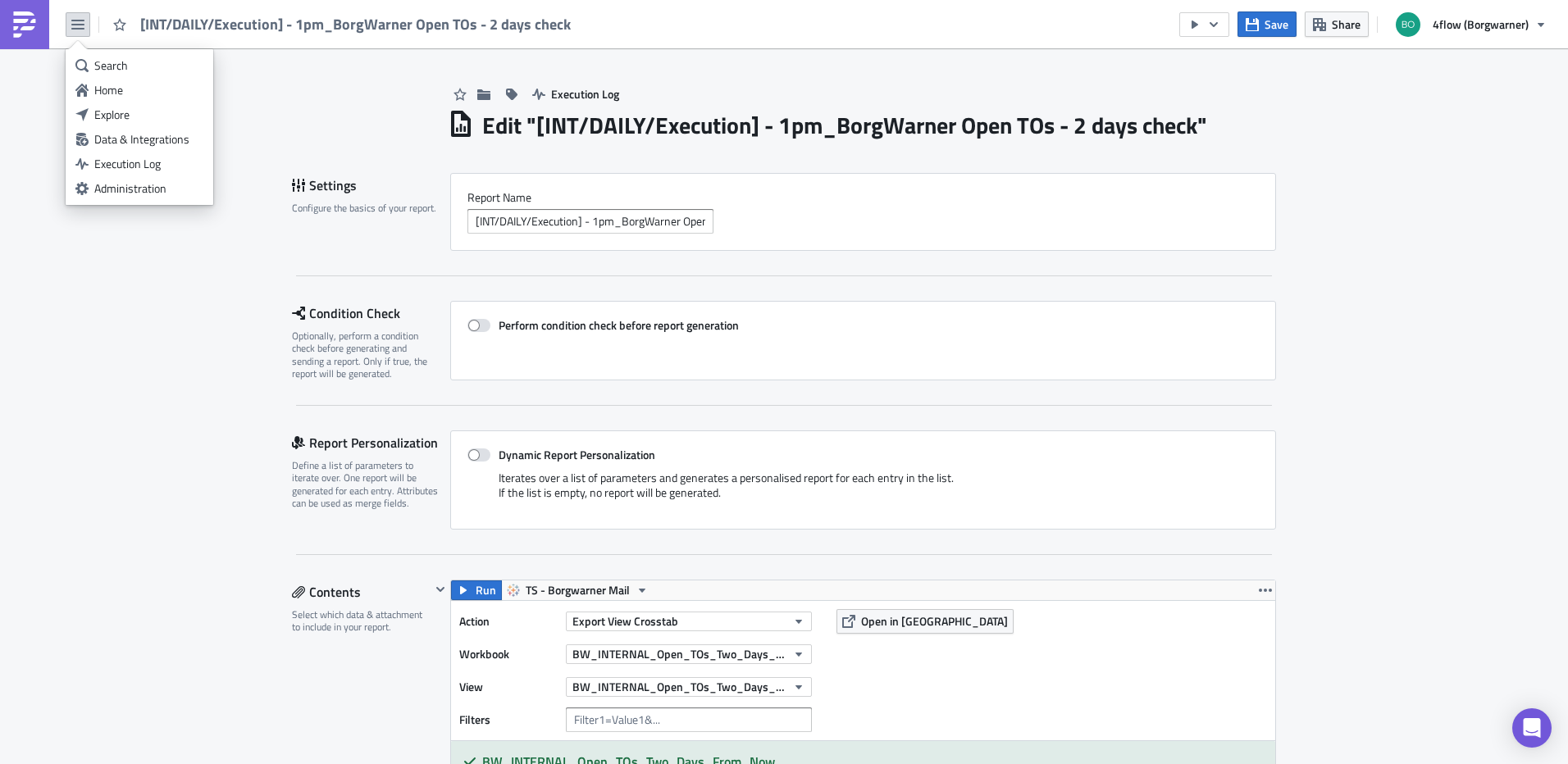
click at [69, 27] on button "button" at bounding box center [78, 25] width 25 height 25
click at [102, 108] on div "Explore" at bounding box center [149, 114] width 109 height 17
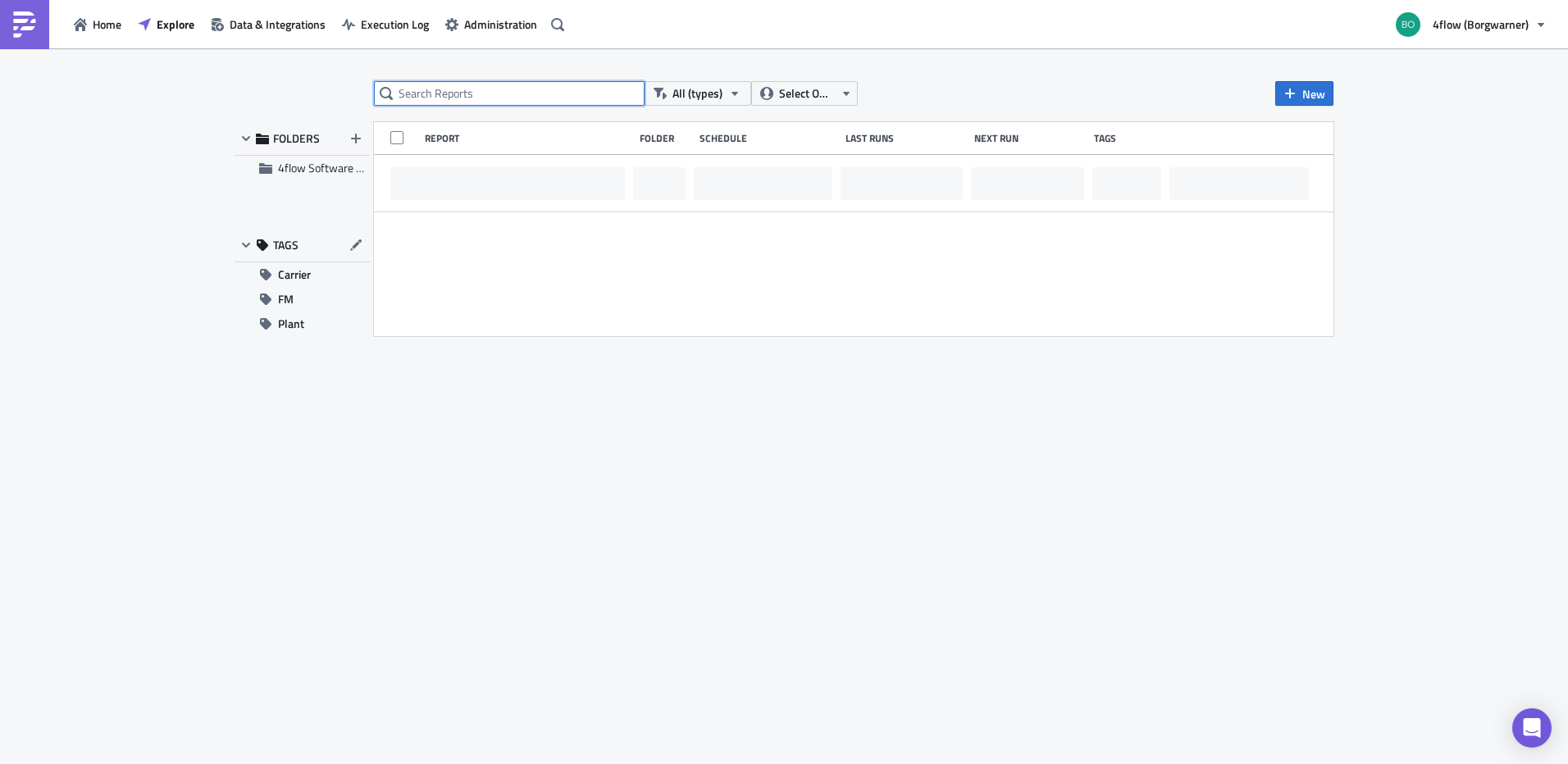
click at [461, 93] on input "text" at bounding box center [509, 93] width 270 height 25
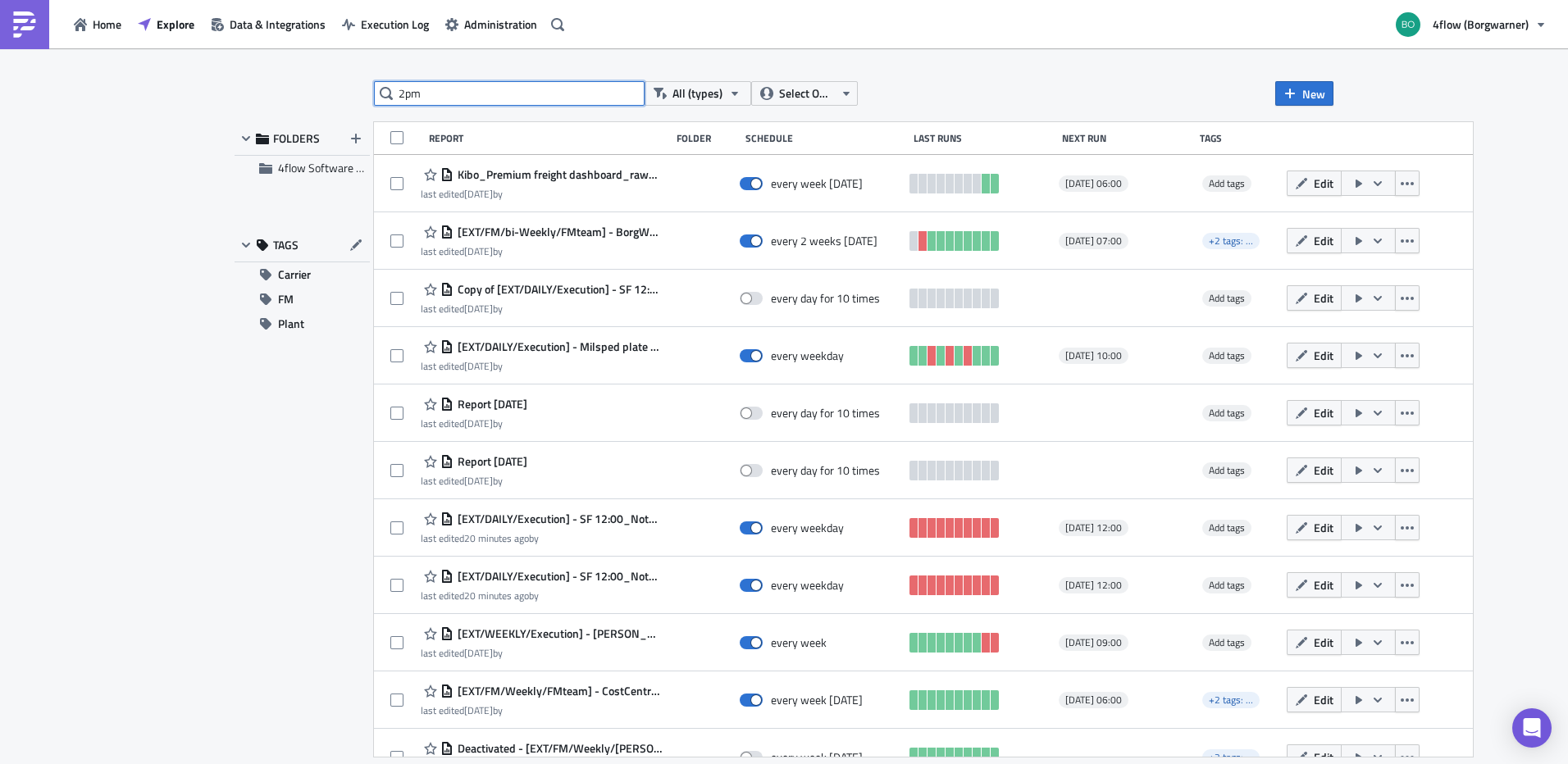
type input "2pm"
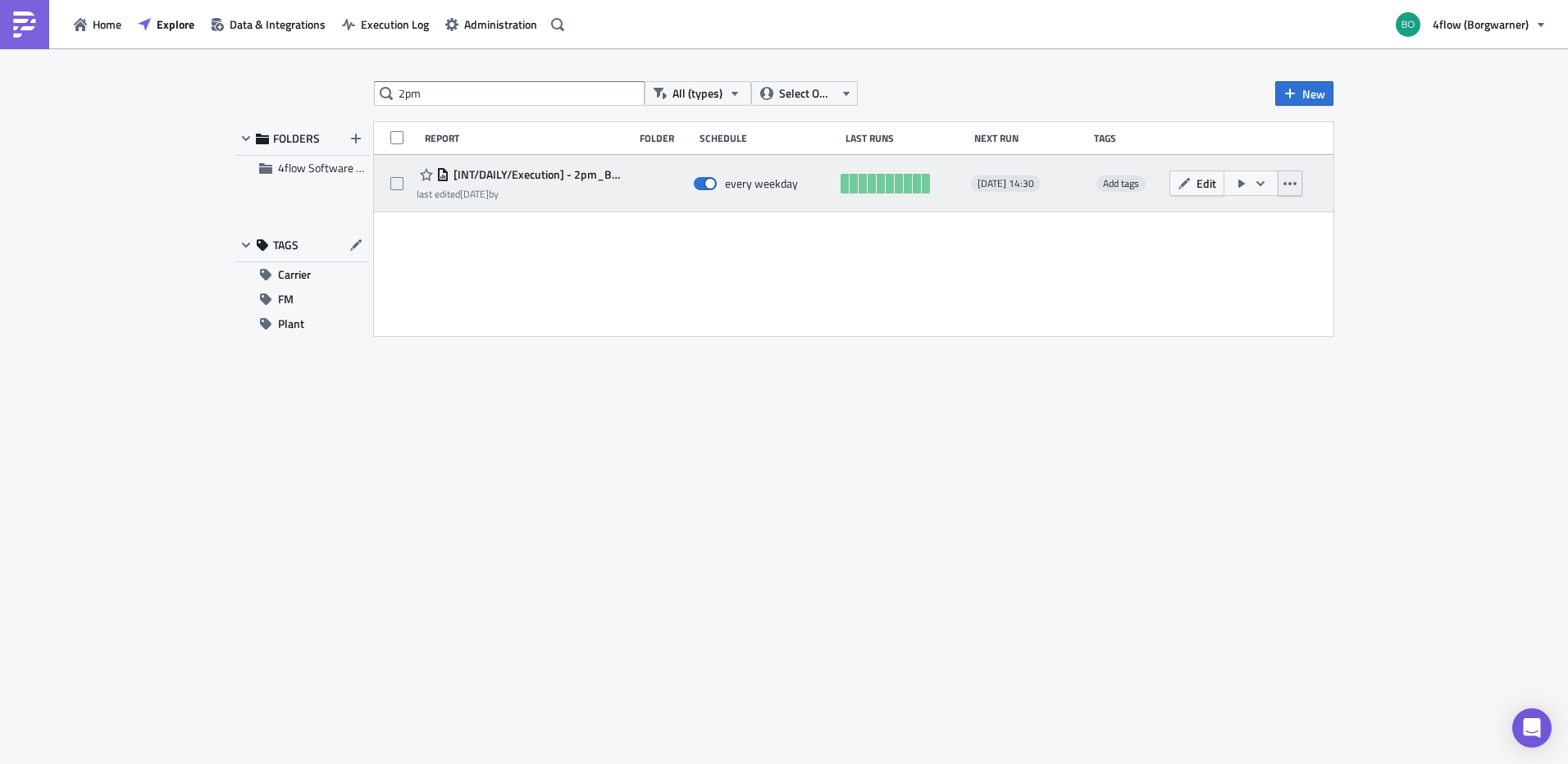
click at [1288, 184] on icon "button" at bounding box center [1290, 183] width 13 height 13
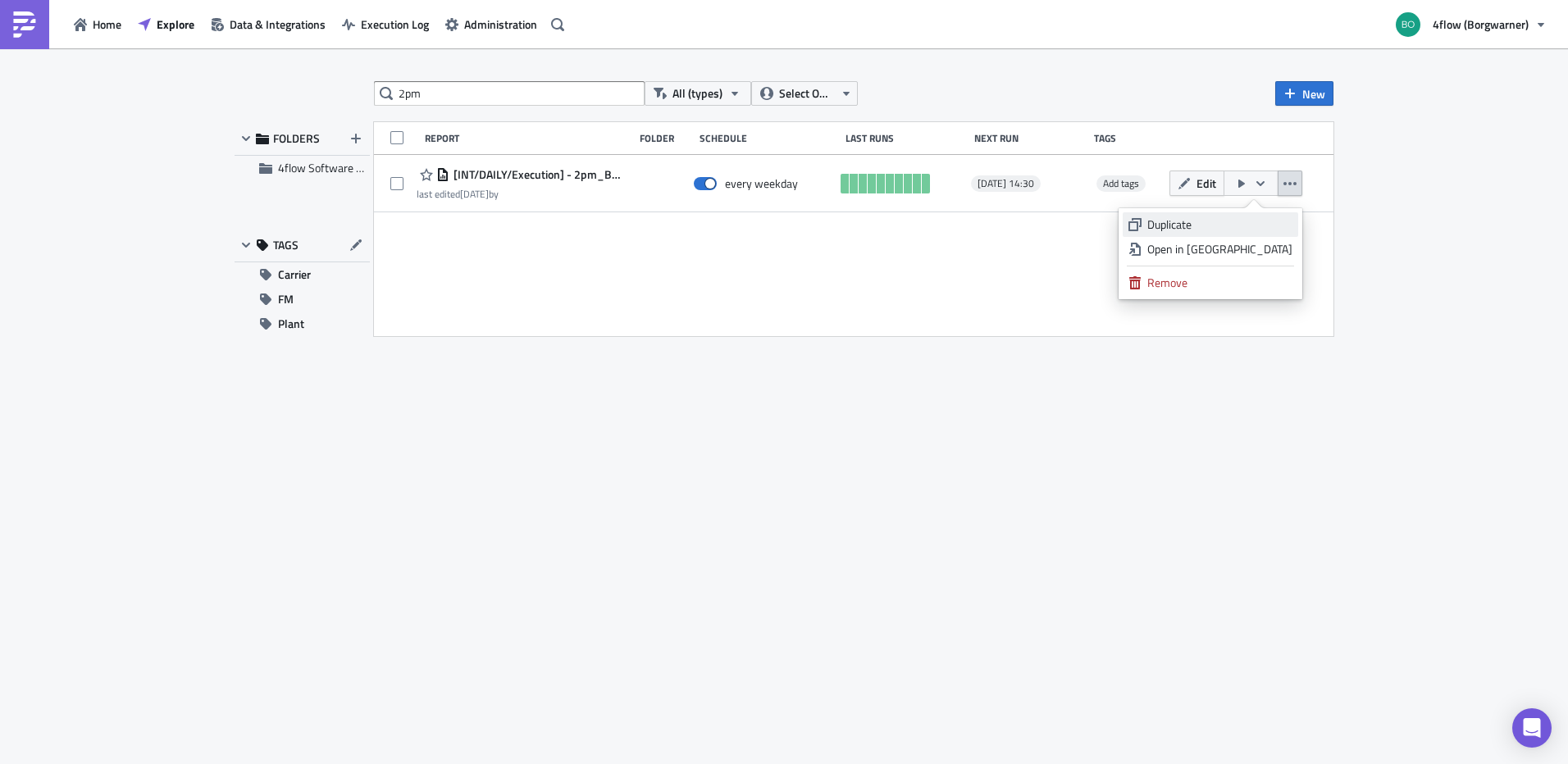
click at [1241, 222] on div "Duplicate" at bounding box center [1219, 224] width 145 height 17
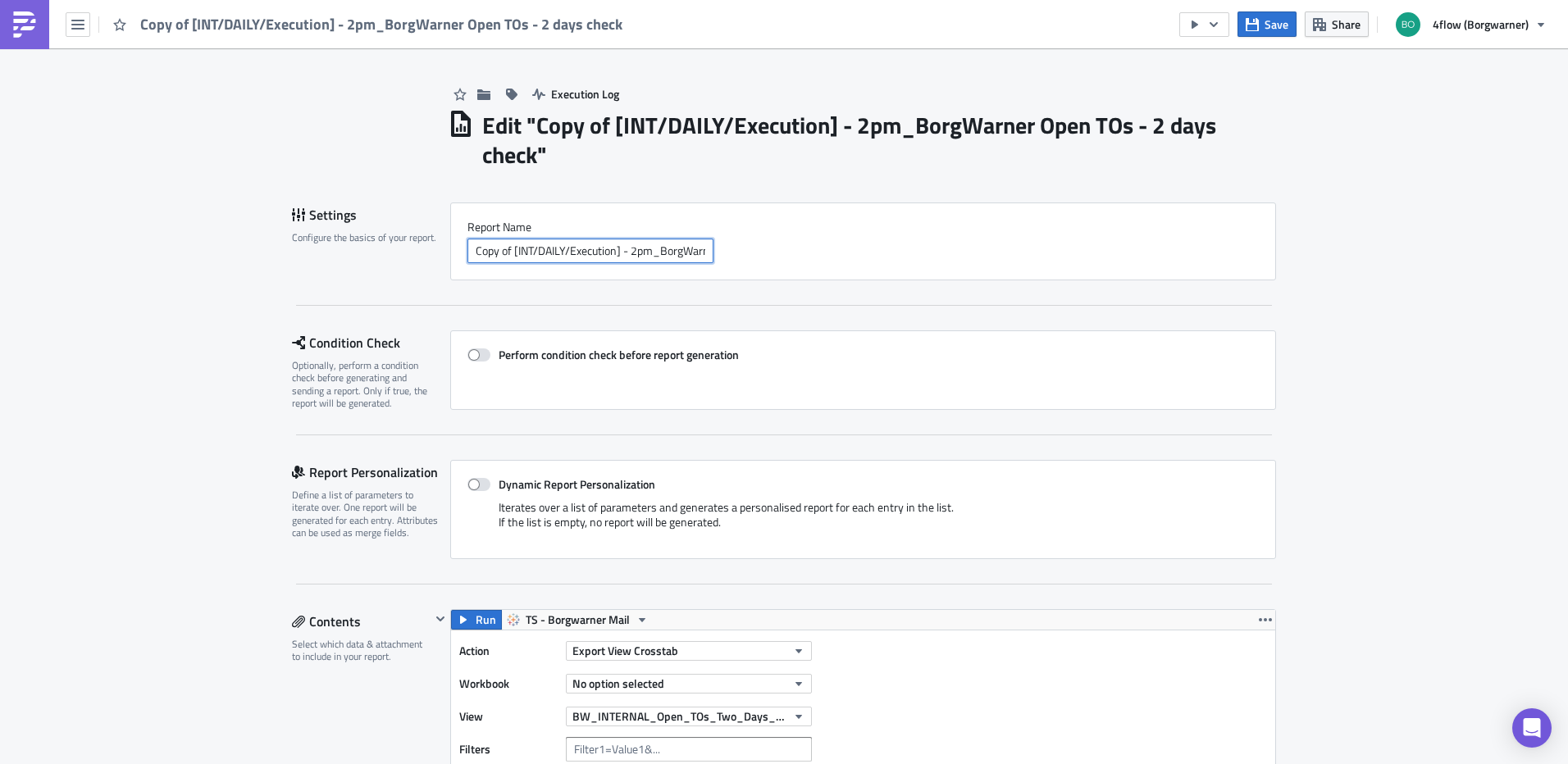
click at [501, 254] on input "Copy of [INT/DAILY/Execution] - 2pm_BorgWarner Open TOs - 2 days check" at bounding box center [591, 251] width 247 height 25
drag, startPoint x: 506, startPoint y: 253, endPoint x: 355, endPoint y: 236, distance: 152.0
click at [355, 236] on div "Settings Configure the basics of your report. Report Nam﻿e Copy of [INT/DAILY/E…" at bounding box center [784, 241] width 984 height 78
drag, startPoint x: 593, startPoint y: 245, endPoint x: 738, endPoint y: 274, distance: 147.9
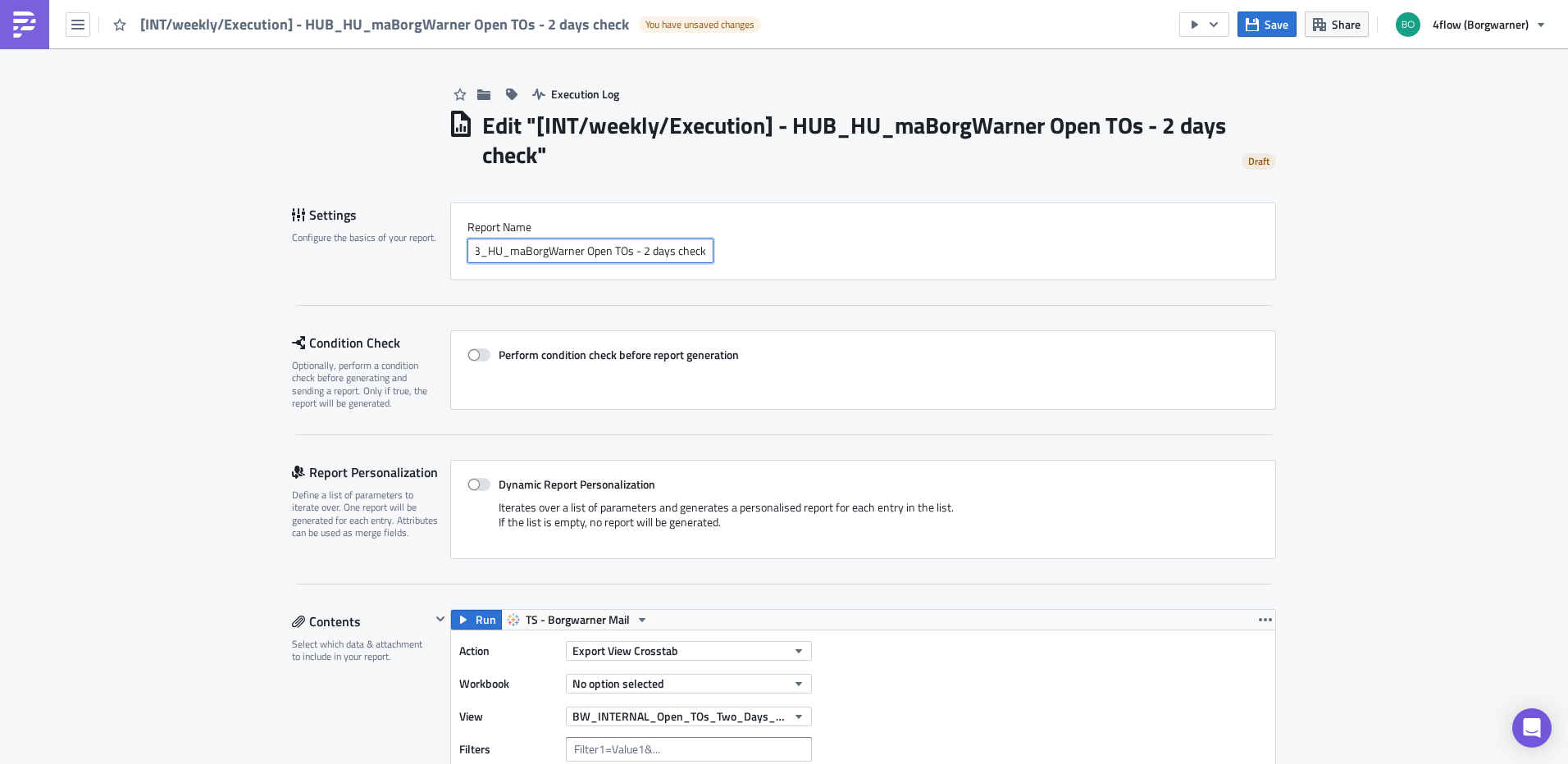
click at [738, 274] on div "Report Nam﻿e [INT/weekly/Execution] - HUB_HU_maBorgWarner Open TOs - 2 days che…" at bounding box center [864, 241] width 826 height 78
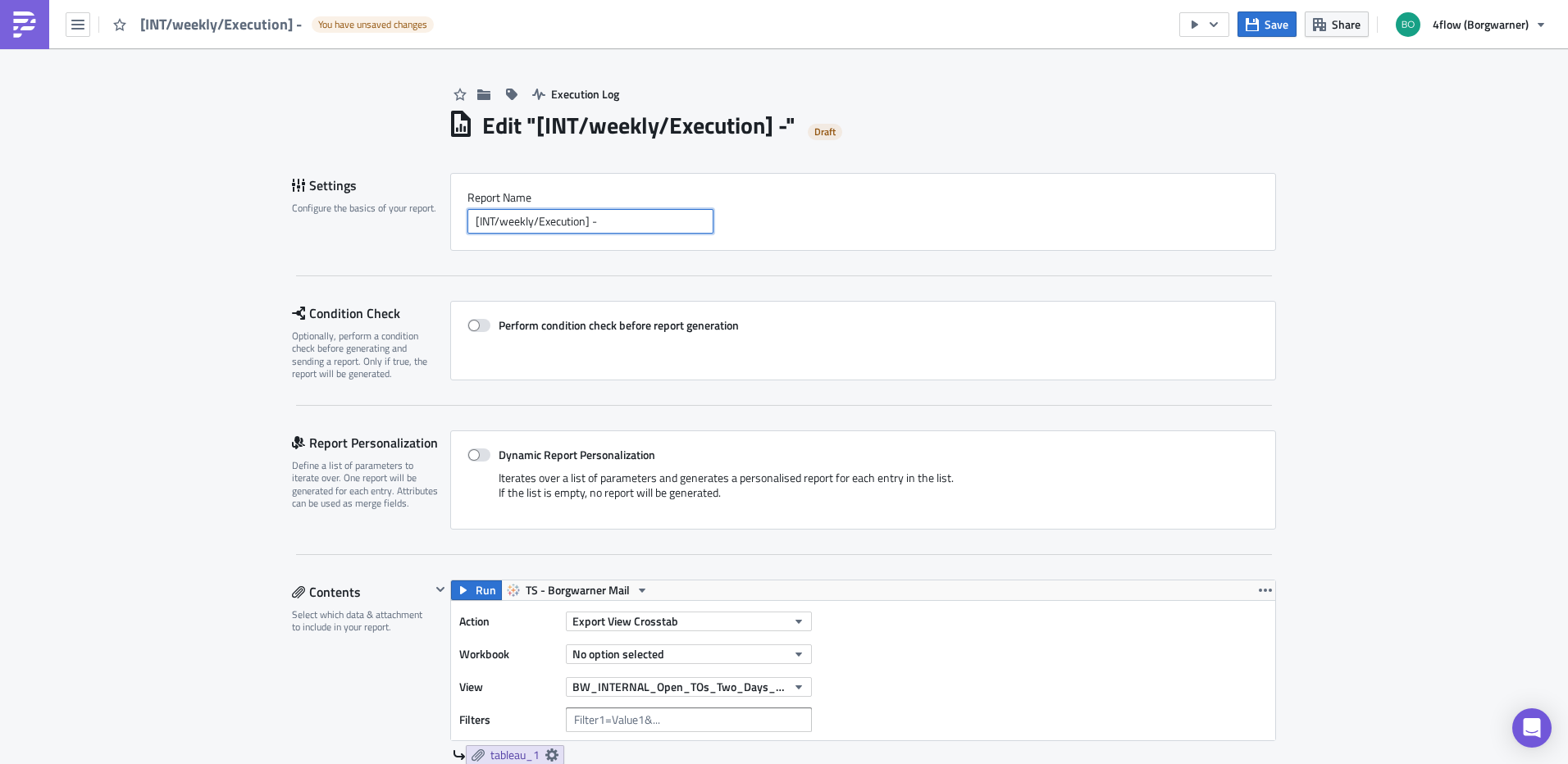
scroll to position [0, 0]
paste input "HUB_HU_mainrun_TO_list"
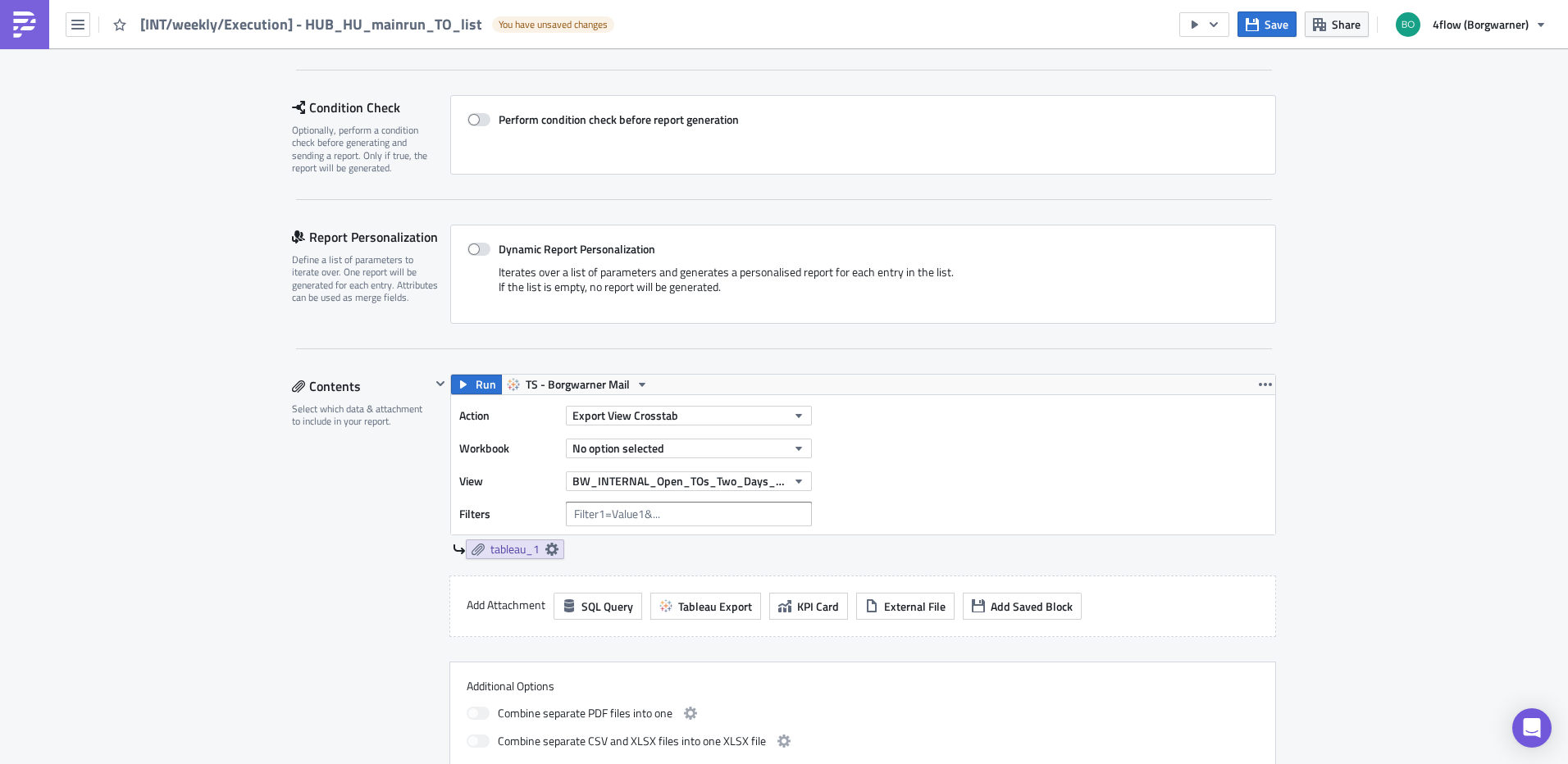
scroll to position [246, 0]
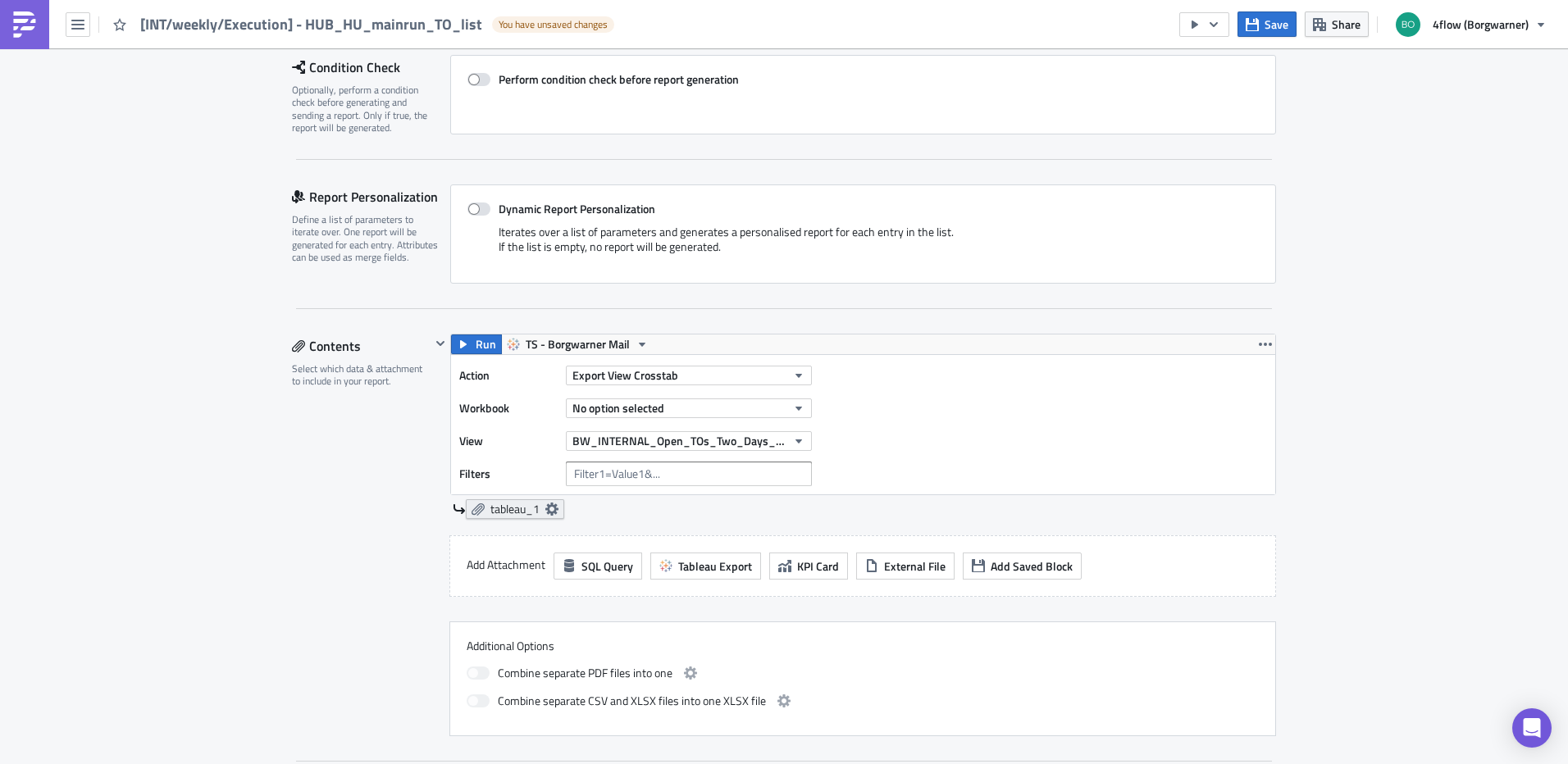
type input "[INT/weekly/Execution] - HUB_HU_mainrun_TO_list"
click at [546, 511] on icon at bounding box center [552, 509] width 13 height 13
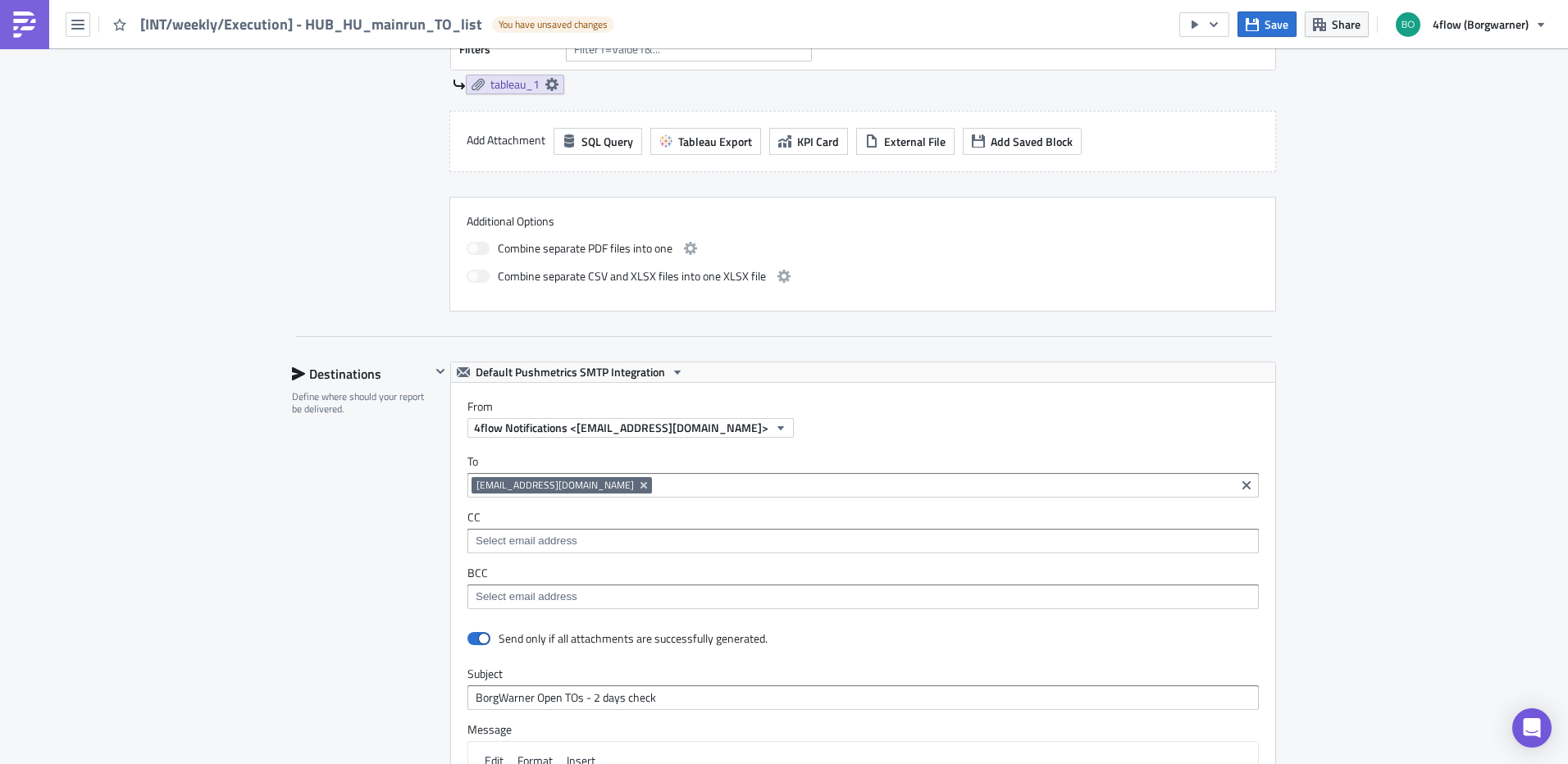
scroll to position [218, 0]
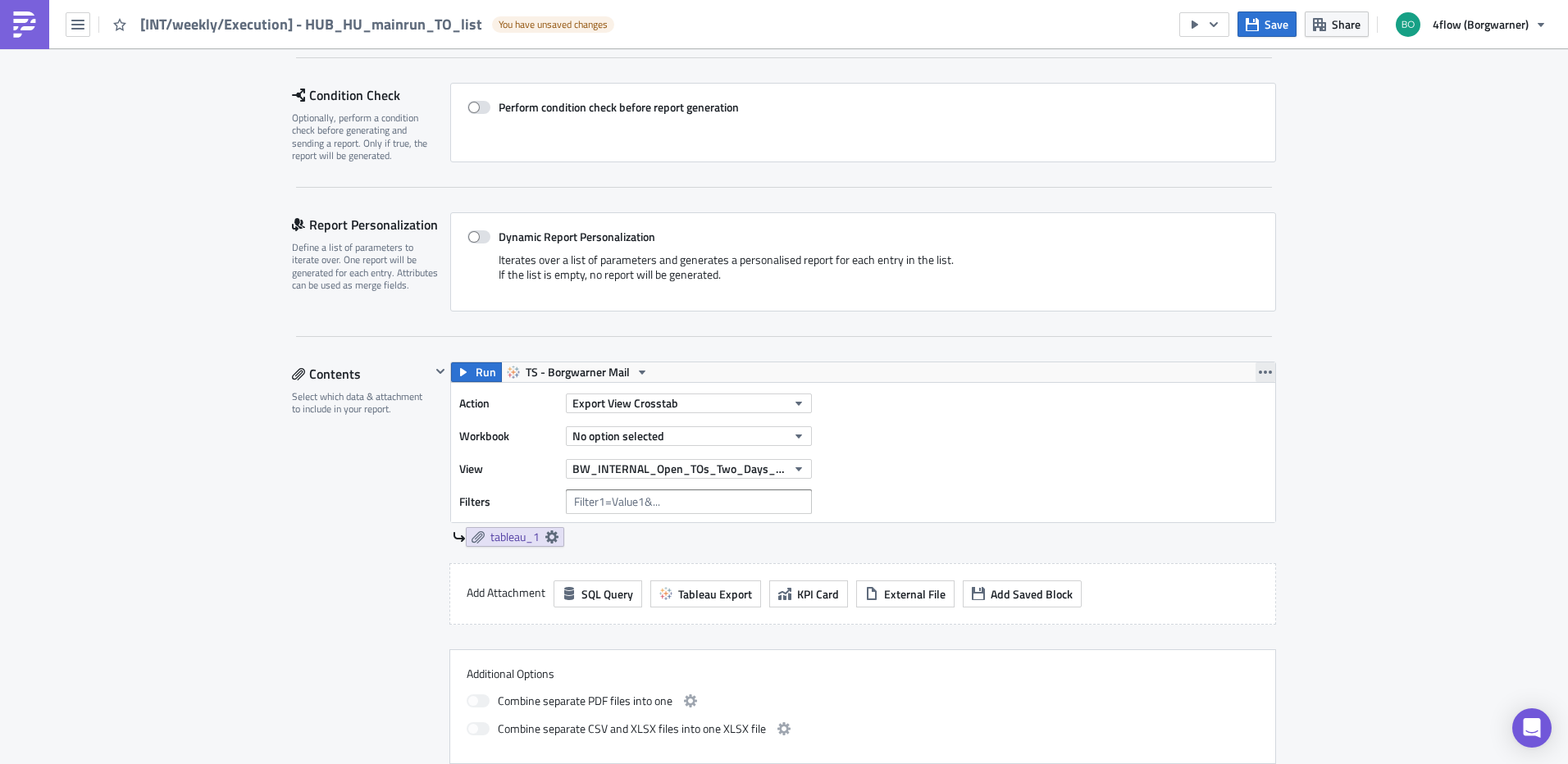
click at [1262, 378] on button "button" at bounding box center [1265, 372] width 19 height 19
click at [636, 368] on icon "button" at bounding box center [642, 372] width 13 height 13
click at [636, 369] on icon "button" at bounding box center [642, 372] width 13 height 13
click at [796, 474] on icon "button" at bounding box center [799, 468] width 13 height 13
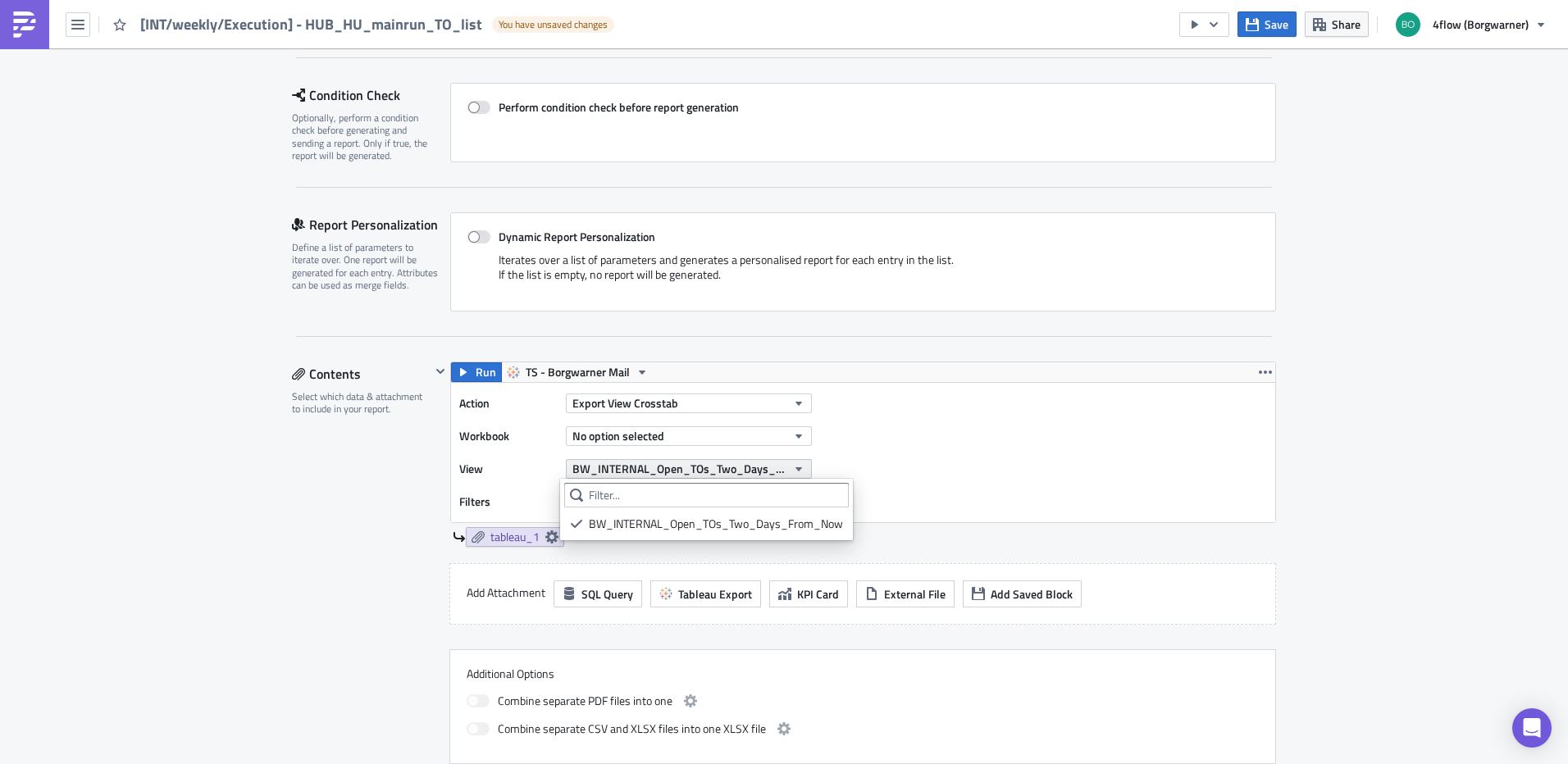
click at [796, 474] on icon "button" at bounding box center [799, 468] width 13 height 13
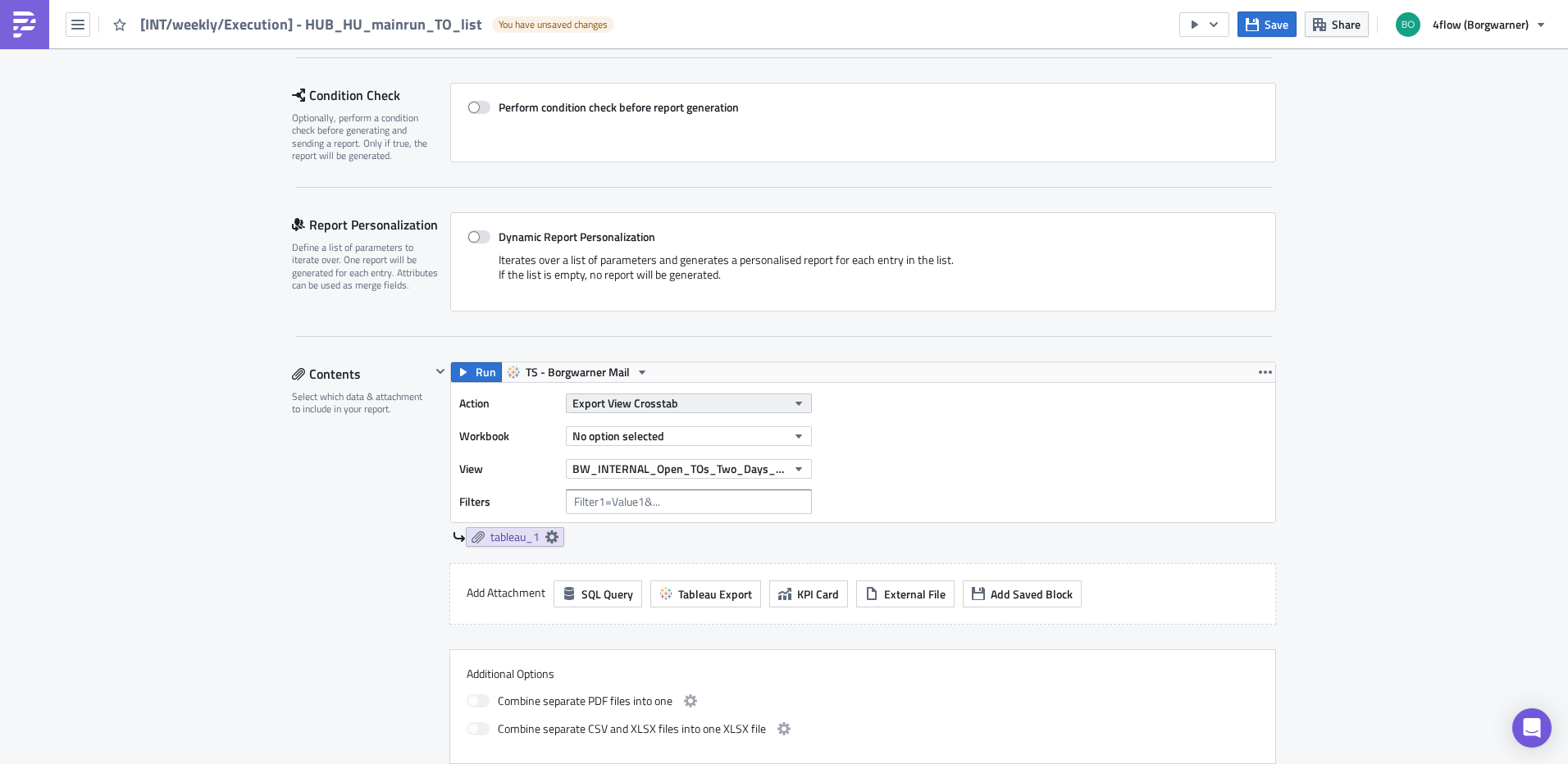
click at [801, 403] on button "Export View Crosstab" at bounding box center [689, 403] width 247 height 19
click at [793, 431] on icon "button" at bounding box center [799, 436] width 13 height 13
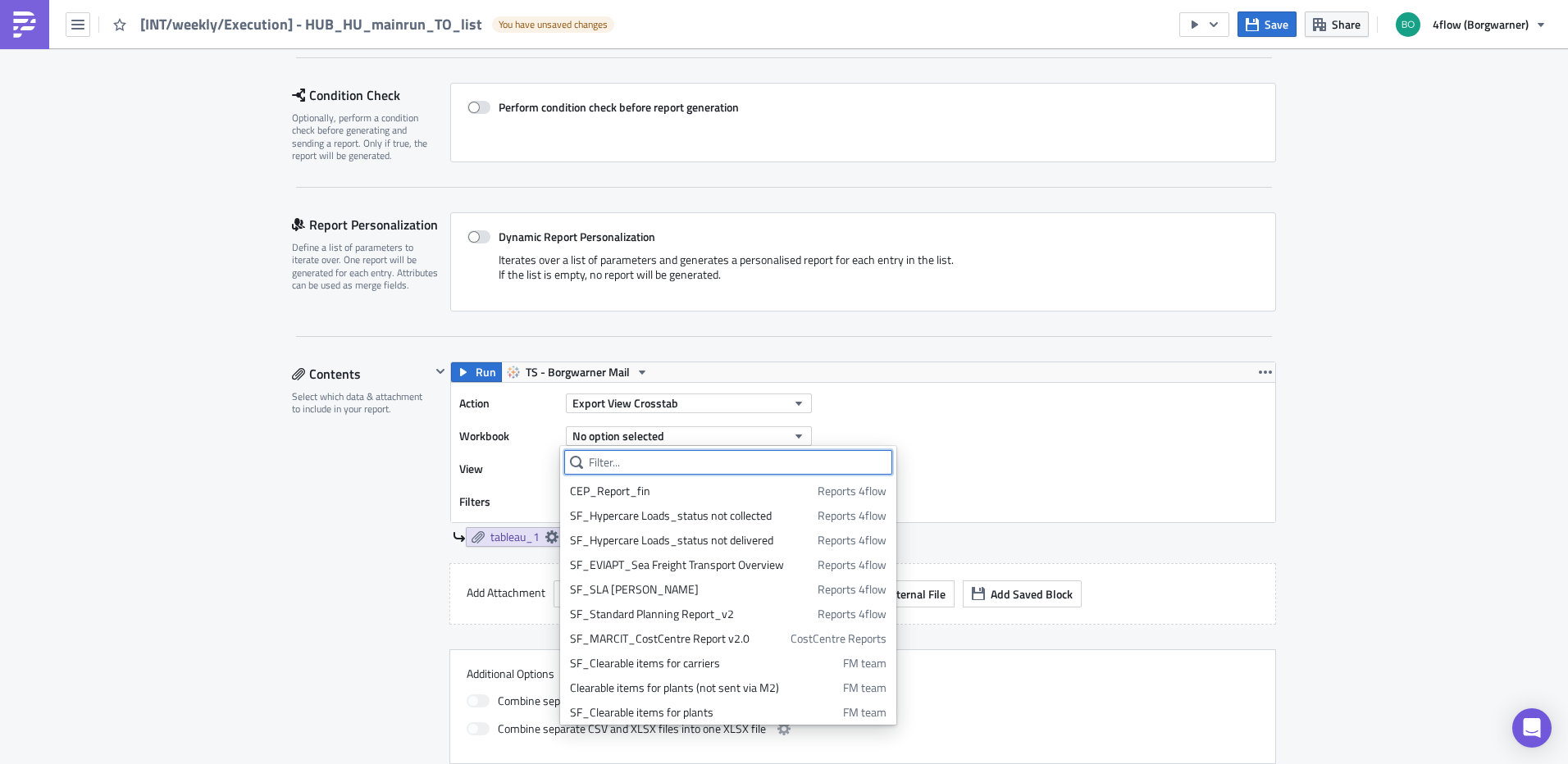
click at [656, 462] on input "text" at bounding box center [728, 463] width 328 height 25
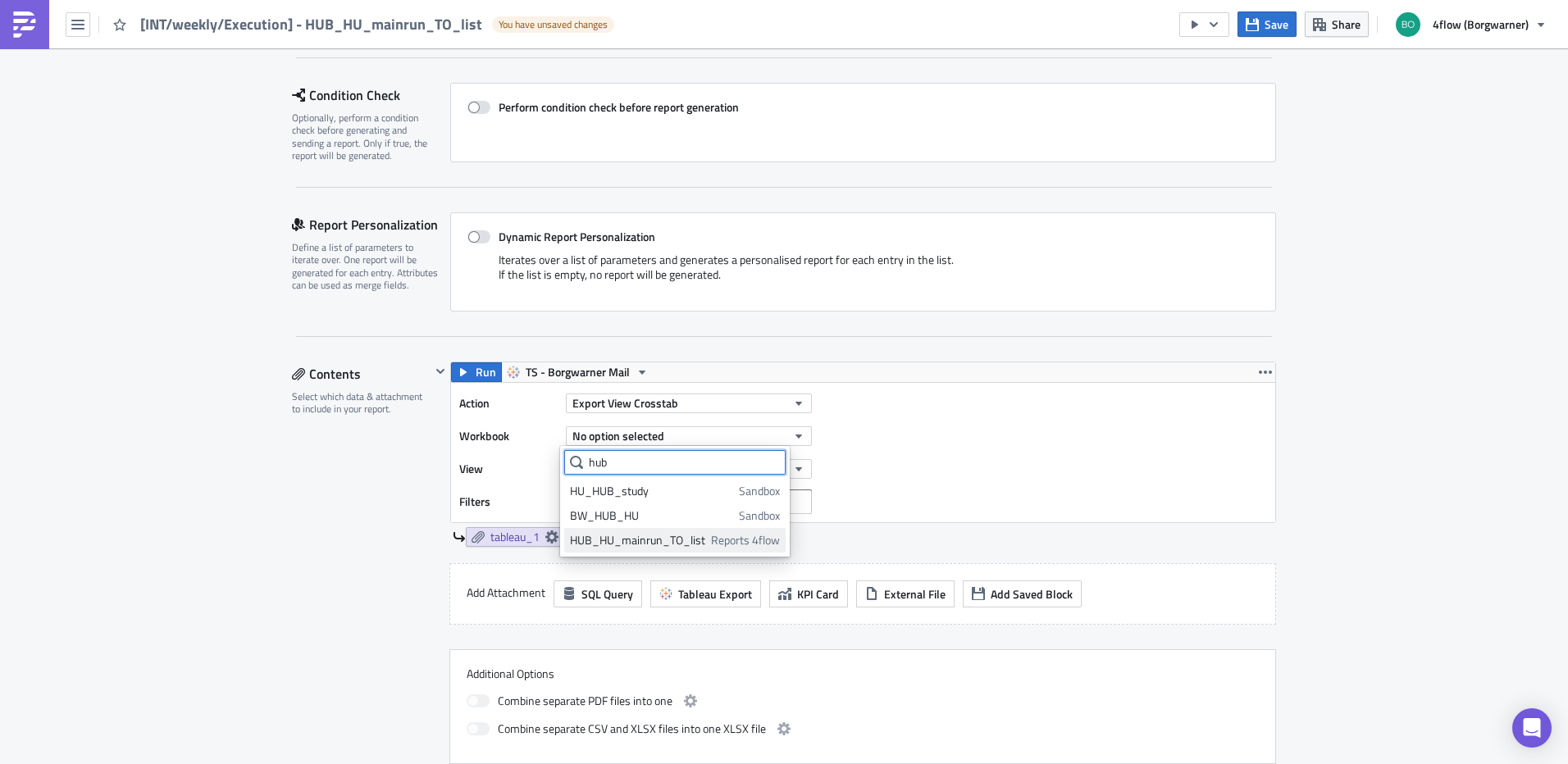
type input "hub"
click at [659, 540] on div "HUB_HU_mainrun_TO_list" at bounding box center [638, 540] width 136 height 17
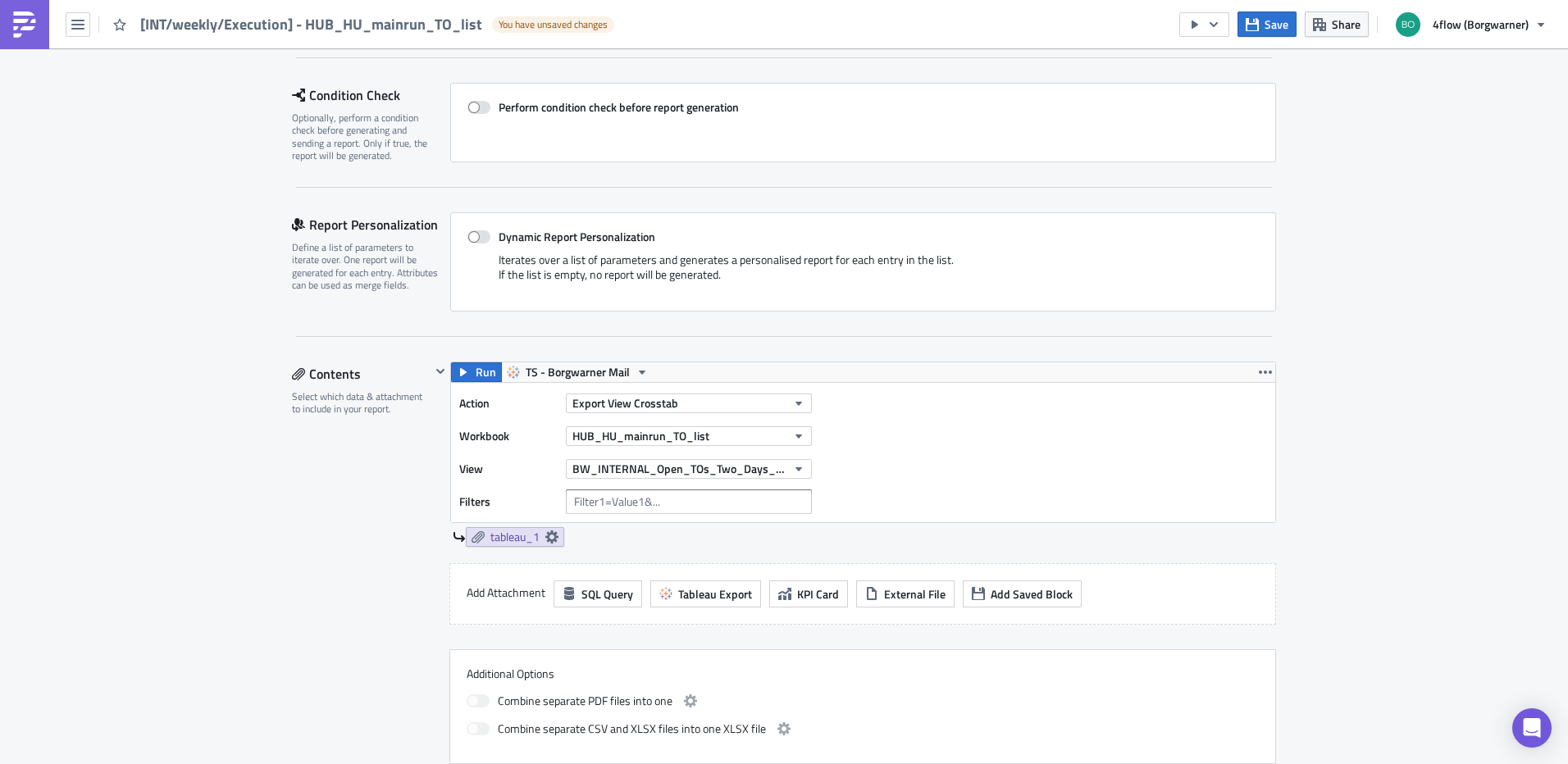
click at [800, 455] on div "Action Export View Crosstab Workbook HUB_HU_mainrun_TO_list View BW_INTERNAL_Op…" at bounding box center [640, 452] width 361 height 123
click at [792, 462] on icon "button" at bounding box center [799, 468] width 13 height 13
click at [645, 529] on div "HUB_HU_mainrun_TO_list" at bounding box center [643, 524] width 145 height 17
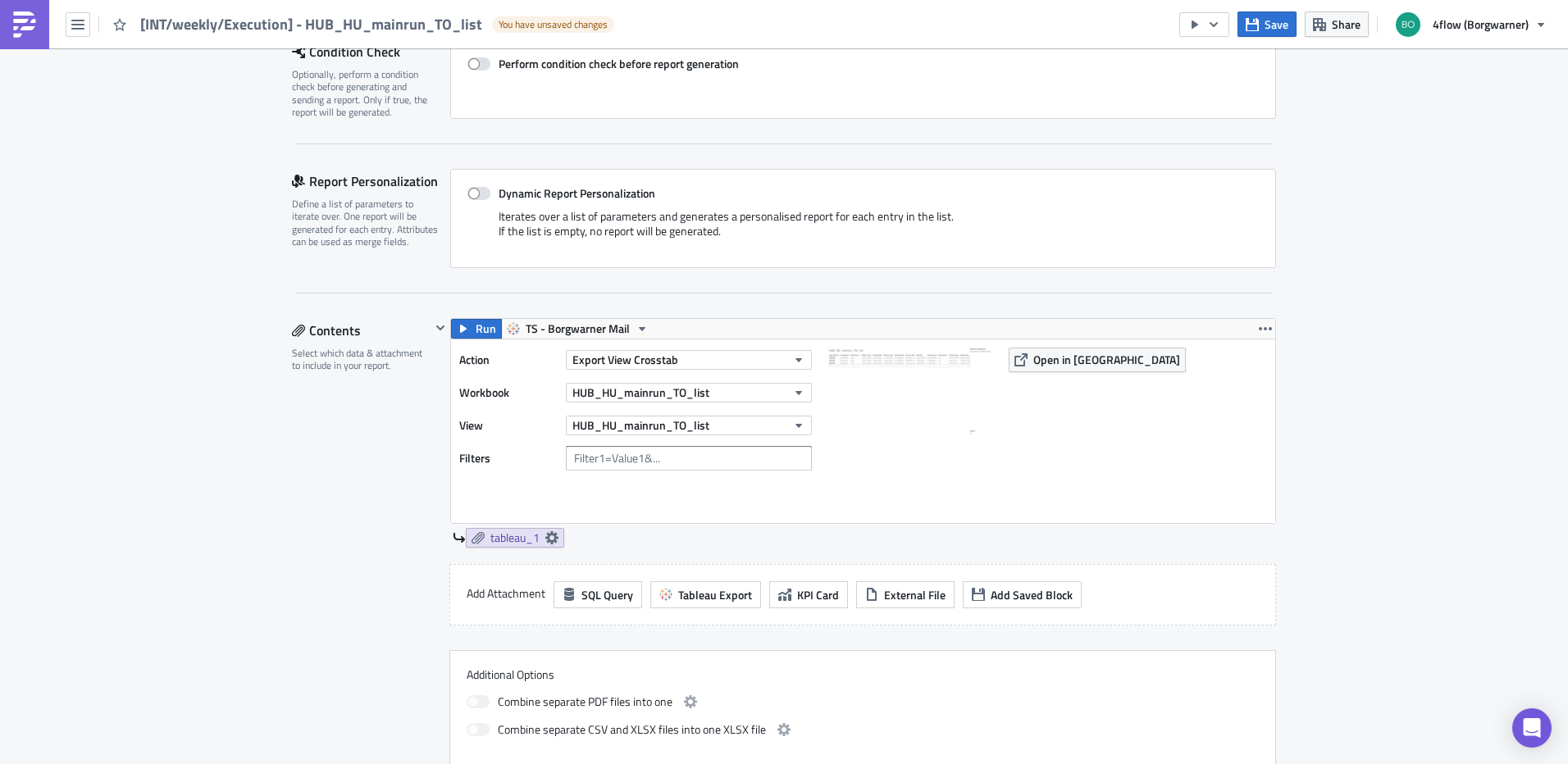
scroll to position [300, 0]
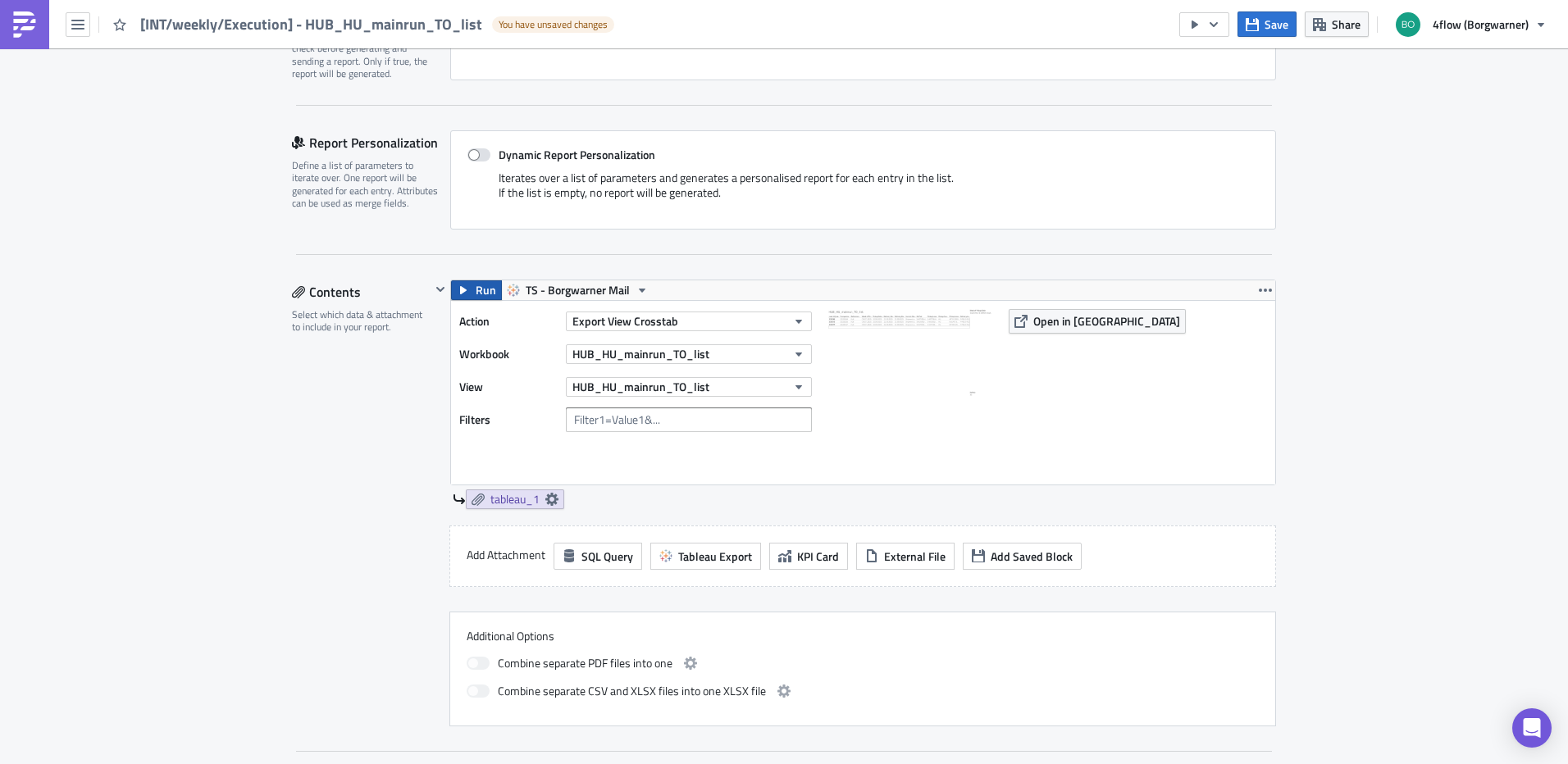
click at [481, 283] on span "Run" at bounding box center [485, 290] width 20 height 19
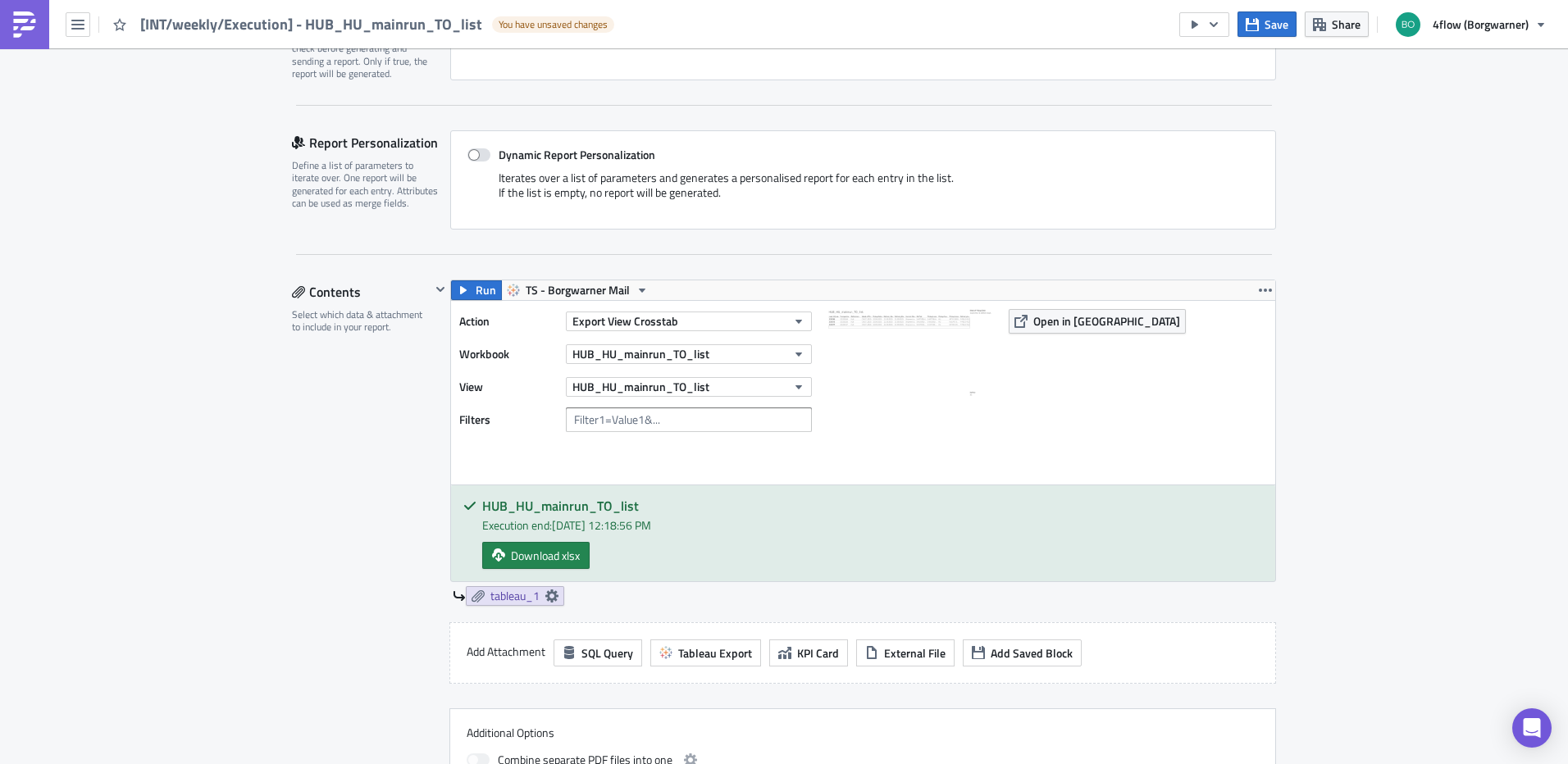
click at [898, 321] on img at bounding box center [910, 391] width 164 height 164
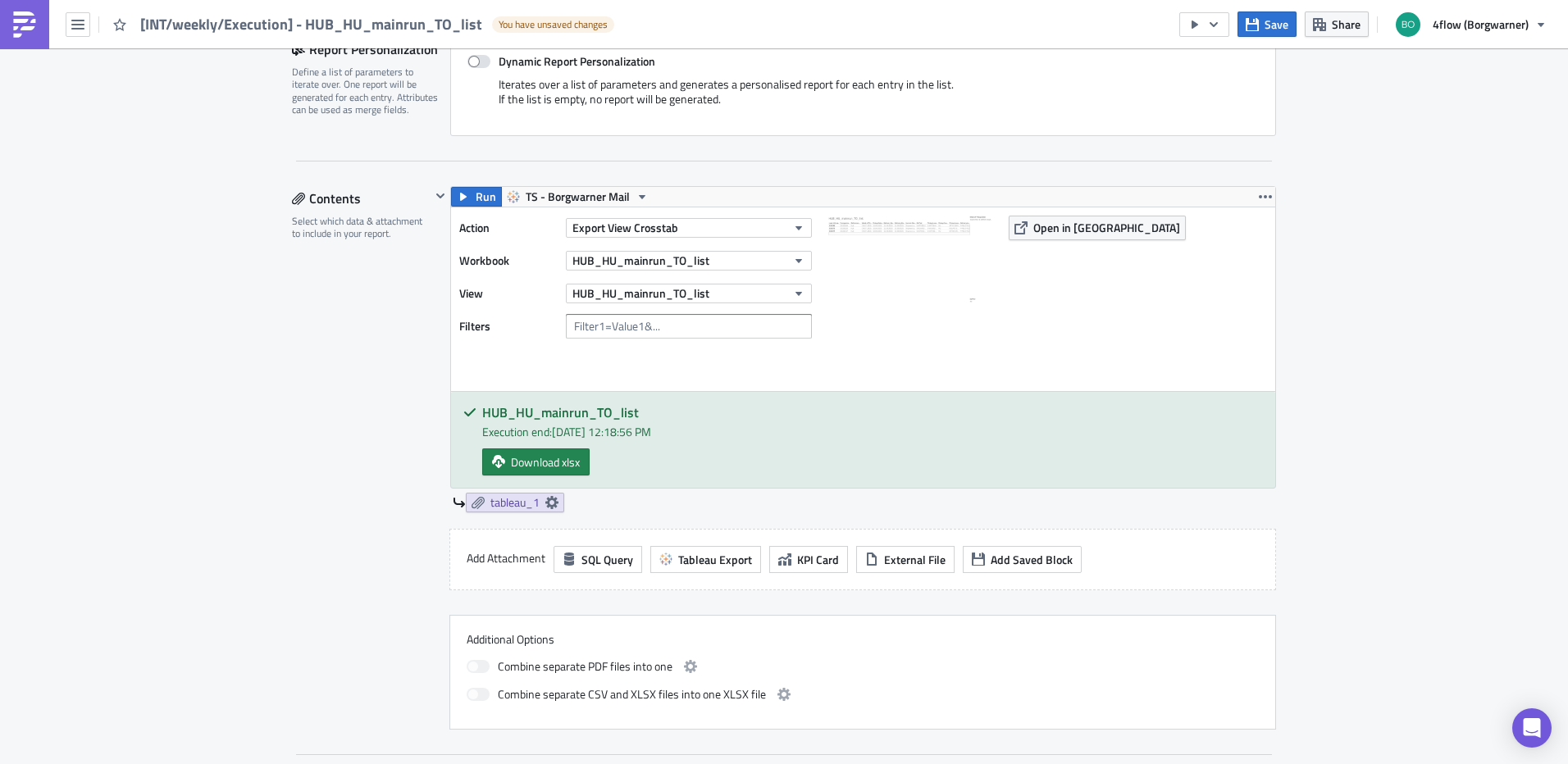
scroll to position [382, 0]
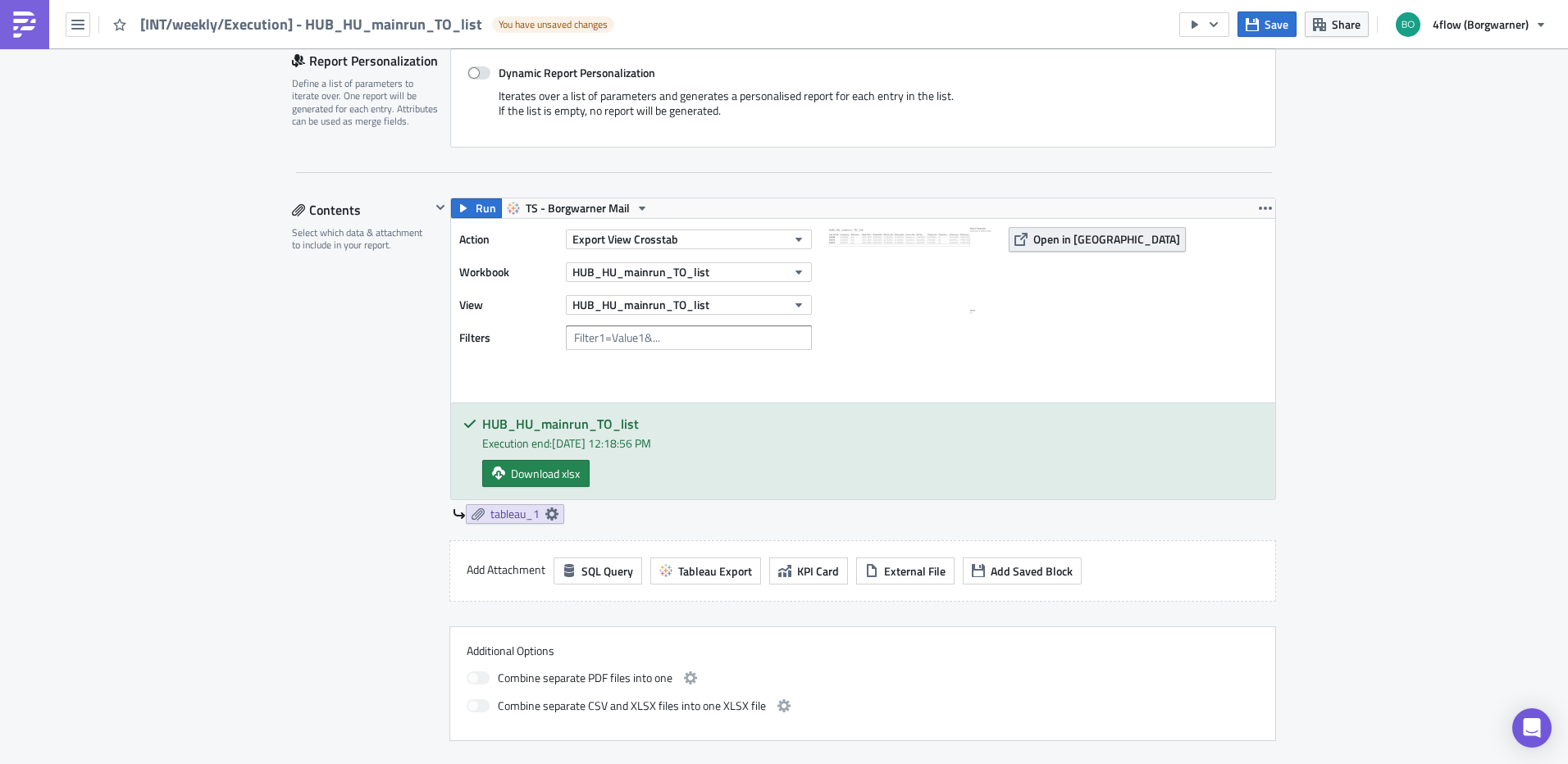
click at [1073, 234] on span "Open in [GEOGRAPHIC_DATA]" at bounding box center [1107, 239] width 147 height 18
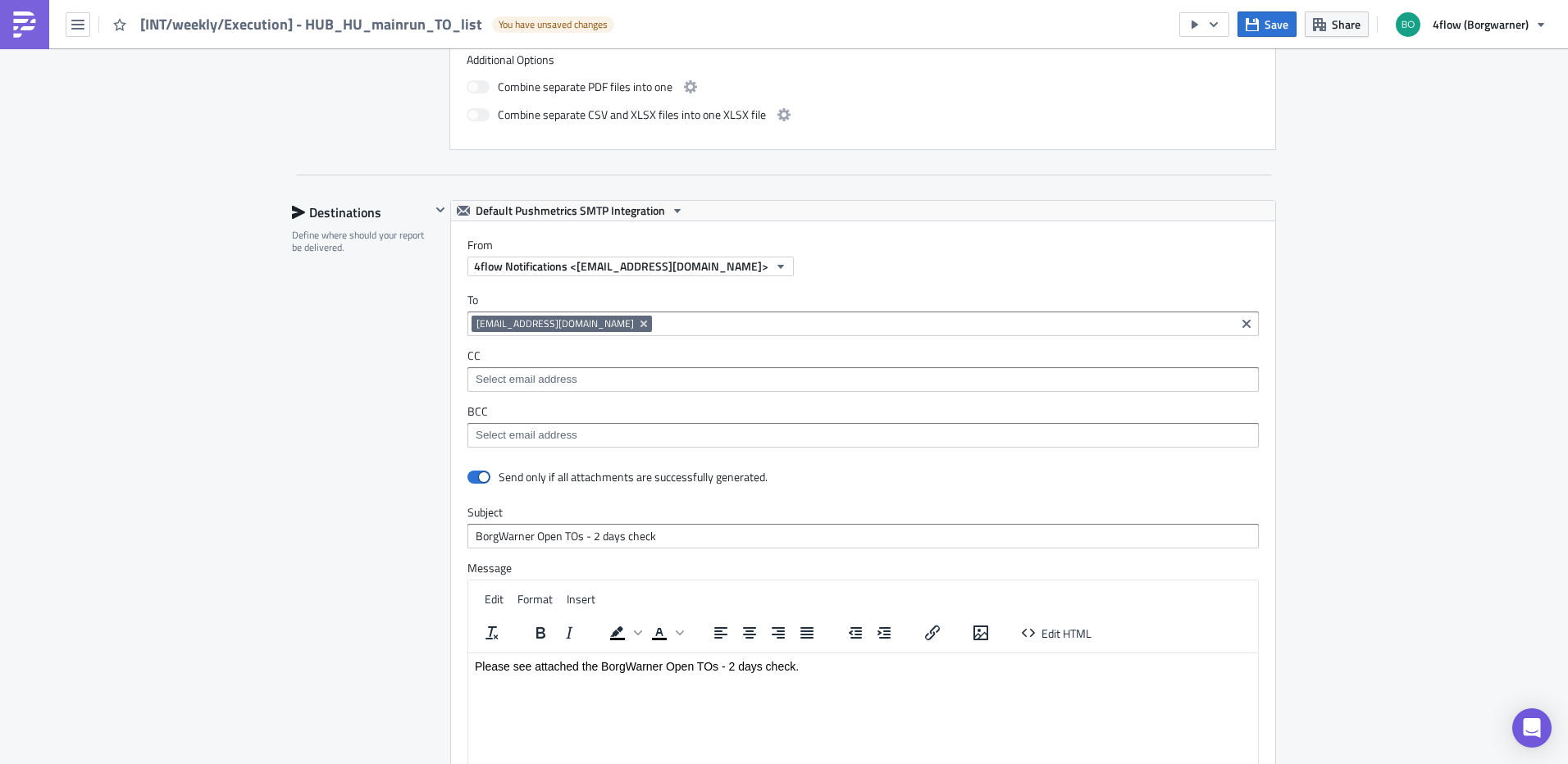
scroll to position [792, 0]
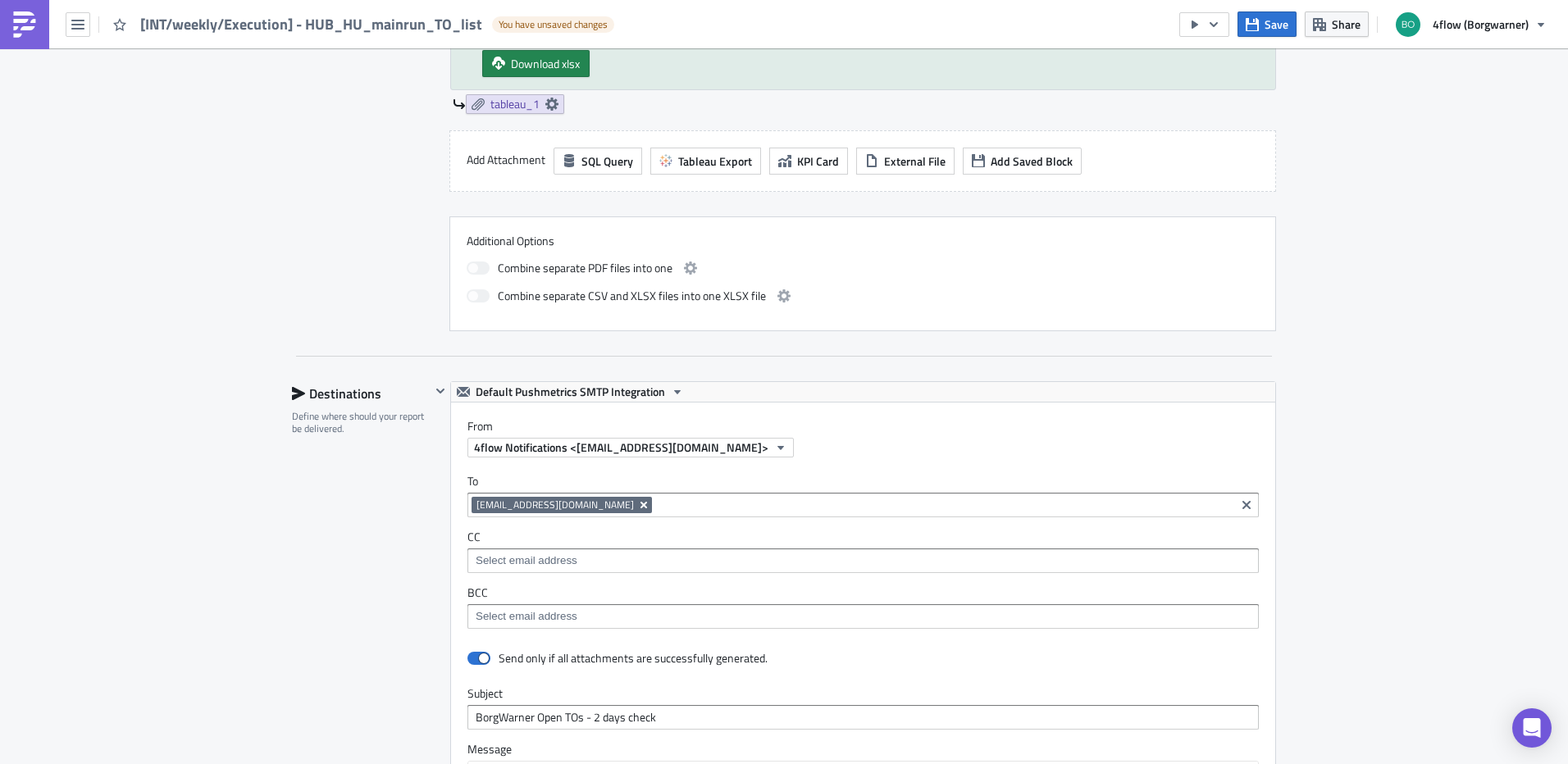
click at [651, 508] on icon "Remove Tag" at bounding box center [644, 504] width 13 height 13
type input "borgwarner-pla"
click at [614, 533] on div "[EMAIL_ADDRESS][DOMAIN_NAME]" at bounding box center [563, 533] width 182 height 17
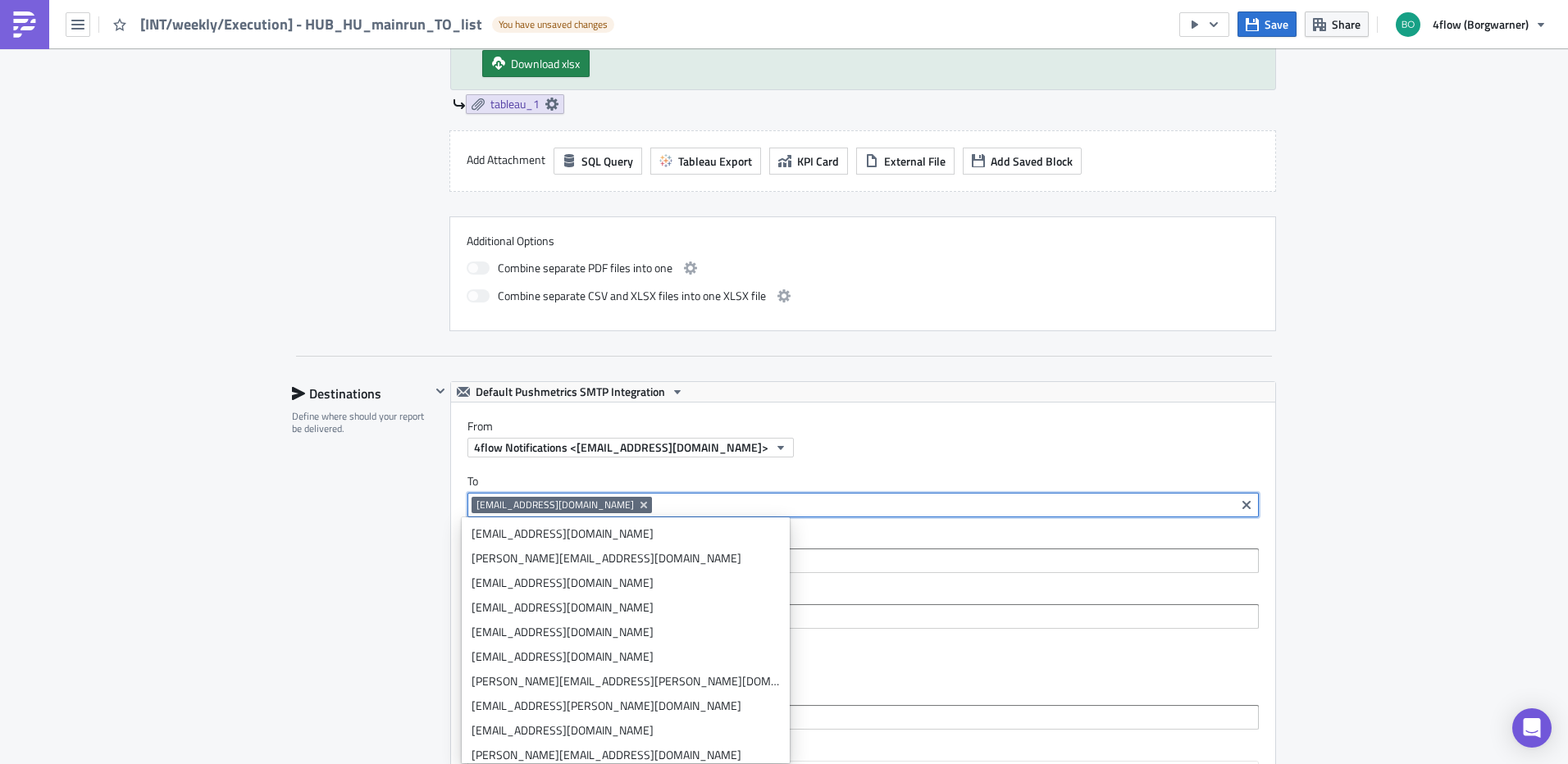
click at [333, 535] on div "Destinations Define where should your report be delivered." at bounding box center [361, 743] width 138 height 724
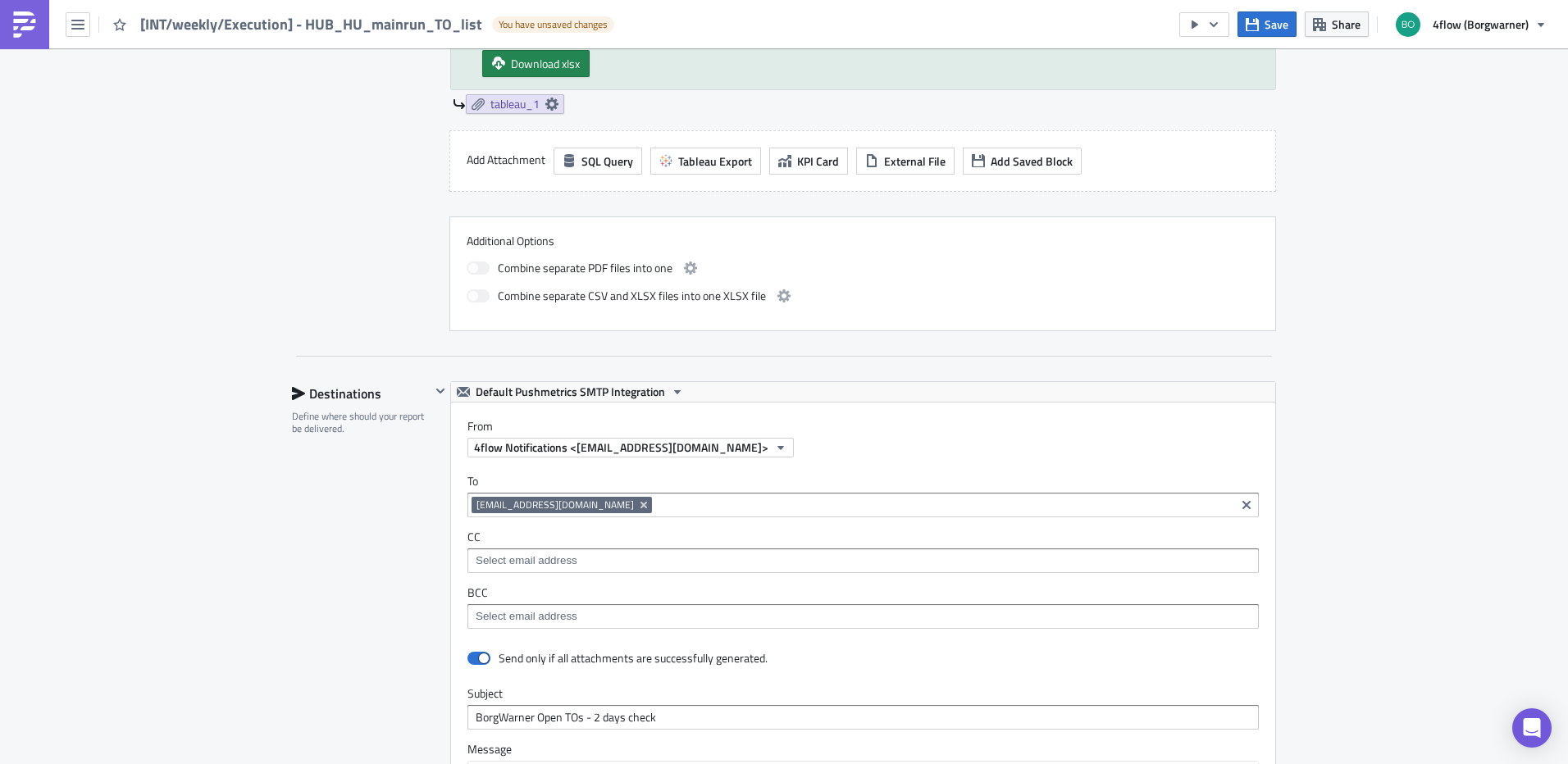
click at [663, 506] on input at bounding box center [943, 505] width 575 height 17
type input "[EMAIL_ADDRESS][DOMAIN_NAME]"
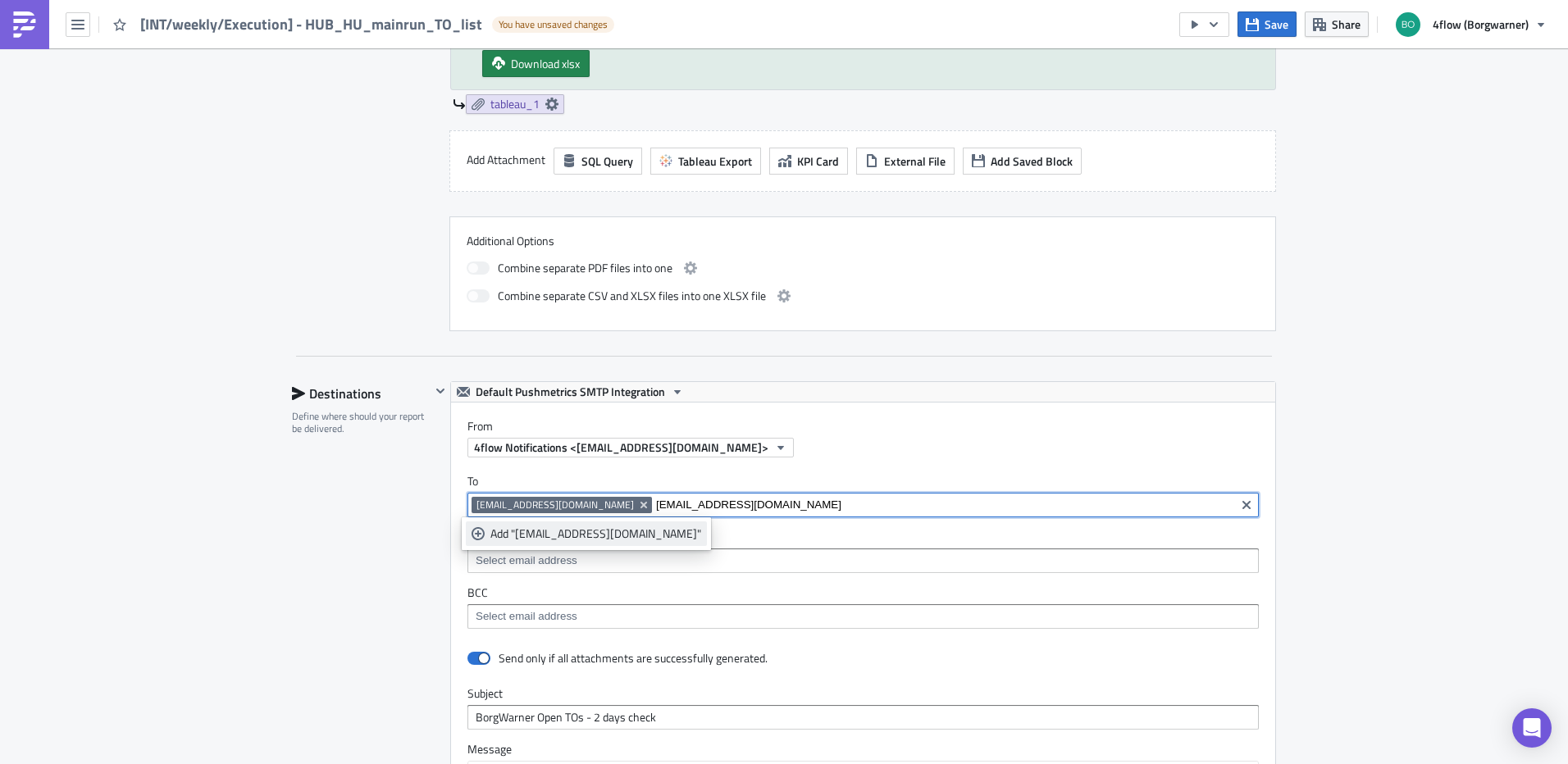
click at [574, 540] on div "Add "[EMAIL_ADDRESS][DOMAIN_NAME]"" at bounding box center [595, 533] width 210 height 17
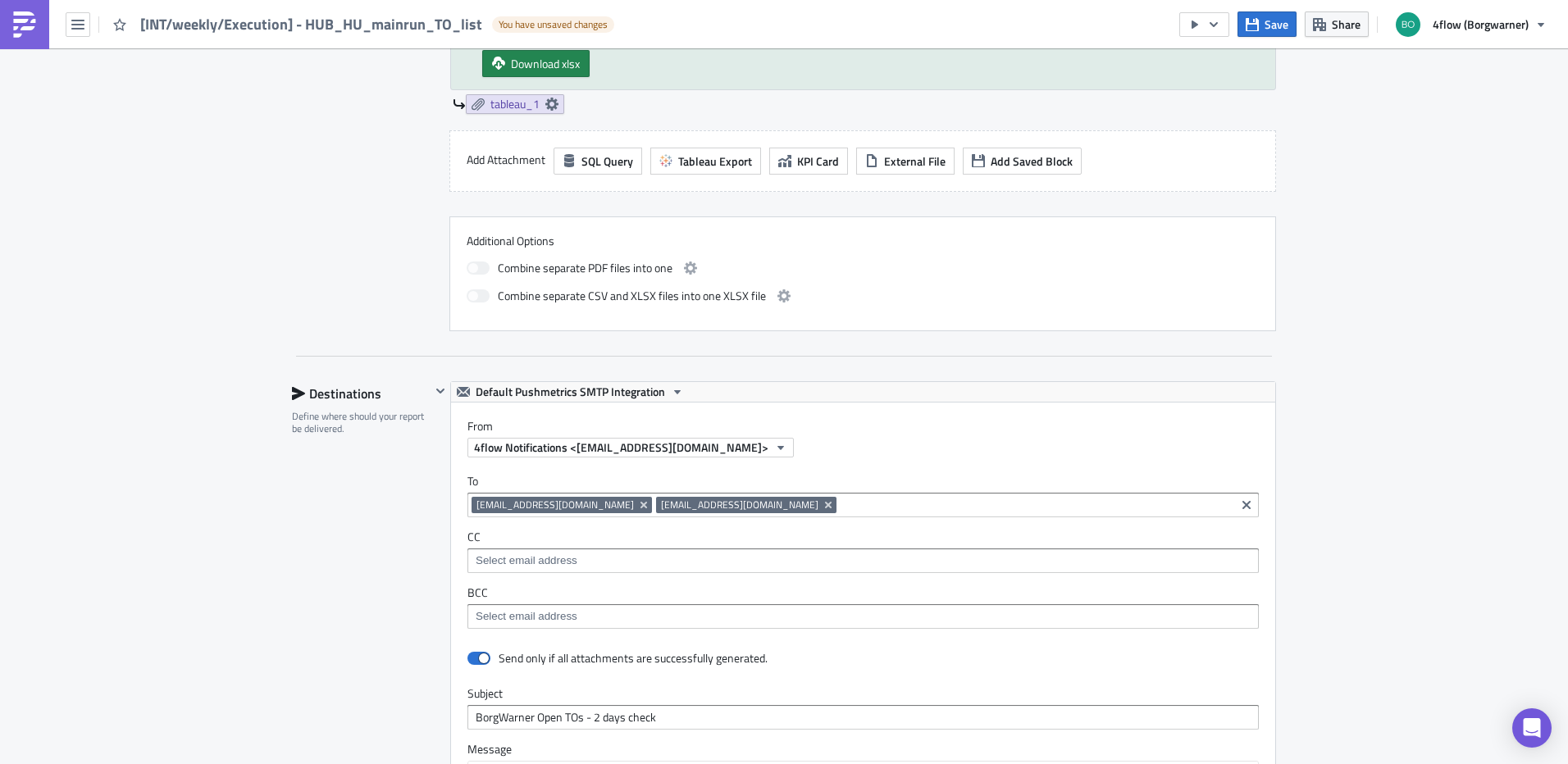
click at [292, 590] on div "Destinations Define where should your report be delivered." at bounding box center [361, 743] width 138 height 724
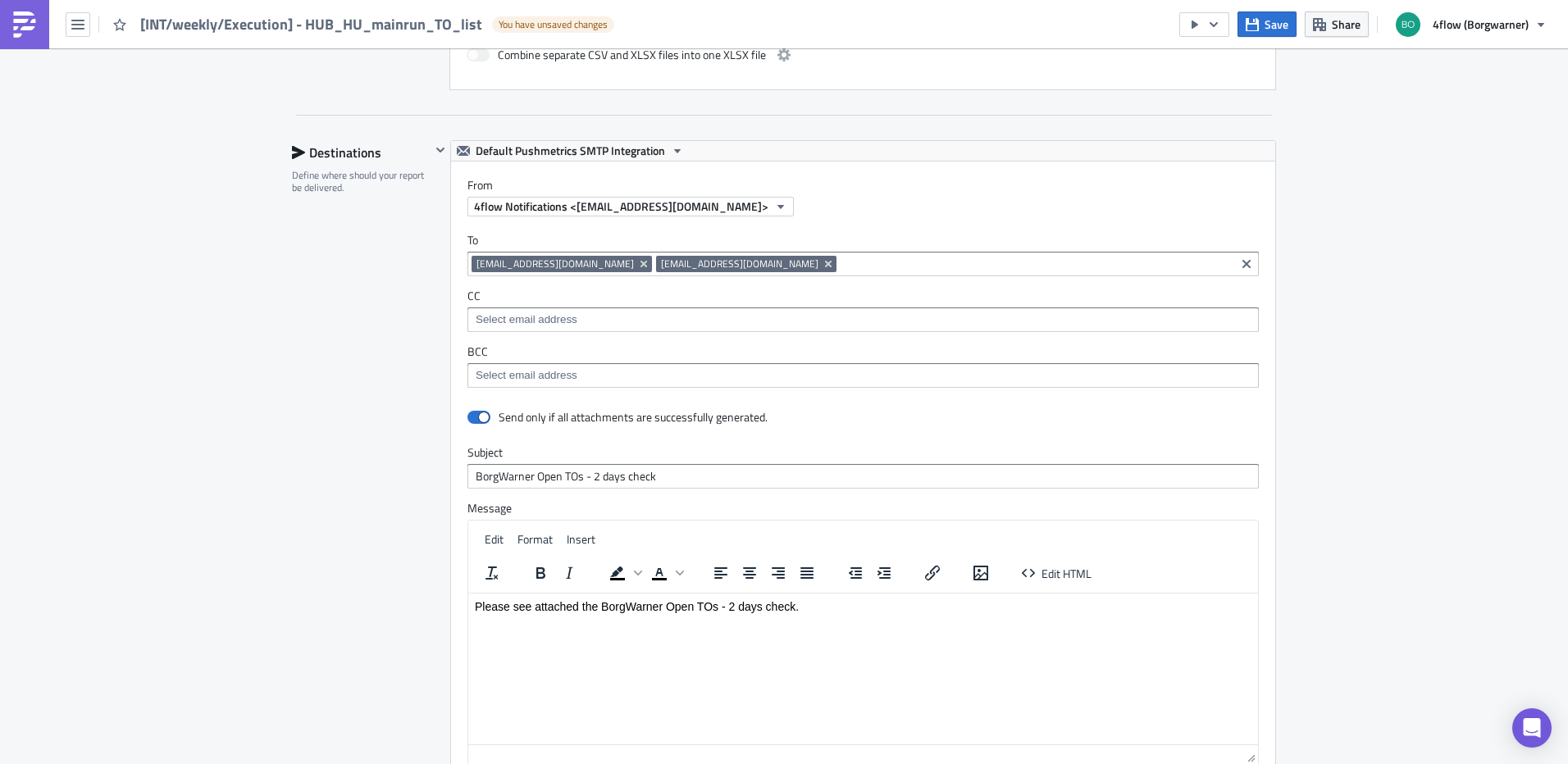
scroll to position [1039, 0]
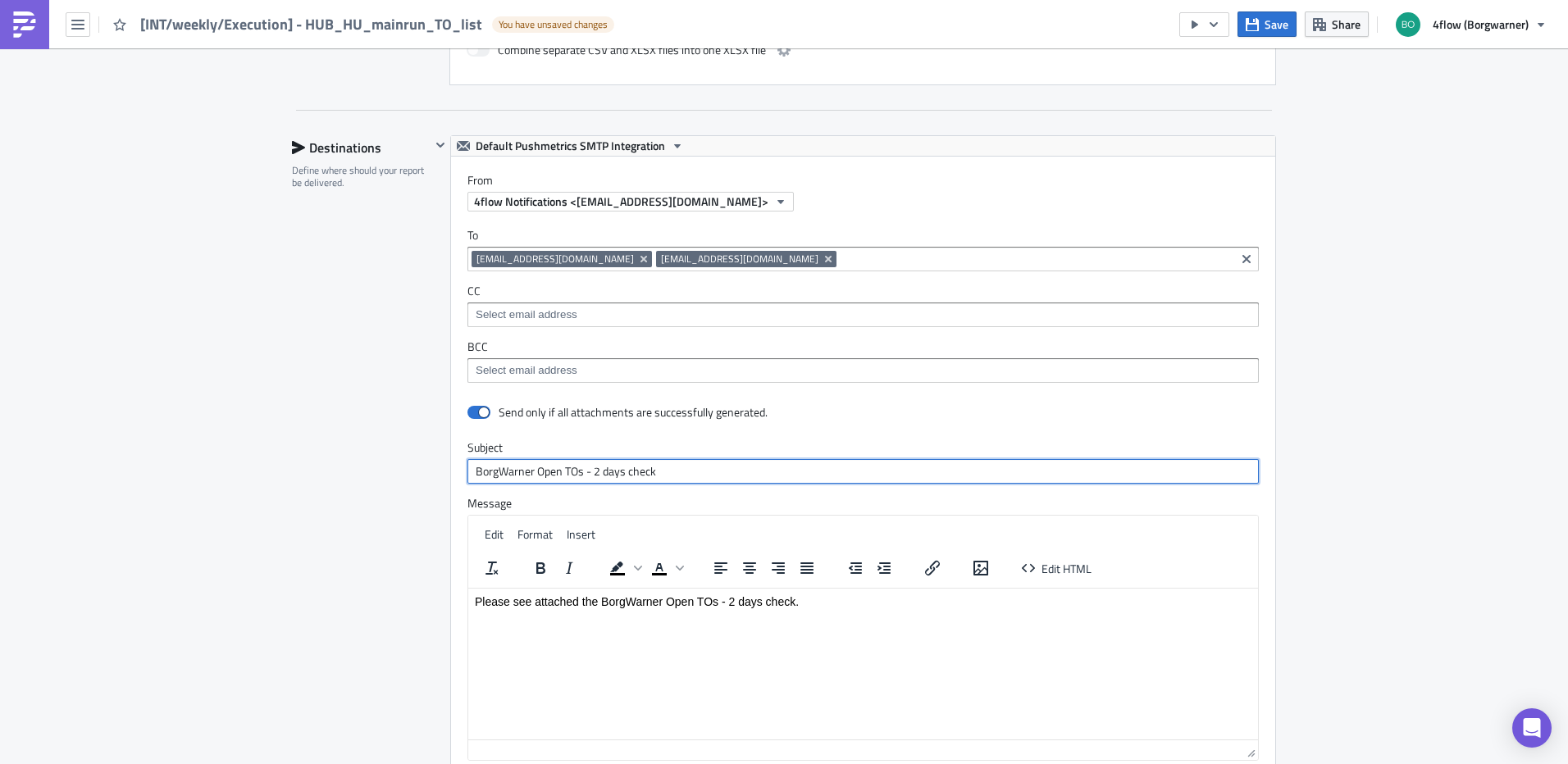
drag, startPoint x: 694, startPoint y: 464, endPoint x: 420, endPoint y: 460, distance: 274.0
click at [420, 460] on div "Destinations Define where should your report be delivered. Default Pushmetrics …" at bounding box center [784, 497] width 984 height 724
paste input "HUB_HU_mainrun_TO_list"
type input "HUB_HU_mainrun_TO_list - weekly view"
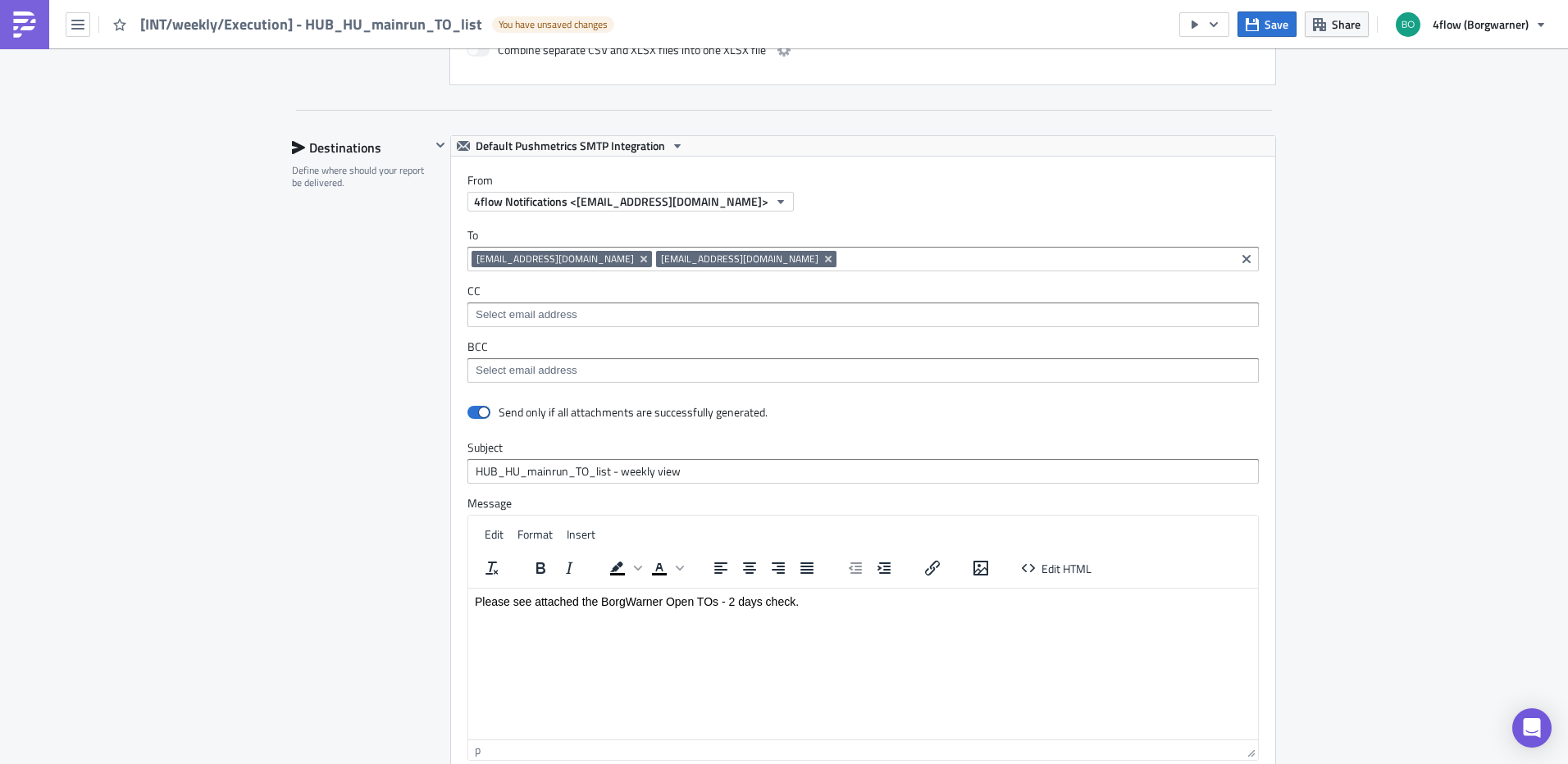
drag, startPoint x: 581, startPoint y: 603, endPoint x: 957, endPoint y: 601, distance: 376.0
click at [957, 601] on p "Please see attached the BorgWarner Open TOs - 2 days check." at bounding box center [863, 601] width 777 height 13
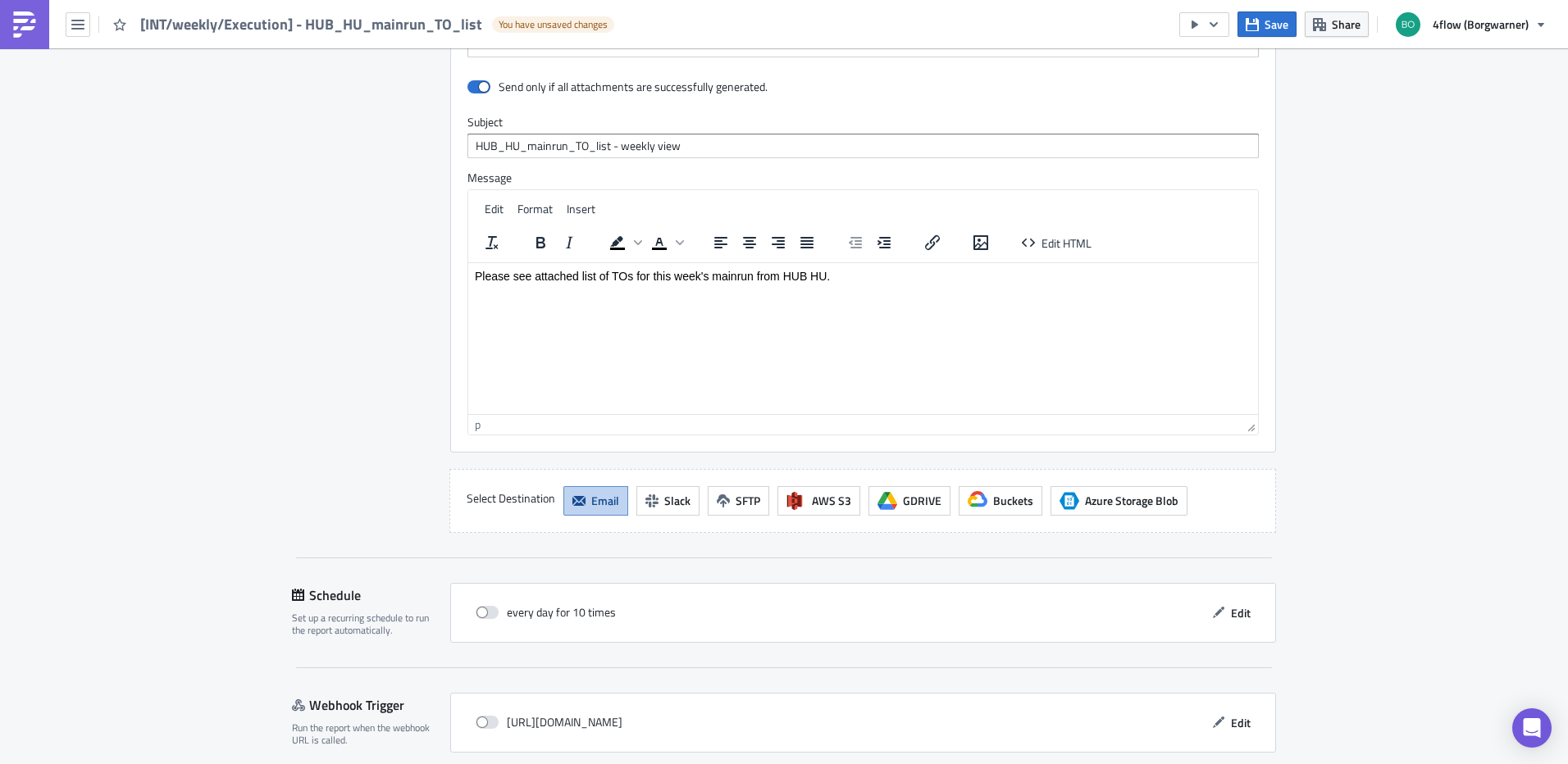
scroll to position [1433, 0]
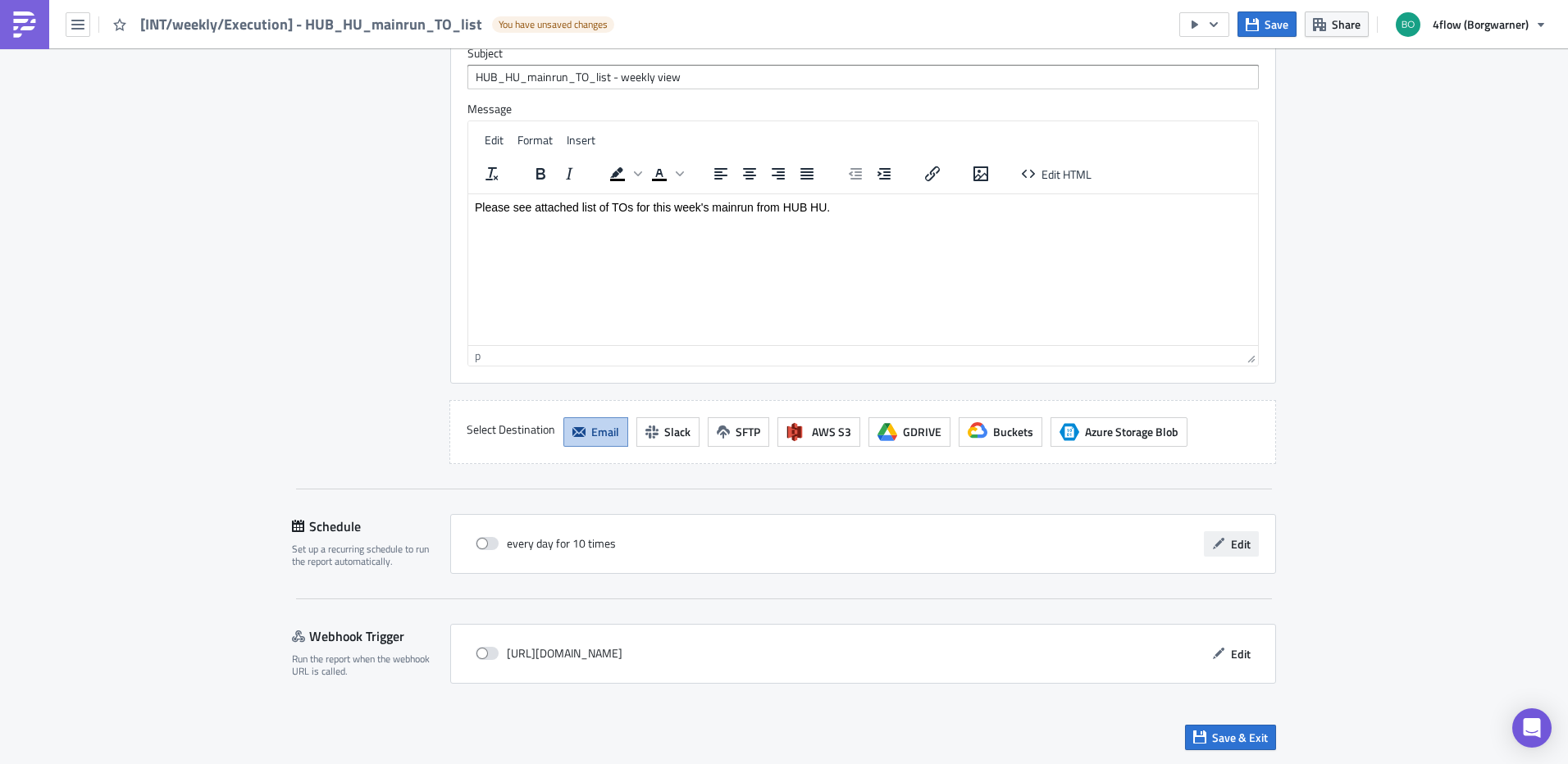
click at [1234, 547] on span "Edit" at bounding box center [1241, 544] width 19 height 18
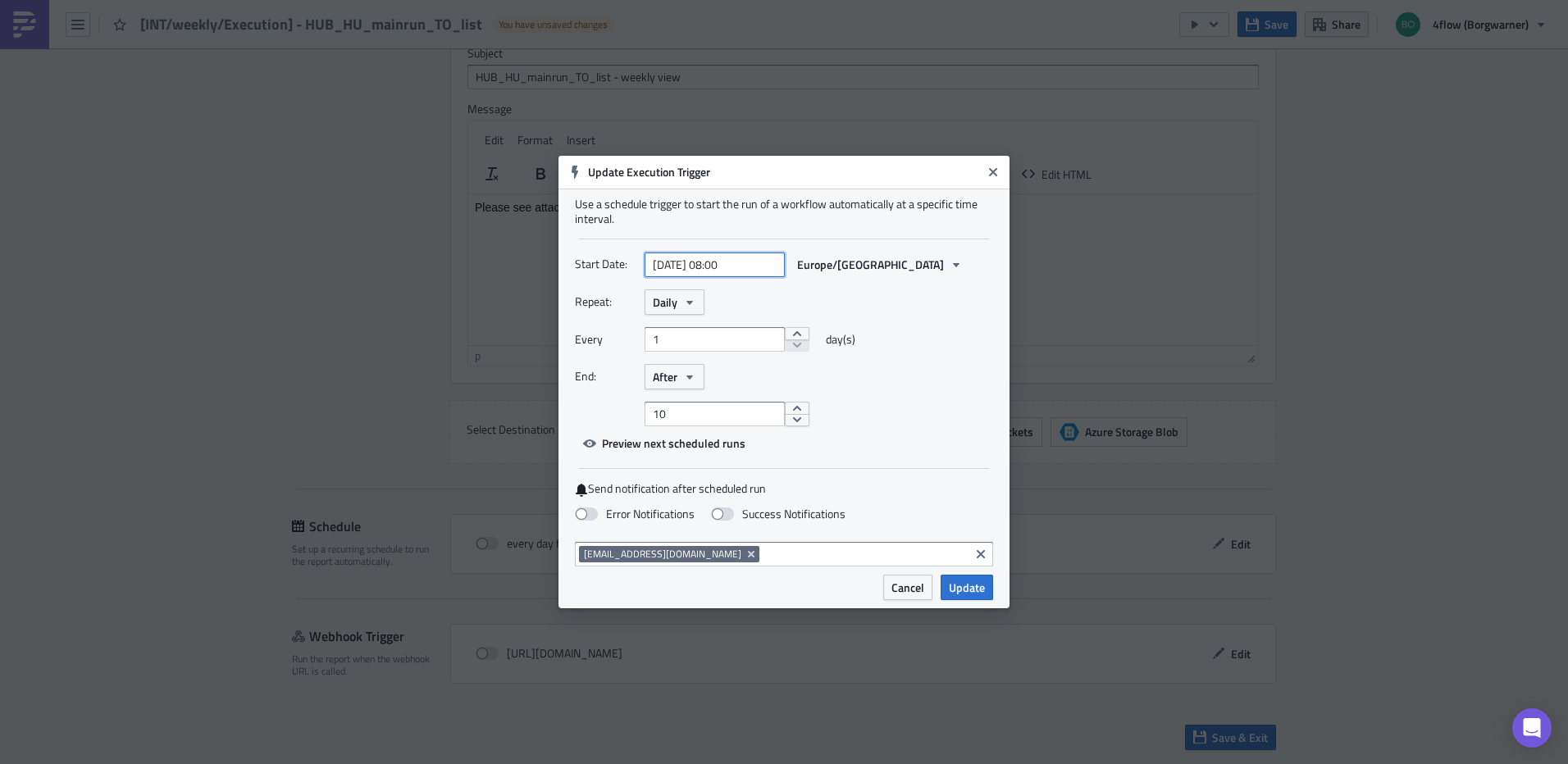
click at [745, 268] on input "[DATE] 08:00" at bounding box center [714, 265] width 140 height 25
select select "8"
select select "2025"
click at [659, 382] on div "9" at bounding box center [659, 385] width 25 height 23
type input "[DATE] 08:00"
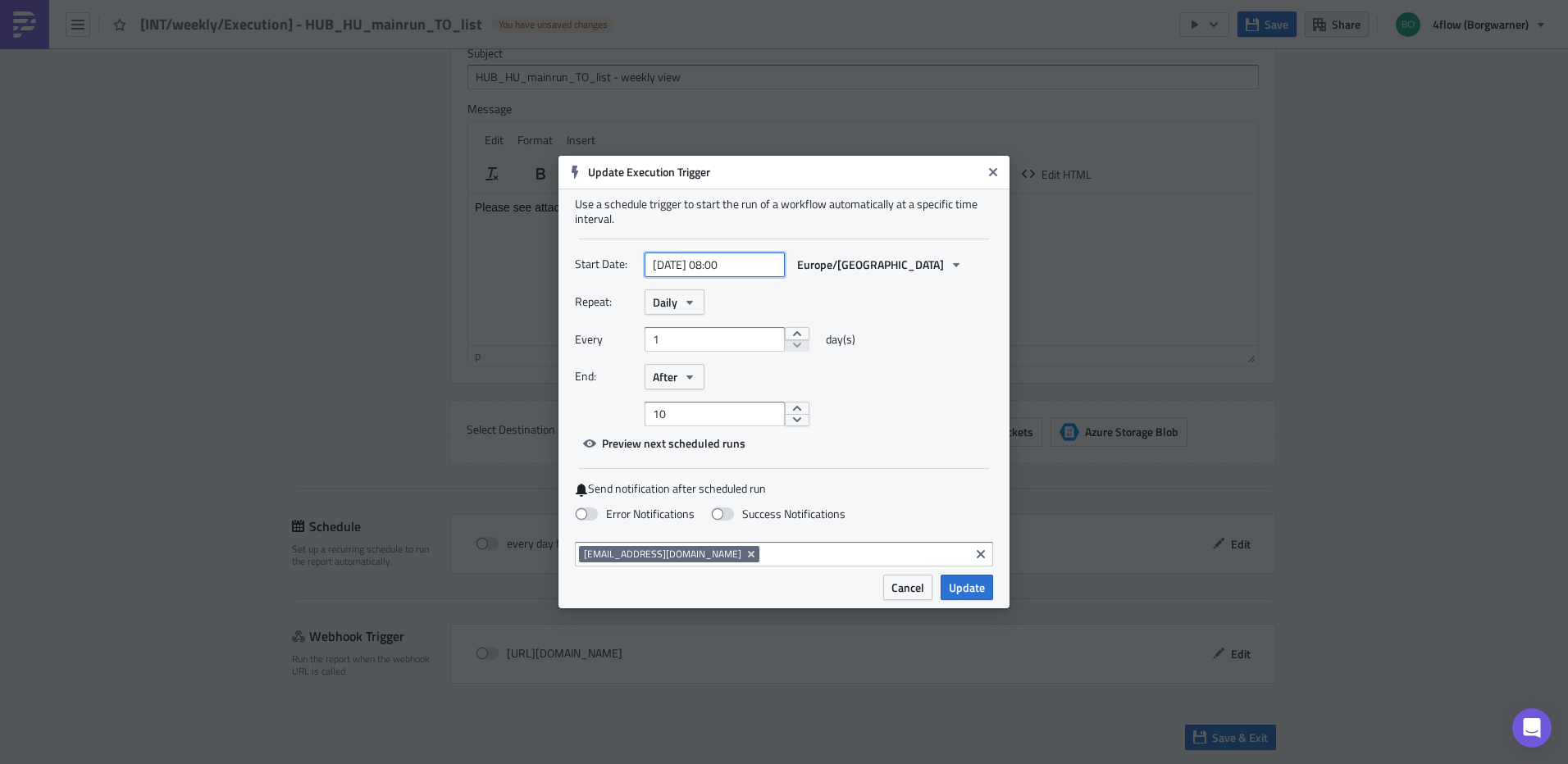
click at [726, 268] on input "[DATE] 08:00" at bounding box center [714, 265] width 140 height 25
select select "8"
select select "2025"
click at [652, 387] on div "9" at bounding box center [659, 385] width 25 height 23
click at [658, 381] on div "9" at bounding box center [659, 385] width 25 height 23
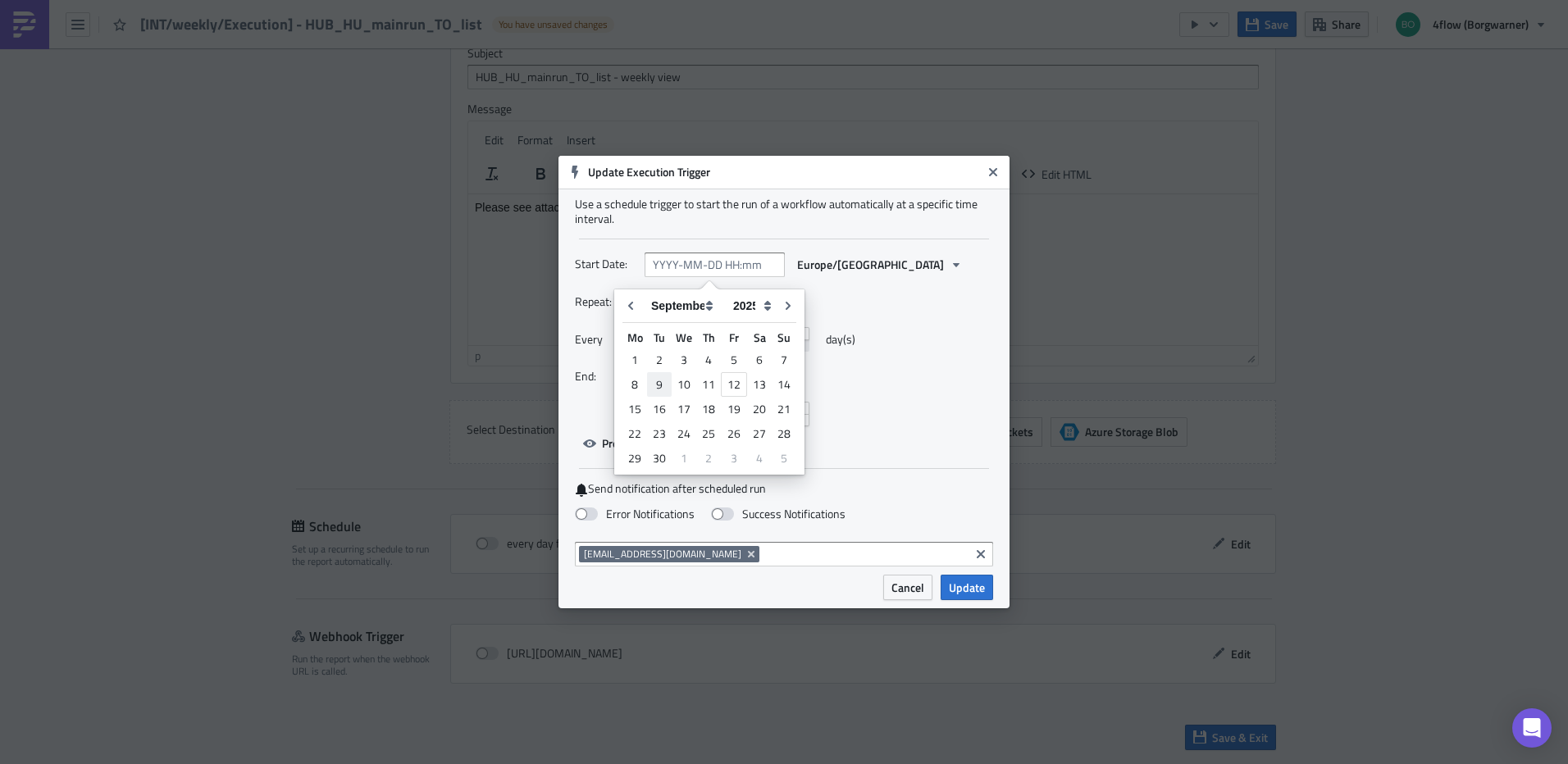
type input "[DATE] 00:00"
click at [708, 264] on input "[DATE] 00:00" at bounding box center [714, 265] width 140 height 25
select select "8"
select select "2025"
click at [658, 406] on div "16" at bounding box center [659, 409] width 25 height 23
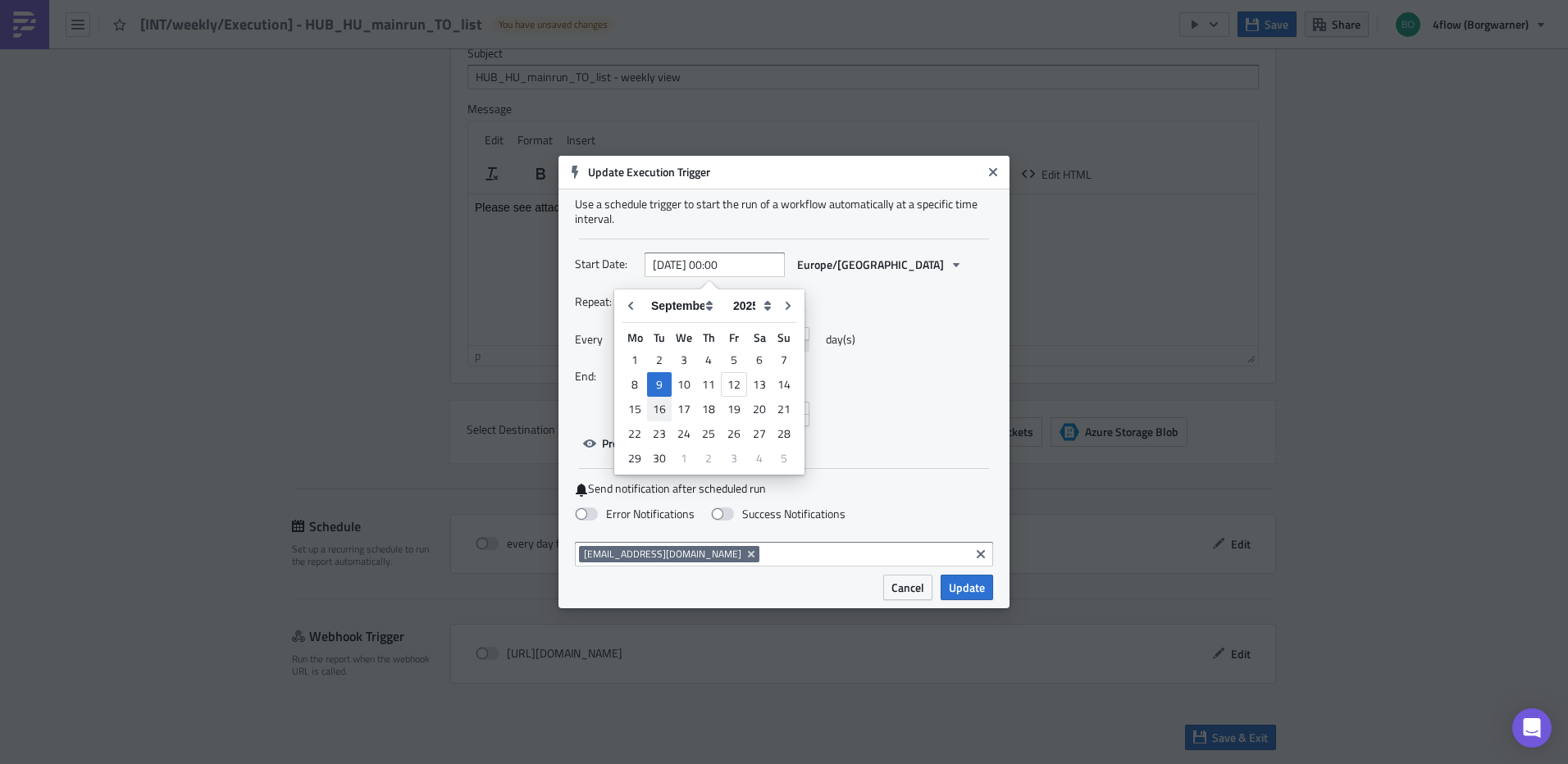
type input "[DATE] 00:00"
click at [725, 263] on input "[DATE] 00:00" at bounding box center [714, 265] width 140 height 25
select select "8"
select select "2025"
click at [682, 408] on div "17" at bounding box center [684, 409] width 25 height 23
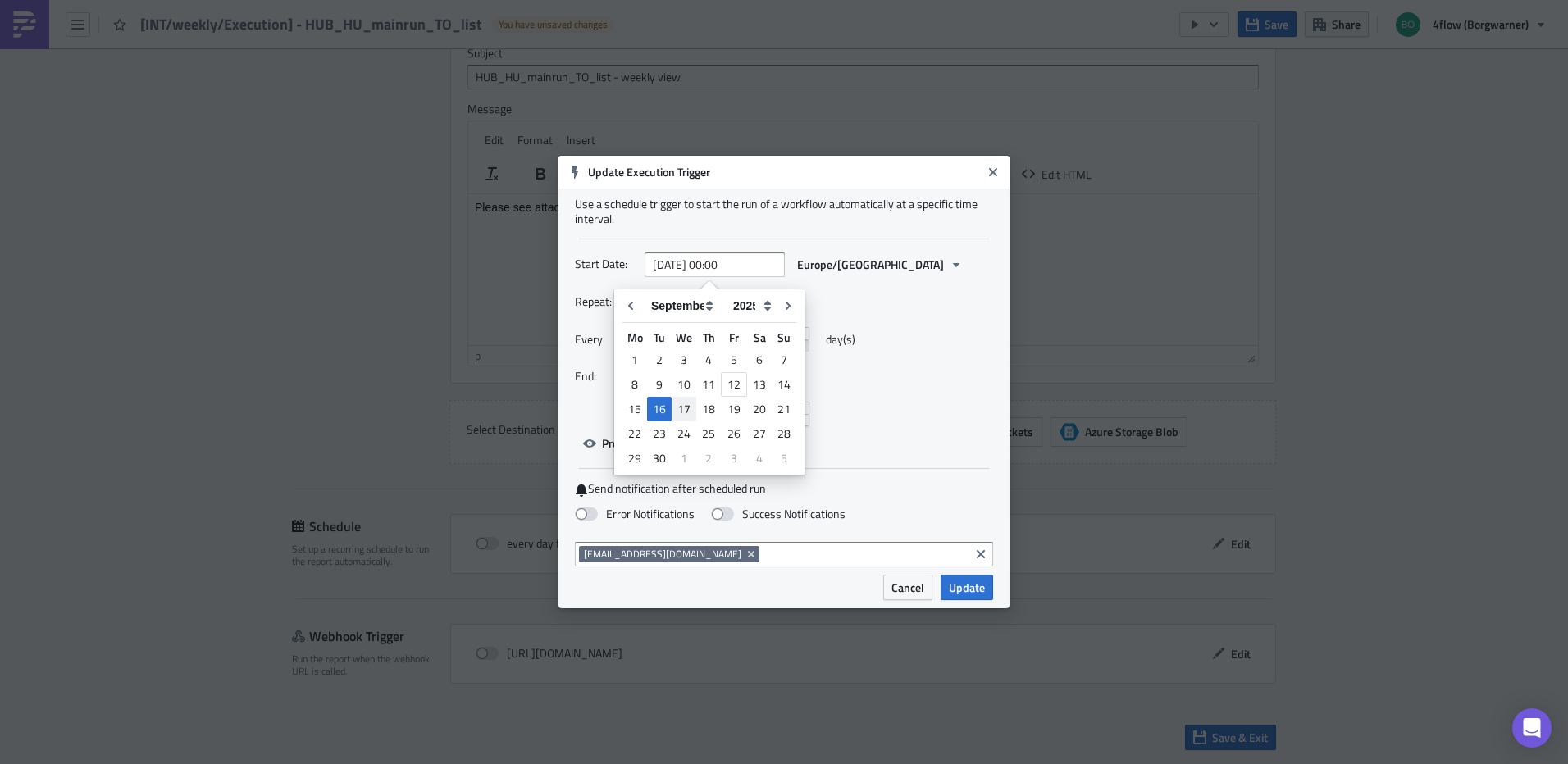
type input "[DATE] 00:00"
click at [724, 263] on input "[DATE] 00:00" at bounding box center [714, 265] width 140 height 25
select select "8"
select select "2025"
type input "[DATE] 12:00"
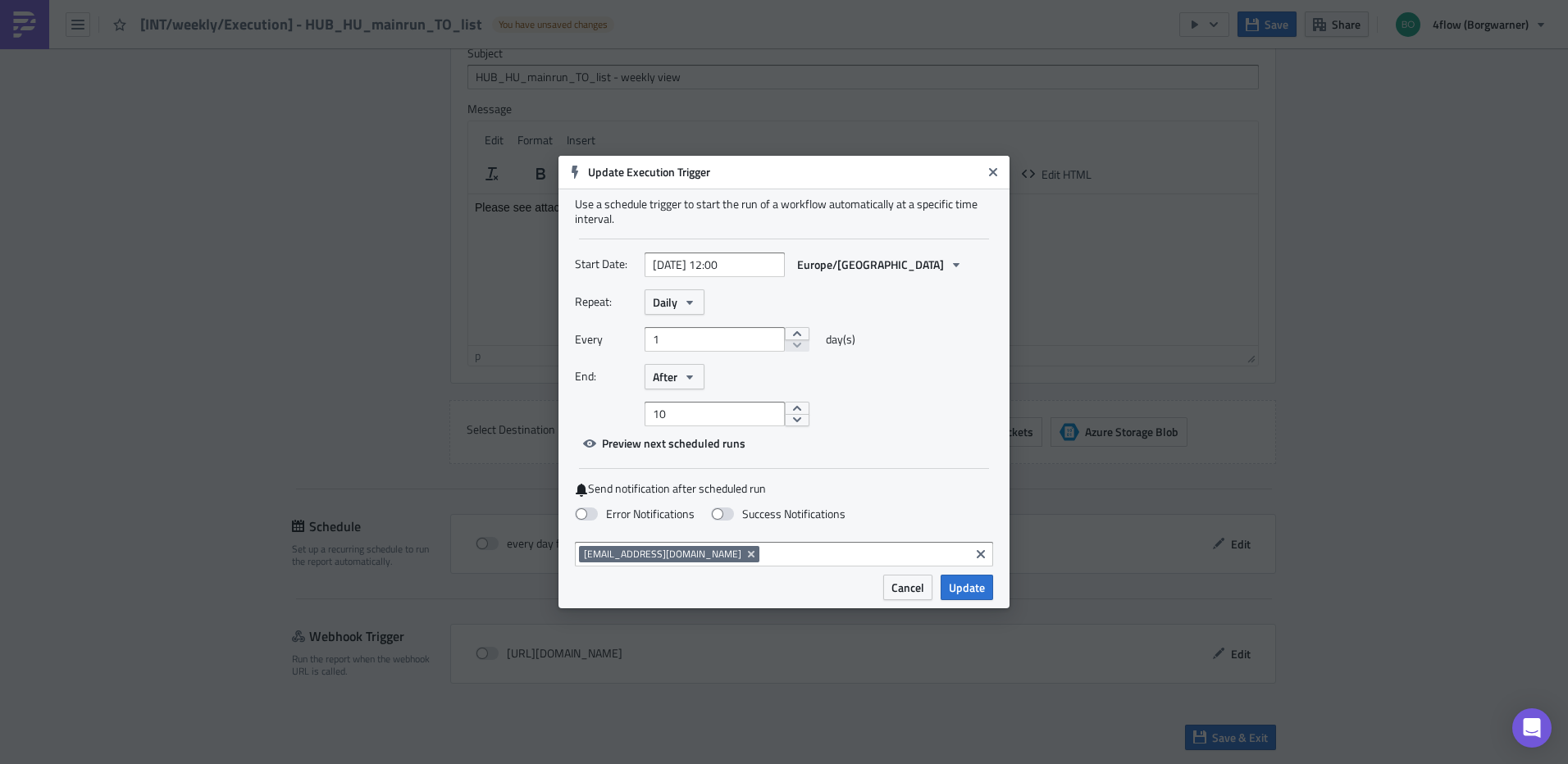
click at [953, 290] on div "Repeat: Daily" at bounding box center [784, 302] width 418 height 26
click at [798, 331] on button "increment" at bounding box center [798, 334] width 25 height 13
type input "1"
select select "8"
select select "2025"
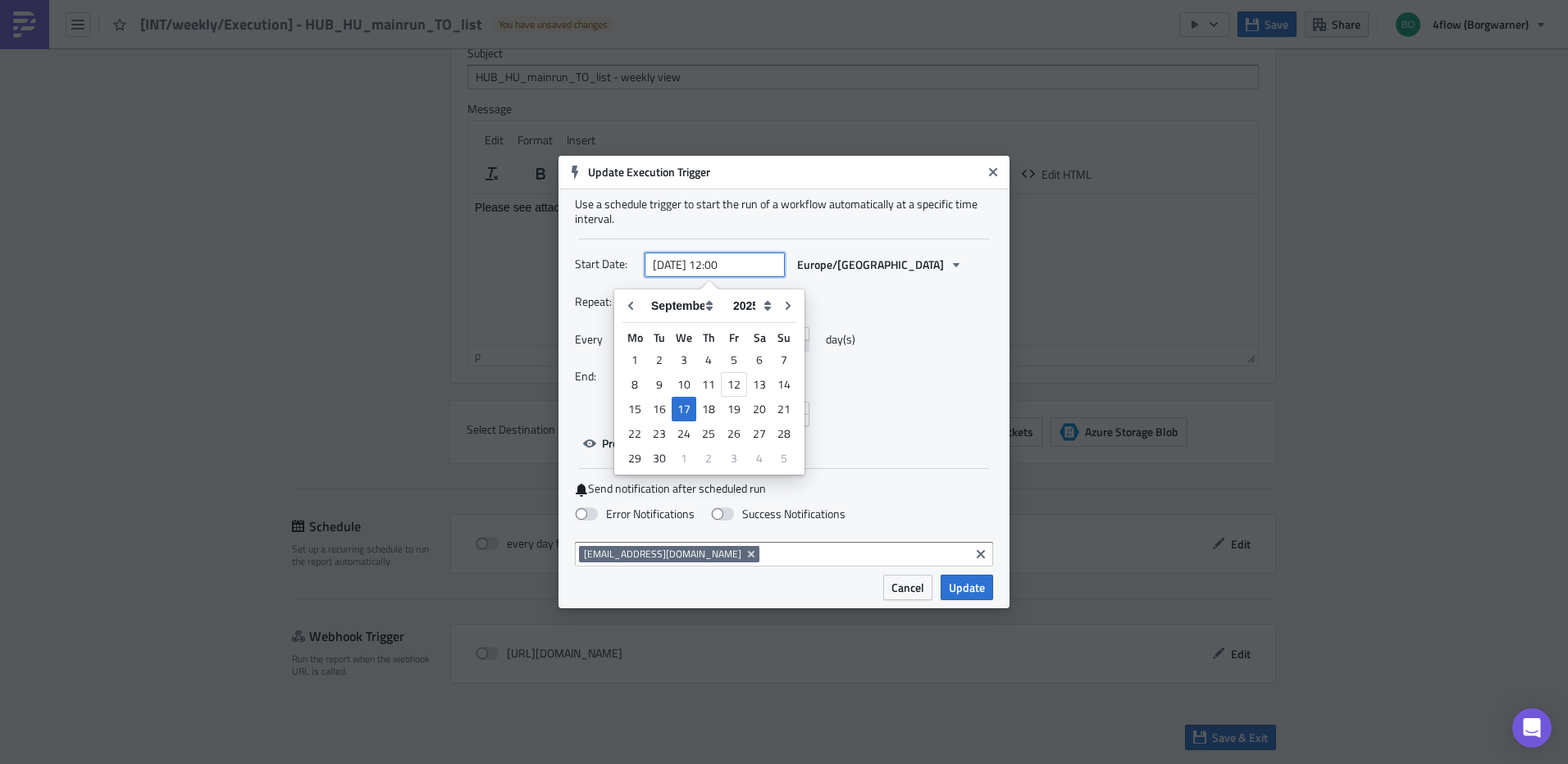
click at [746, 258] on input "[DATE] 12:00" at bounding box center [714, 265] width 140 height 25
click at [973, 305] on div "Repeat: Daily" at bounding box center [784, 302] width 418 height 26
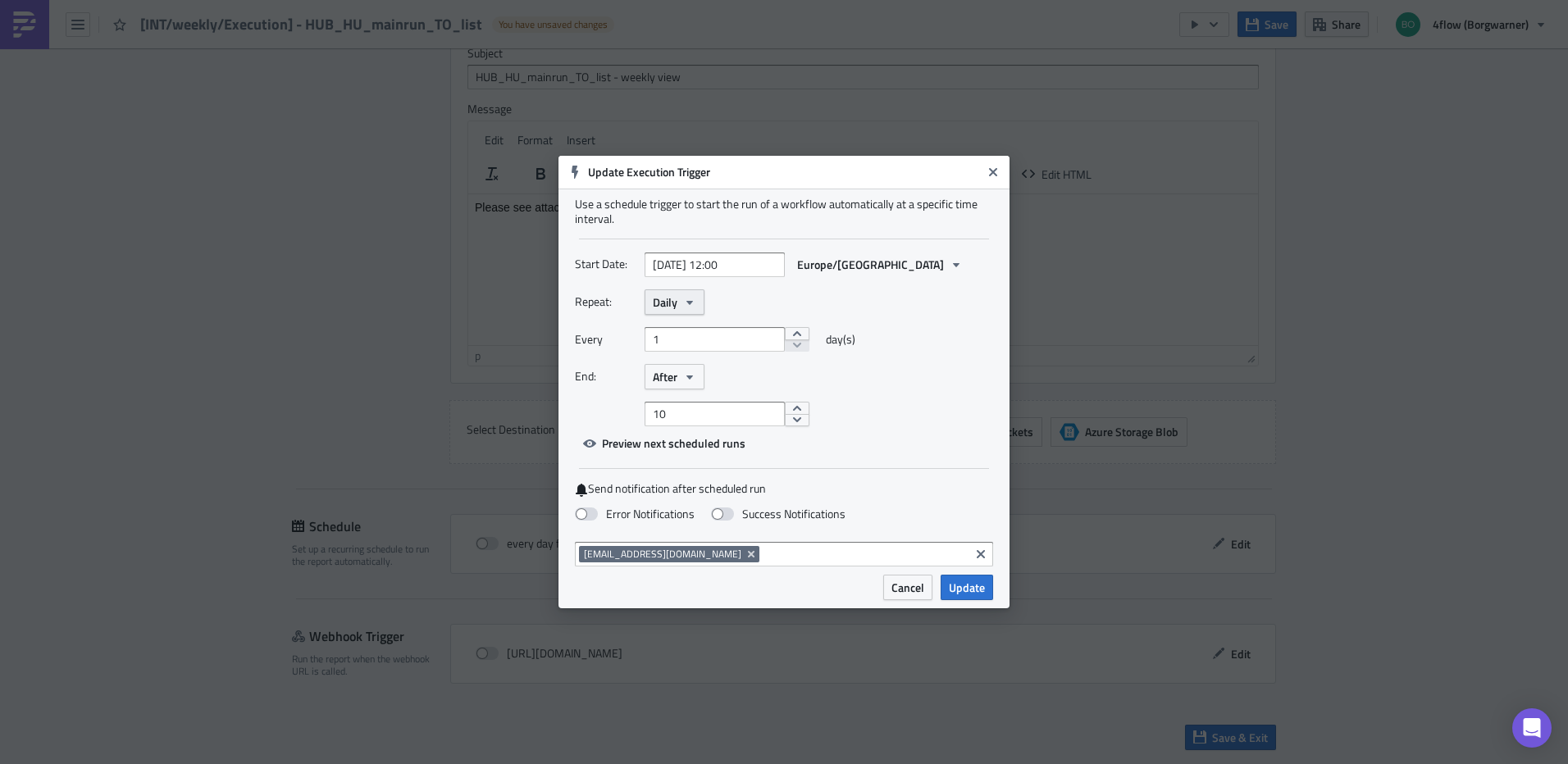
click at [695, 305] on icon "button" at bounding box center [689, 302] width 13 height 13
click at [682, 377] on button "After" at bounding box center [674, 377] width 60 height 26
click at [687, 411] on div "Never" at bounding box center [723, 406] width 136 height 17
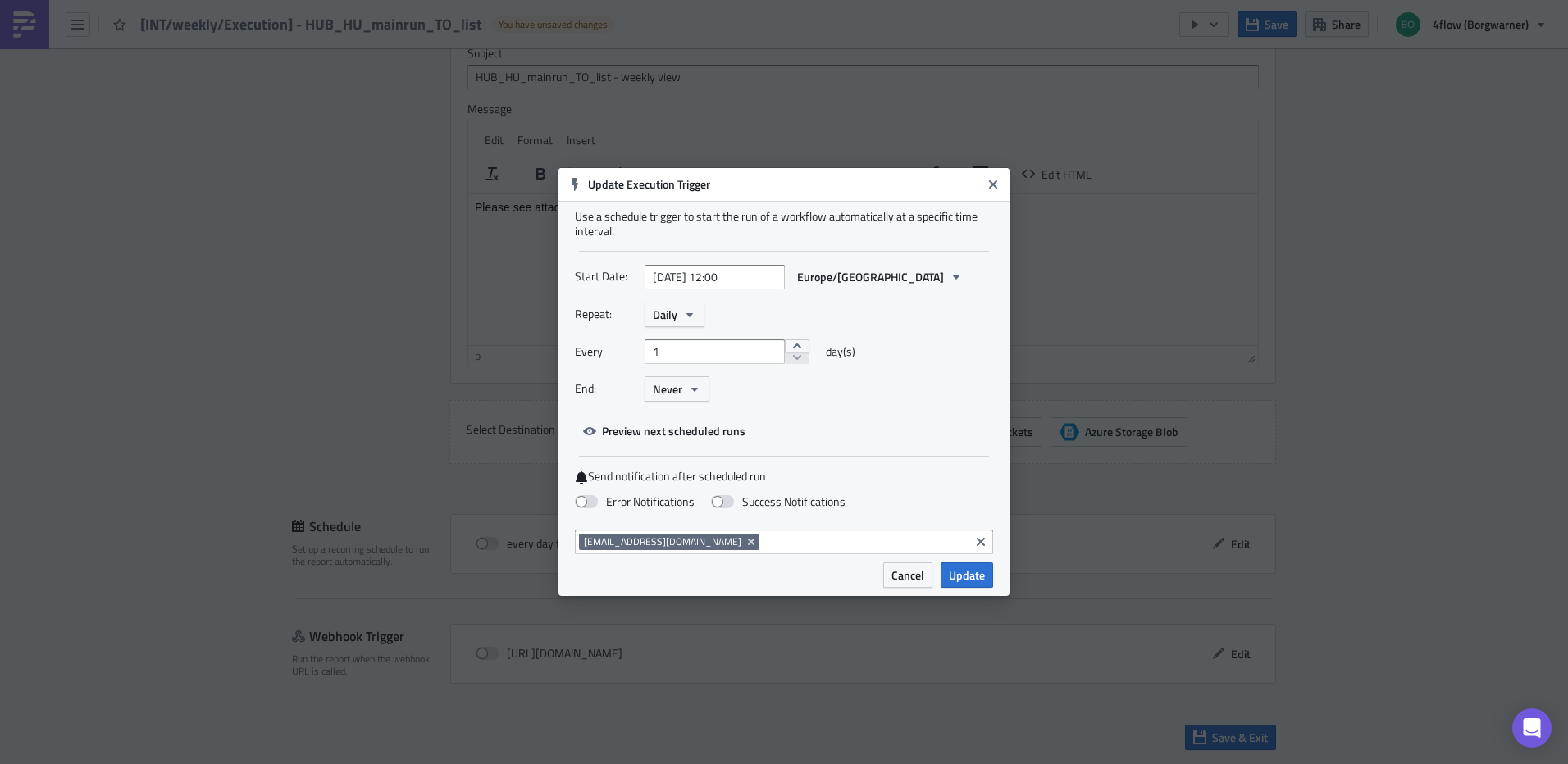
click at [832, 351] on span "day(s)" at bounding box center [841, 352] width 30 height 25
click at [795, 342] on button "increment" at bounding box center [798, 346] width 25 height 13
type input "1"
click at [668, 313] on span "Daily" at bounding box center [666, 315] width 25 height 18
click at [686, 394] on div "Weekly" at bounding box center [723, 393] width 136 height 17
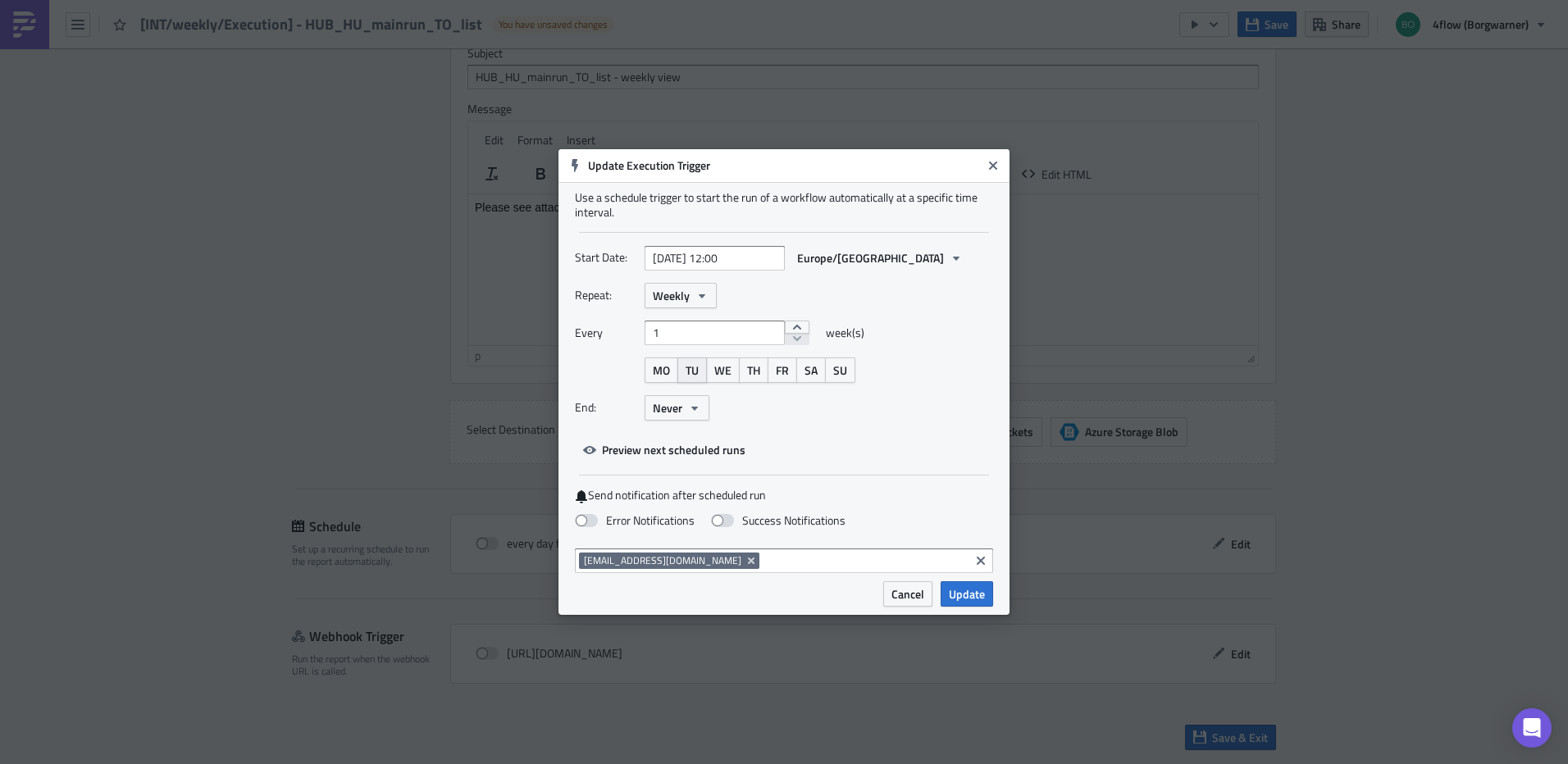
click at [695, 372] on span "TU" at bounding box center [692, 371] width 13 height 18
click at [736, 373] on button "WE" at bounding box center [723, 370] width 33 height 26
click at [757, 378] on button "TH" at bounding box center [754, 370] width 30 height 26
click at [704, 255] on input "[DATE] 12:00" at bounding box center [714, 259] width 140 height 25
select select "8"
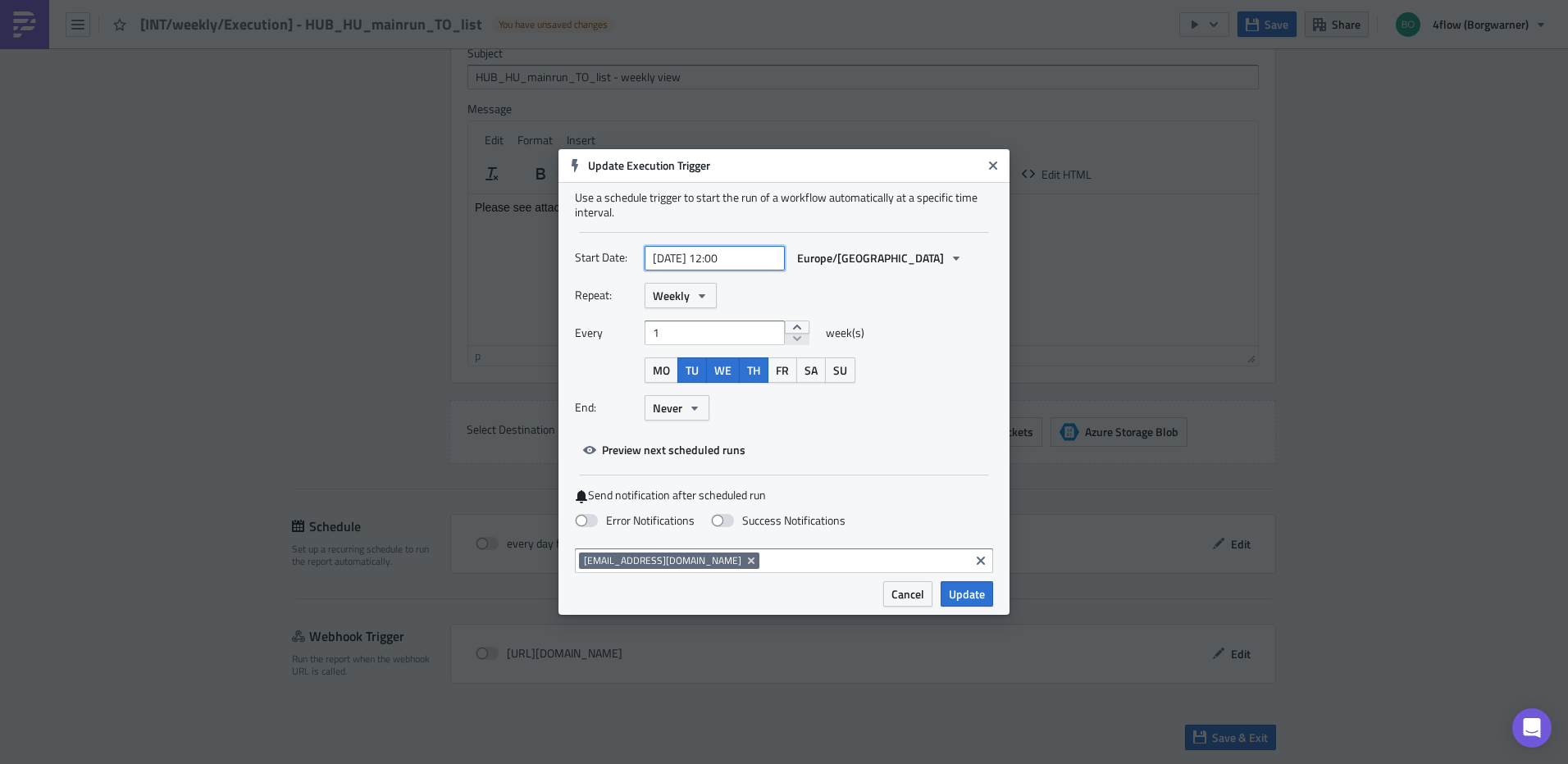
select select "2025"
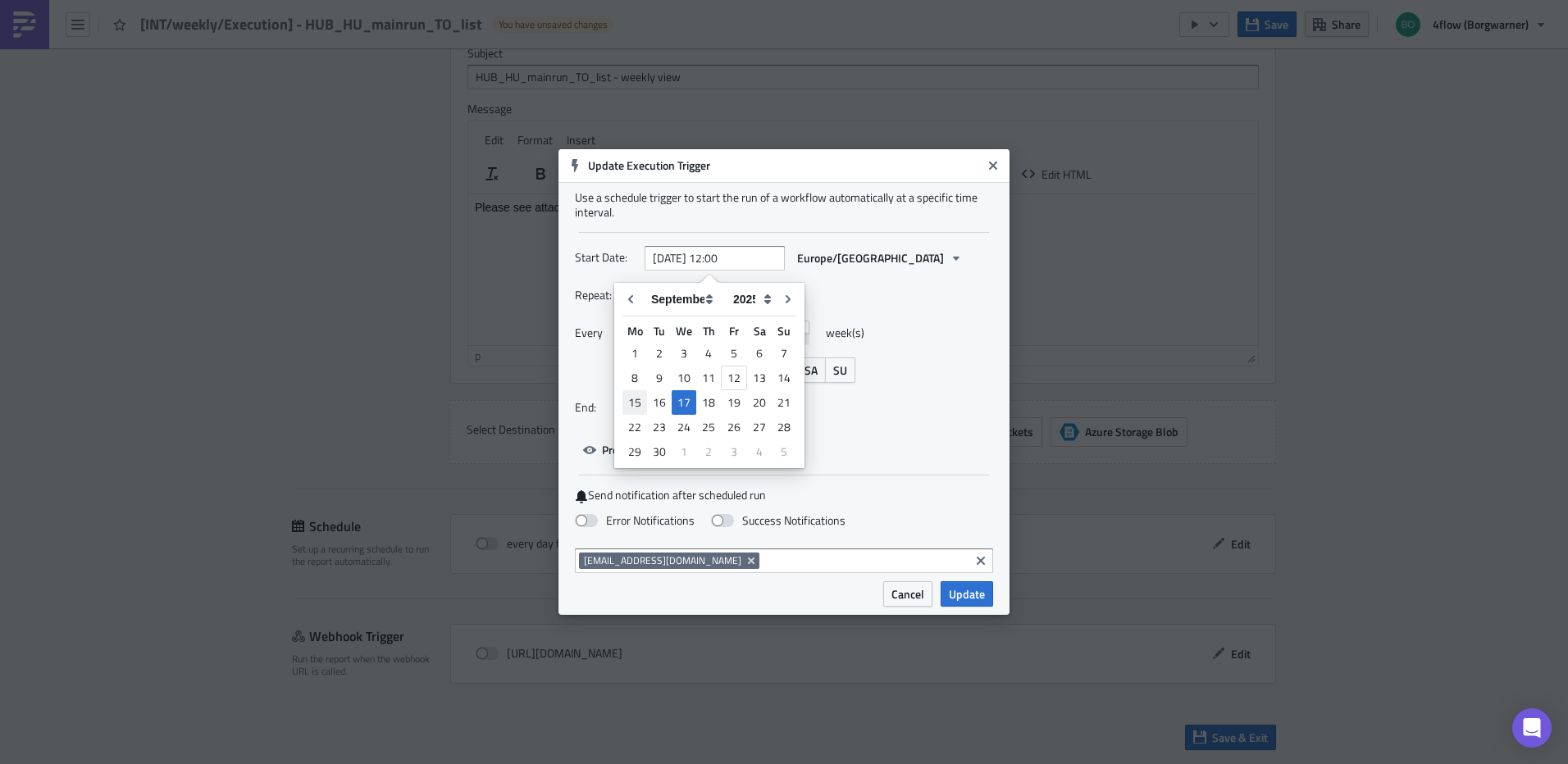
click at [633, 400] on div "15" at bounding box center [635, 402] width 25 height 23
type input "[DATE] 12:00"
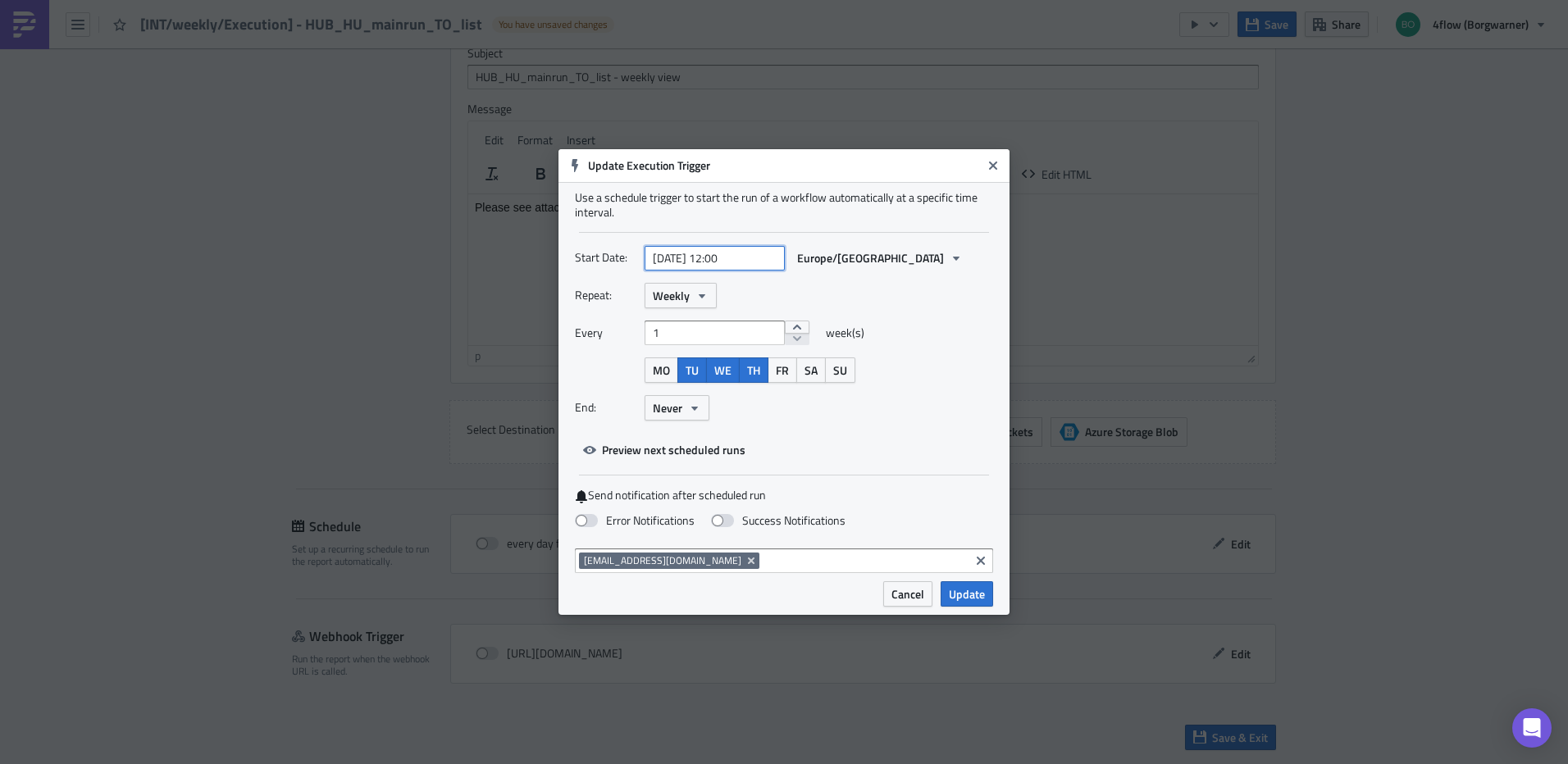
select select "8"
select select "2025"
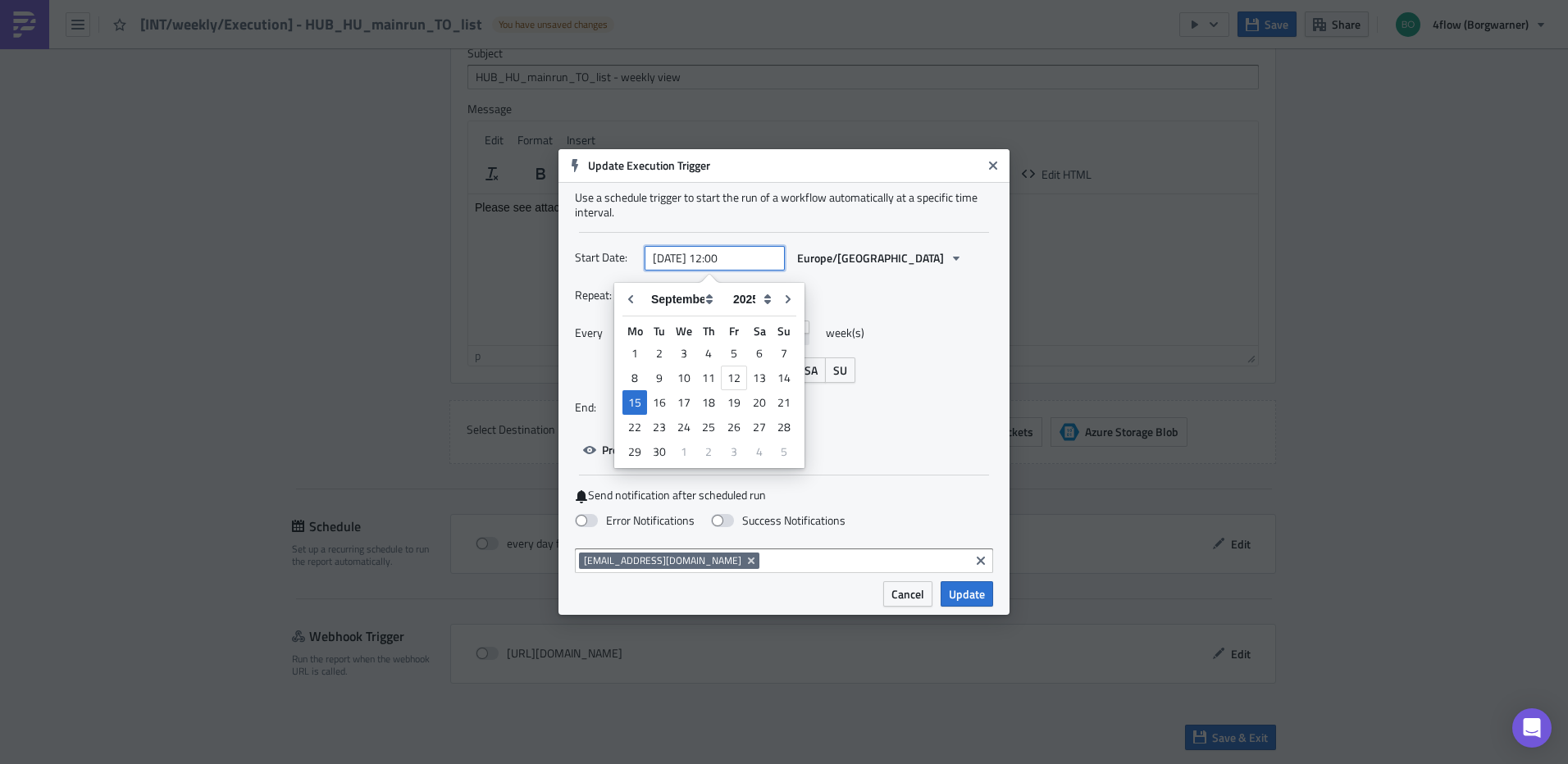
drag, startPoint x: 717, startPoint y: 258, endPoint x: 744, endPoint y: 256, distance: 27.1
click at [744, 256] on input "[DATE] 12:00" at bounding box center [714, 259] width 140 height 25
click at [630, 386] on div "8" at bounding box center [635, 378] width 25 height 23
type input "[DATE] 12:00"
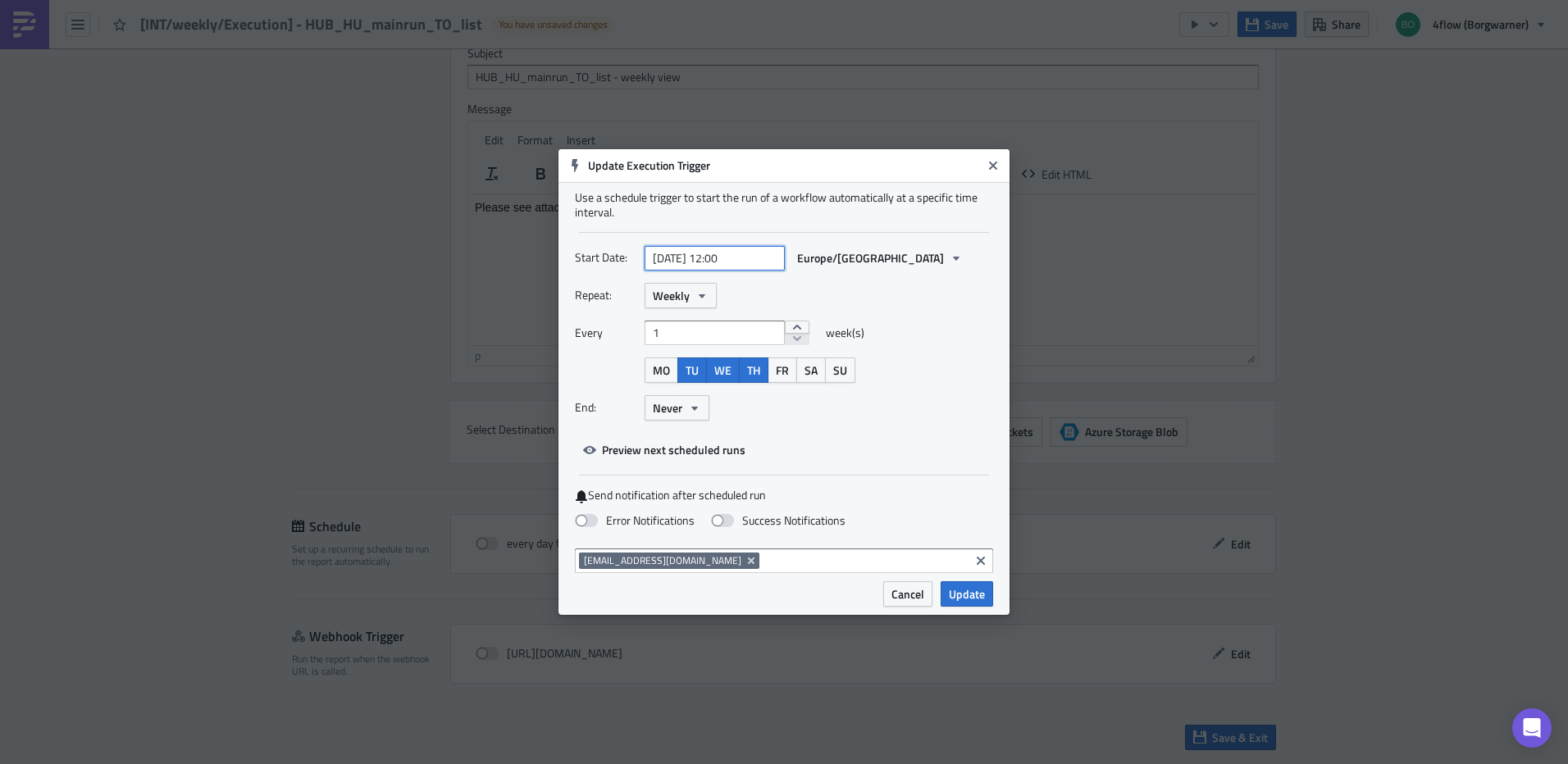
select select "8"
select select "2025"
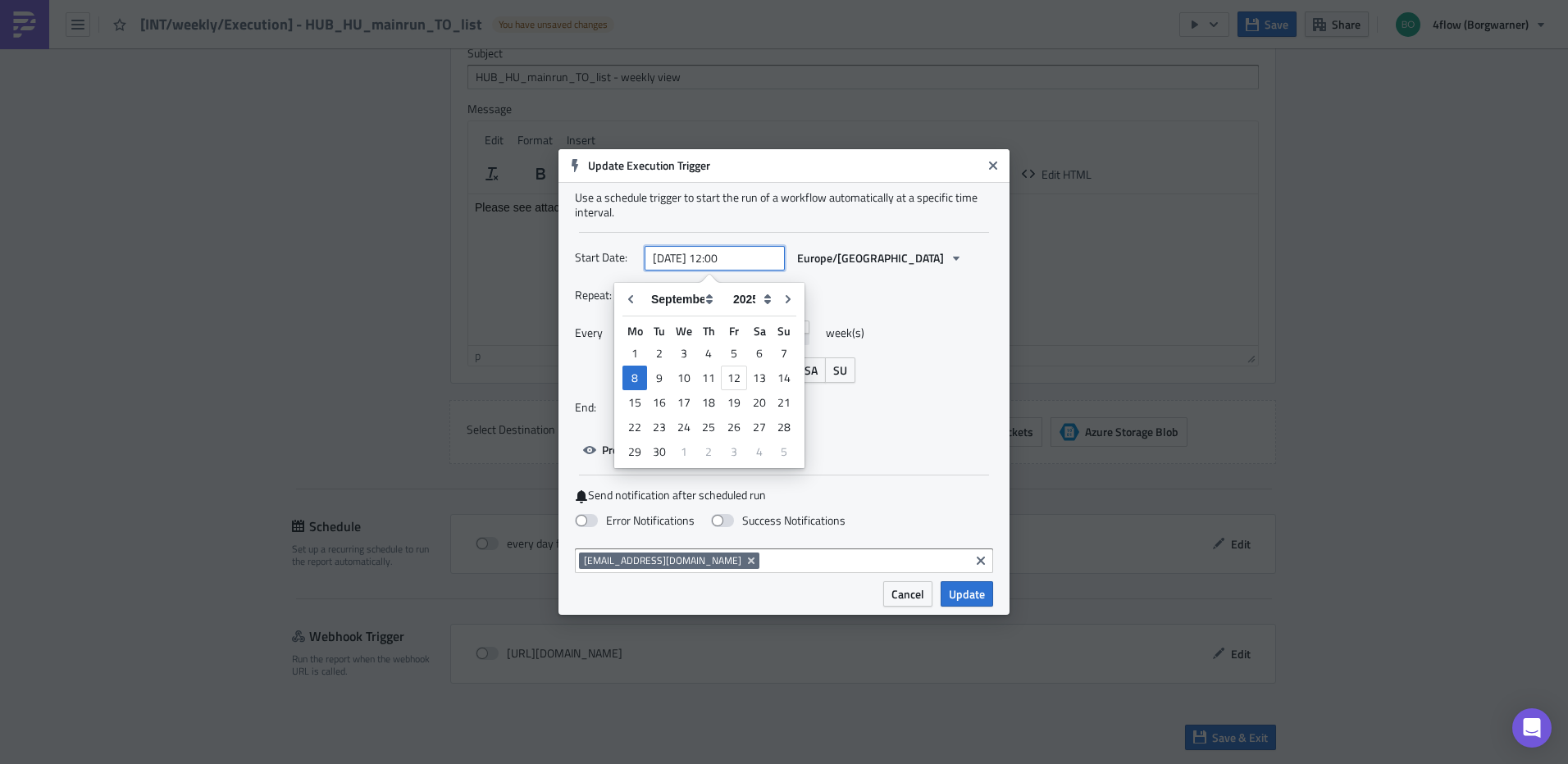
drag, startPoint x: 757, startPoint y: 258, endPoint x: 471, endPoint y: 261, distance: 286.0
click at [471, 261] on div "Update Execution Trigger Use a schedule trigger to start the run of a workflow …" at bounding box center [784, 382] width 1568 height 764
click at [723, 261] on input "[DATE] 12:00" at bounding box center [714, 259] width 140 height 25
click at [637, 416] on div "22" at bounding box center [635, 427] width 25 height 23
type input "[DATE] 00:00"
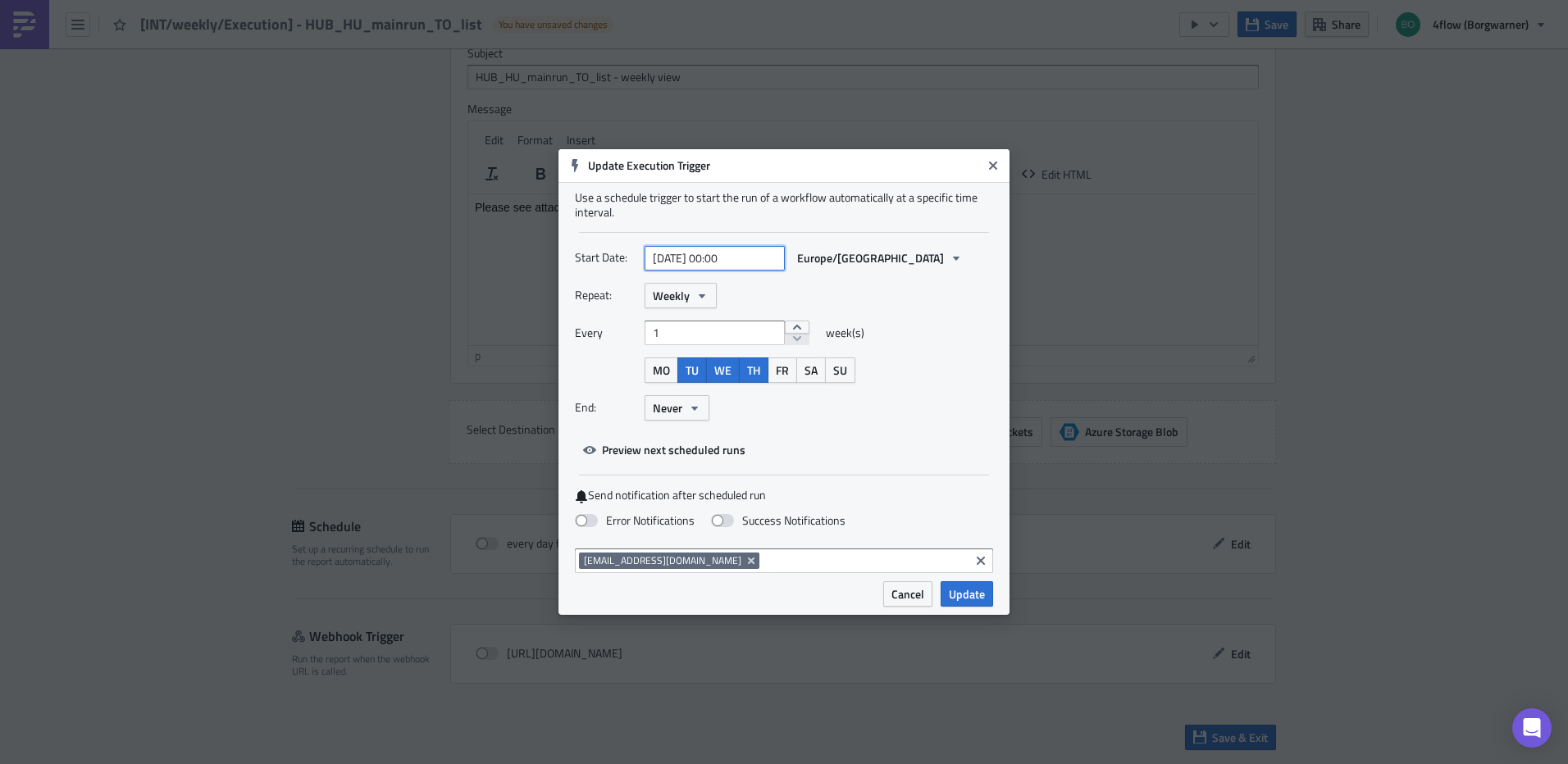
select select "8"
select select "2025"
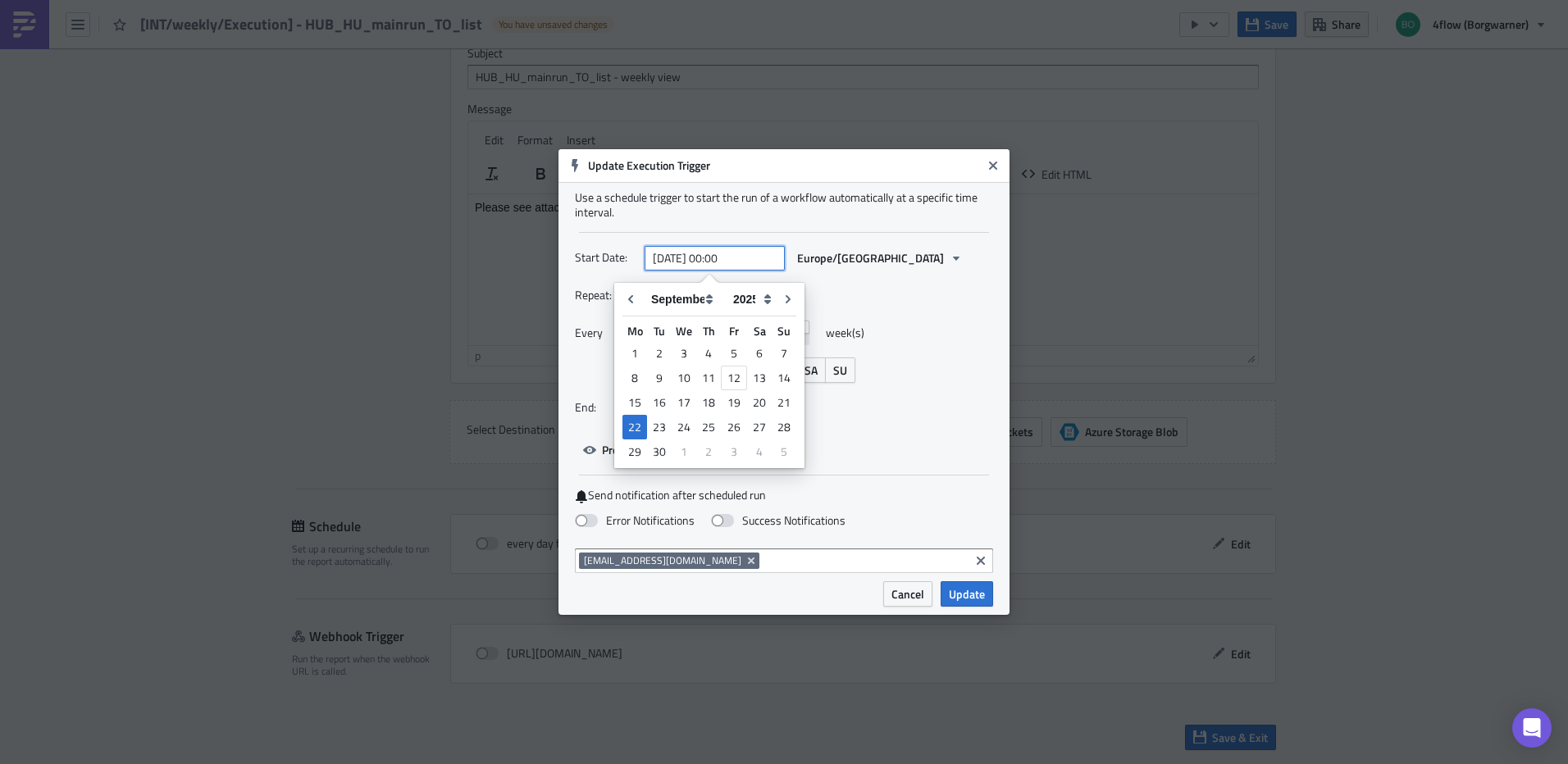
click at [740, 257] on input "[DATE] 00:00" at bounding box center [714, 259] width 140 height 25
click at [630, 401] on div "15" at bounding box center [635, 402] width 25 height 23
type input "[DATE] 00:00"
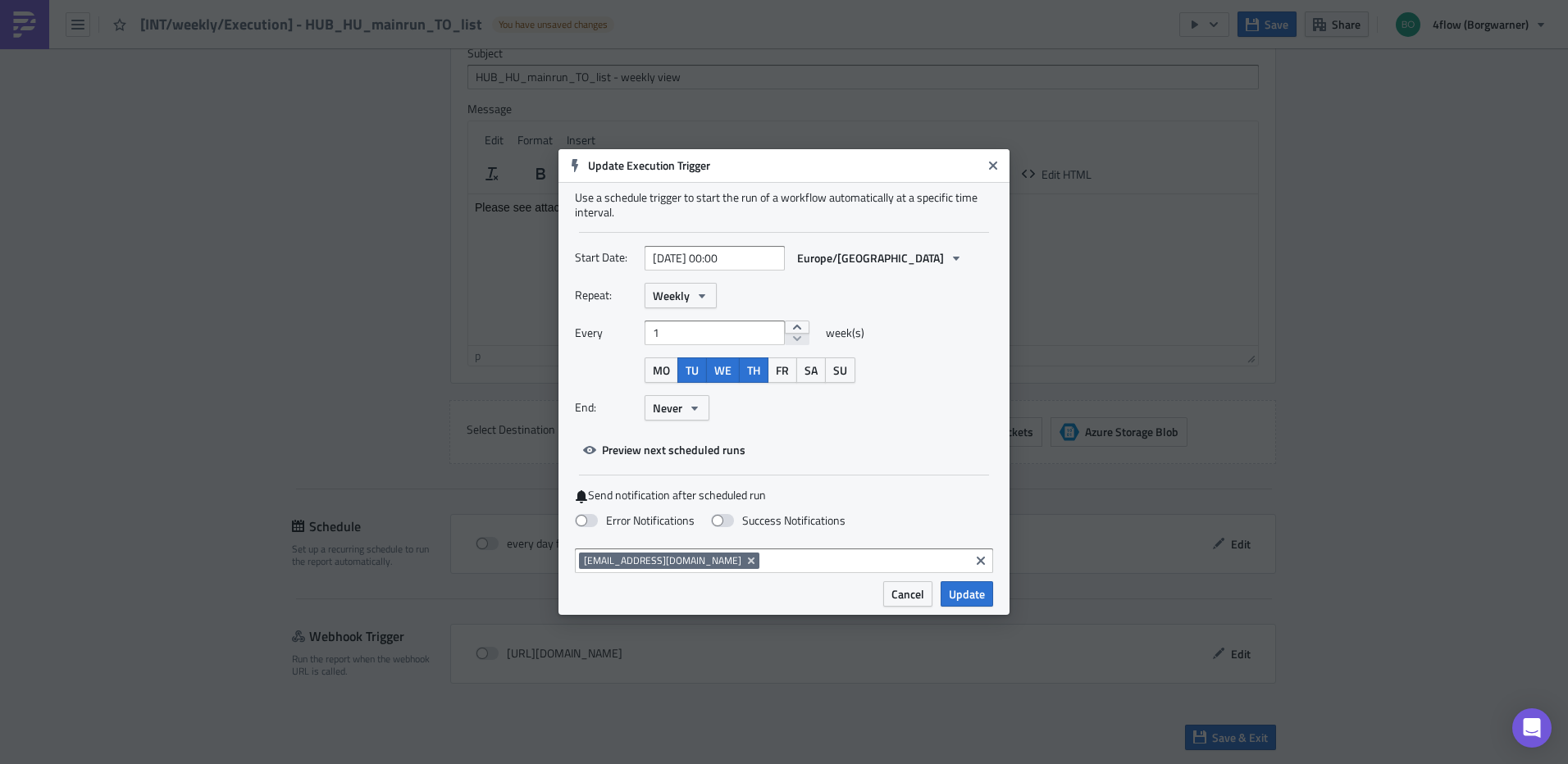
click at [902, 277] on div "Start Date: [DATE] 00:00 Europe/[GEOGRAPHIC_DATA]" at bounding box center [784, 264] width 418 height 38
click at [678, 452] on span "Preview next scheduled runs" at bounding box center [674, 450] width 144 height 18
click at [904, 421] on div "Repeat: Weekly Every 1 week(s) MO TU WE TH FR SA SU End: Never" at bounding box center [784, 357] width 418 height 151
click at [981, 602] on span "Update" at bounding box center [967, 594] width 36 height 18
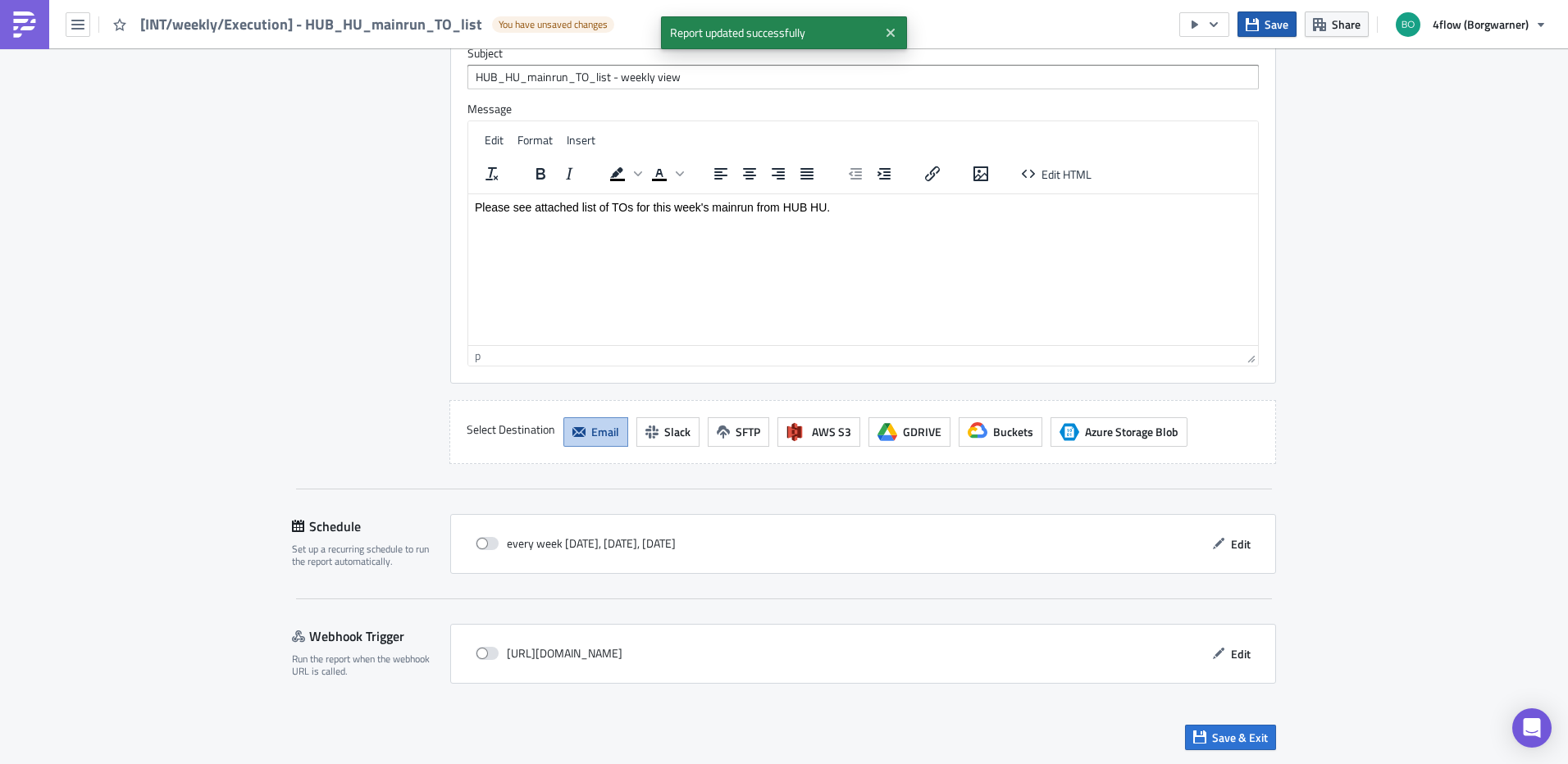
click at [1278, 24] on span "Save" at bounding box center [1277, 25] width 24 height 18
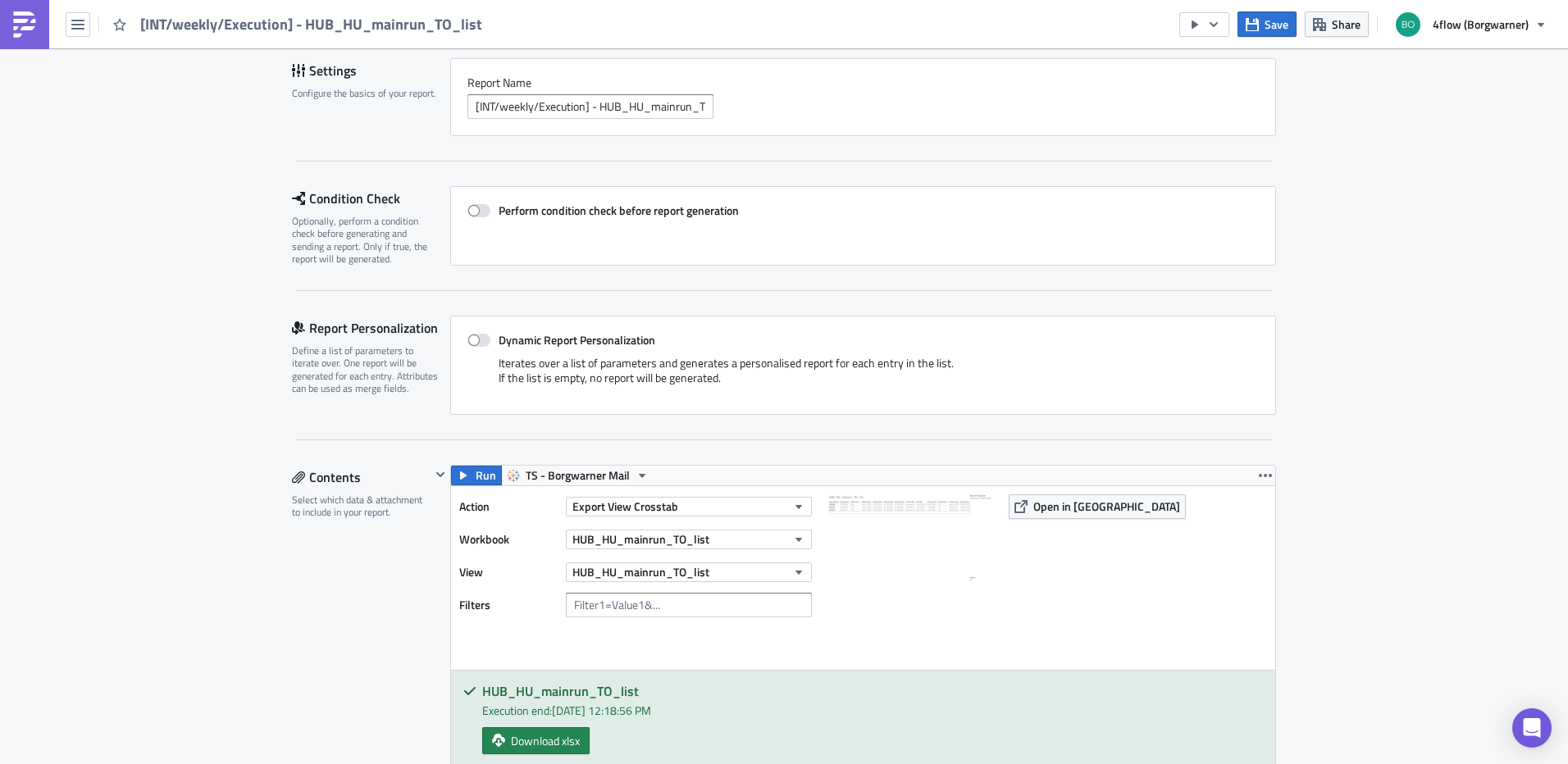
scroll to position [0, 0]
